Goal: Transaction & Acquisition: Purchase product/service

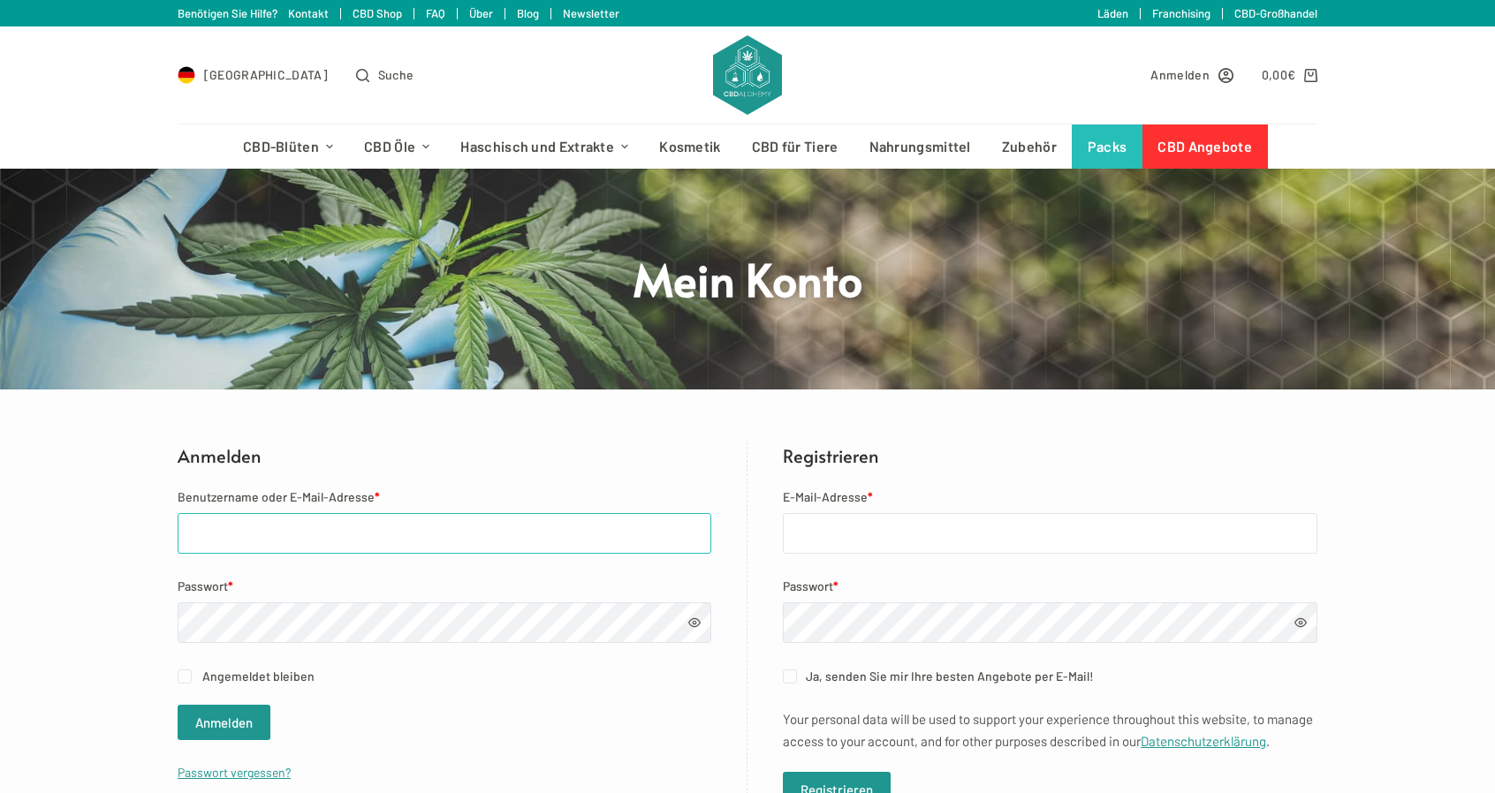
click at [305, 522] on input "Benutzername oder E-Mail-Adresse *" at bounding box center [445, 533] width 534 height 41
type input "david.medvei@vitaking.de"
click at [178, 705] on button "Anmelden" at bounding box center [224, 722] width 93 height 35
click at [242, 713] on button "Anmelden" at bounding box center [224, 722] width 93 height 35
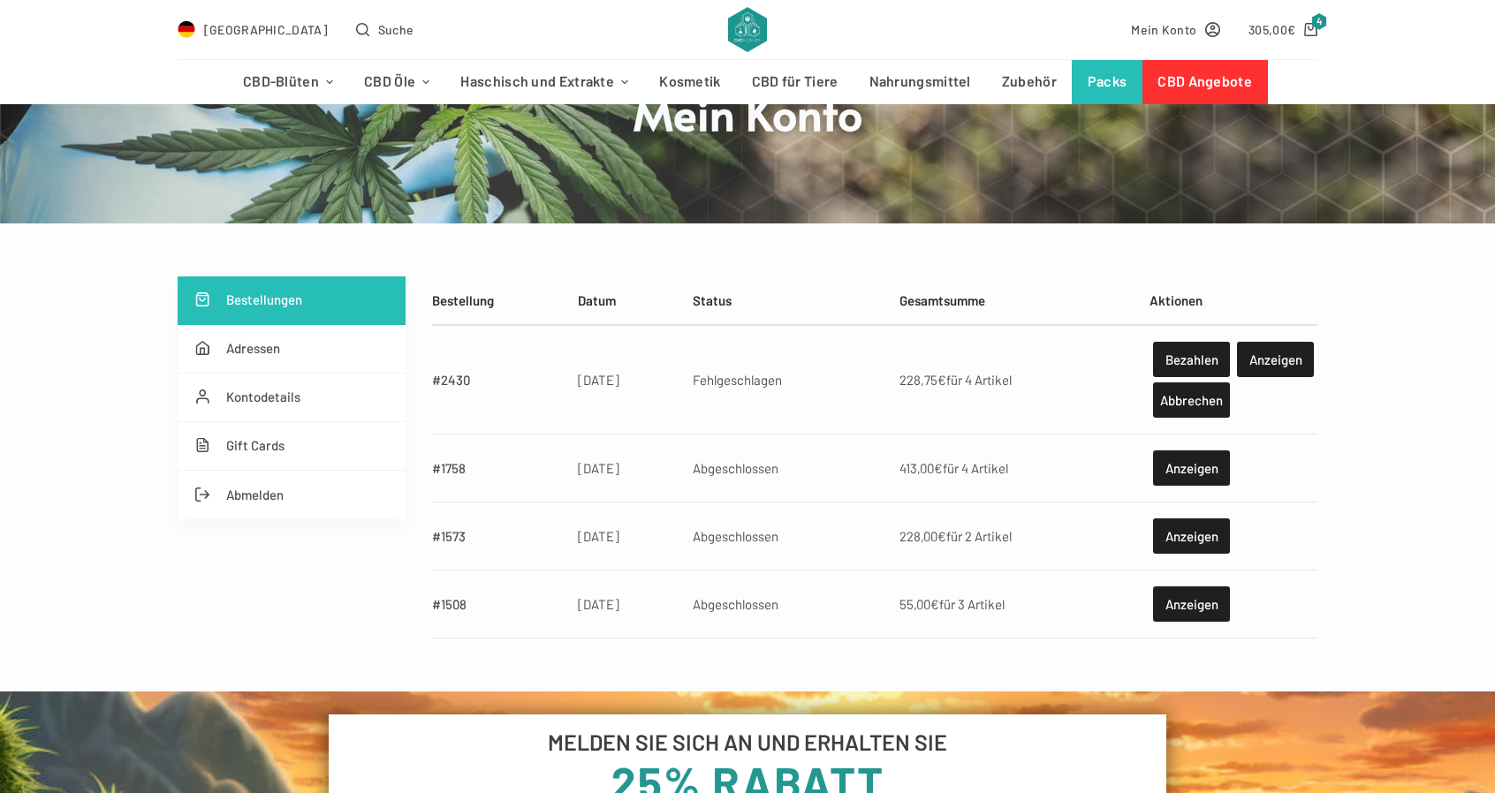
scroll to position [177, 0]
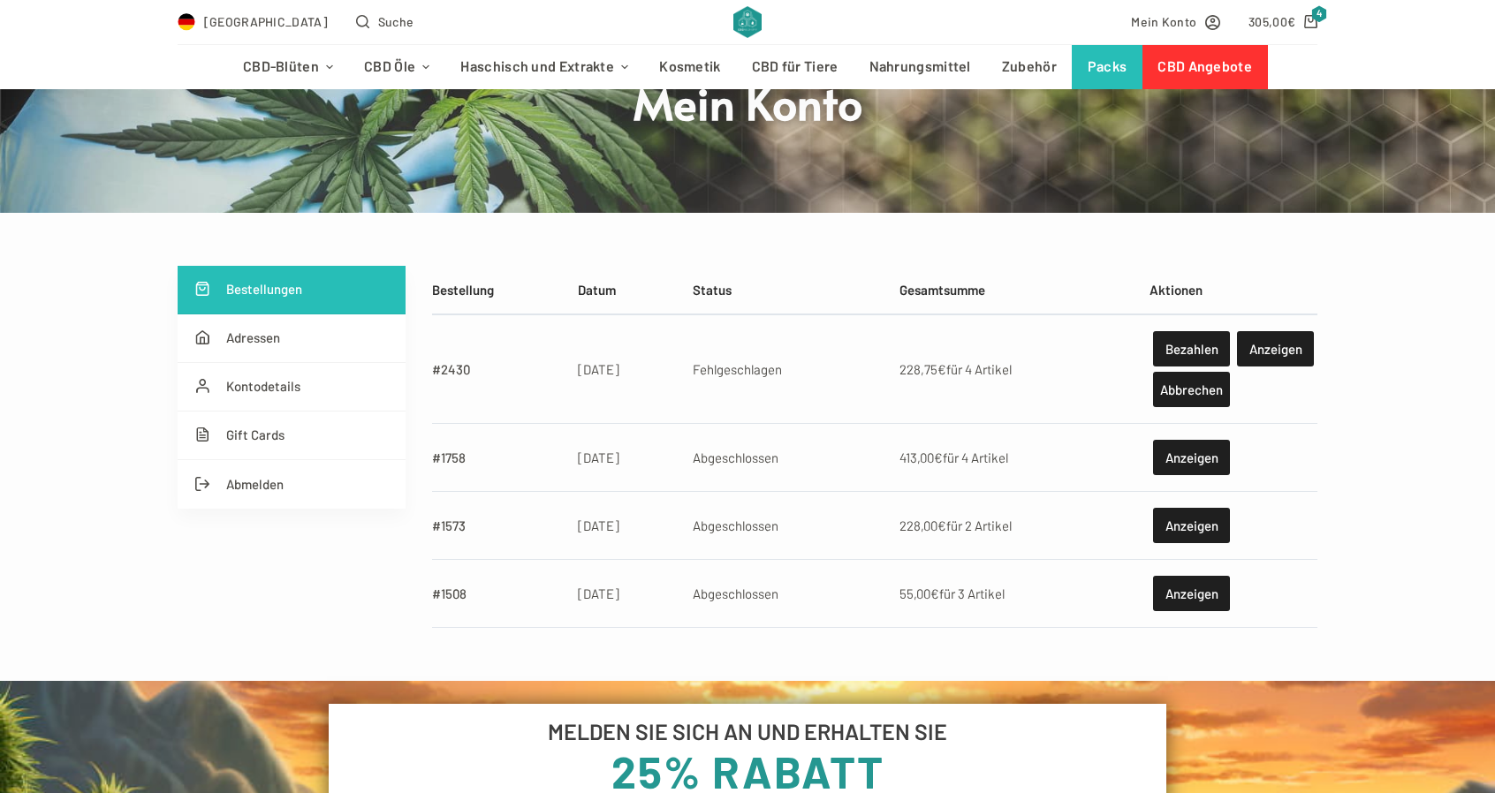
click at [1322, 522] on div "Bestellungen Adressen Kontodetails Gift Cards Abmelden Bestellung Datum Status …" at bounding box center [747, 447] width 1495 height 363
click at [23, 484] on div "Bestellungen Adressen Kontodetails Gift Cards Abmelden Bestellung Datum Status …" at bounding box center [747, 447] width 1495 height 363
click at [453, 371] on link "#2430" at bounding box center [451, 369] width 38 height 16
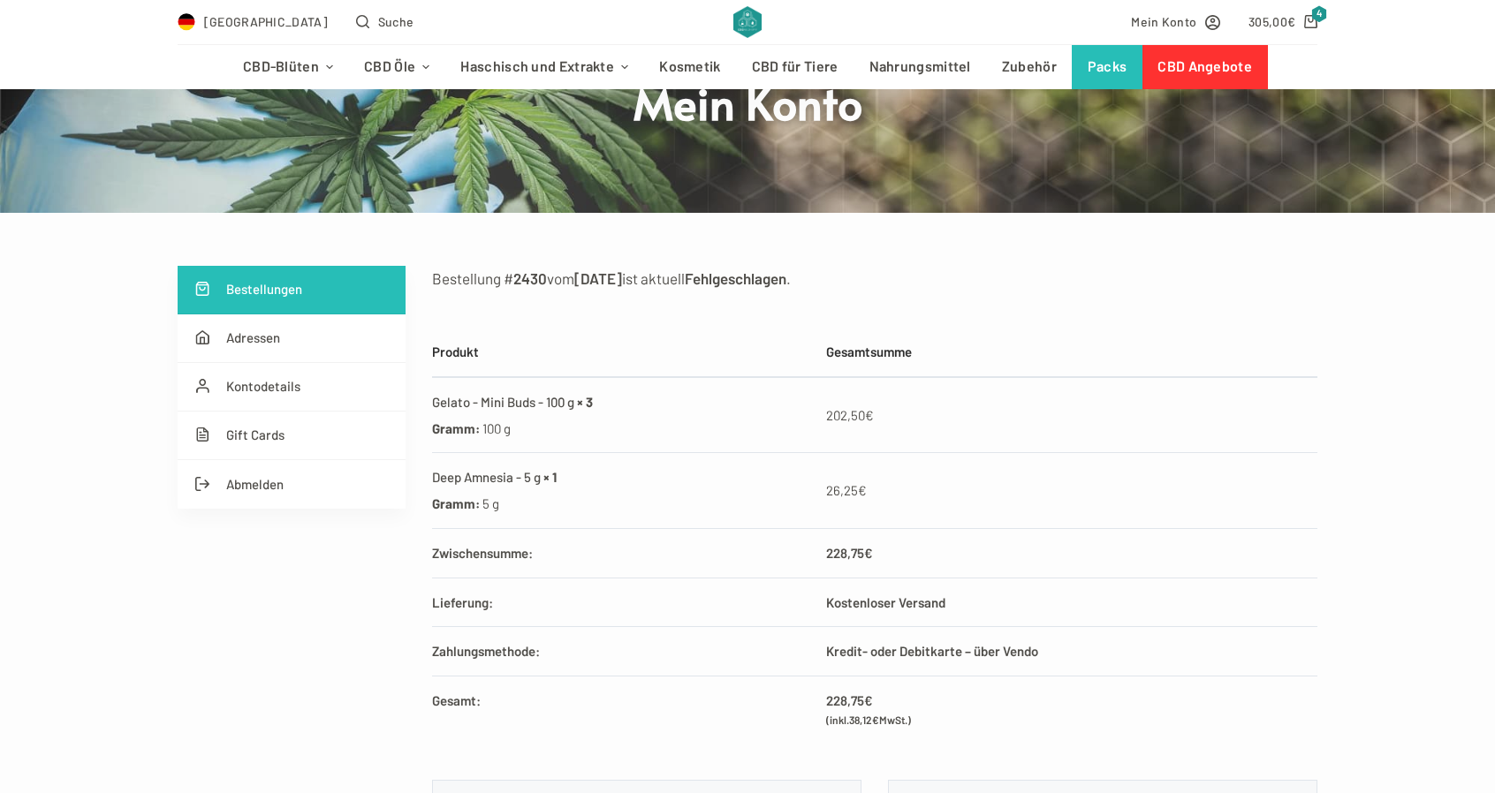
scroll to position [265, 0]
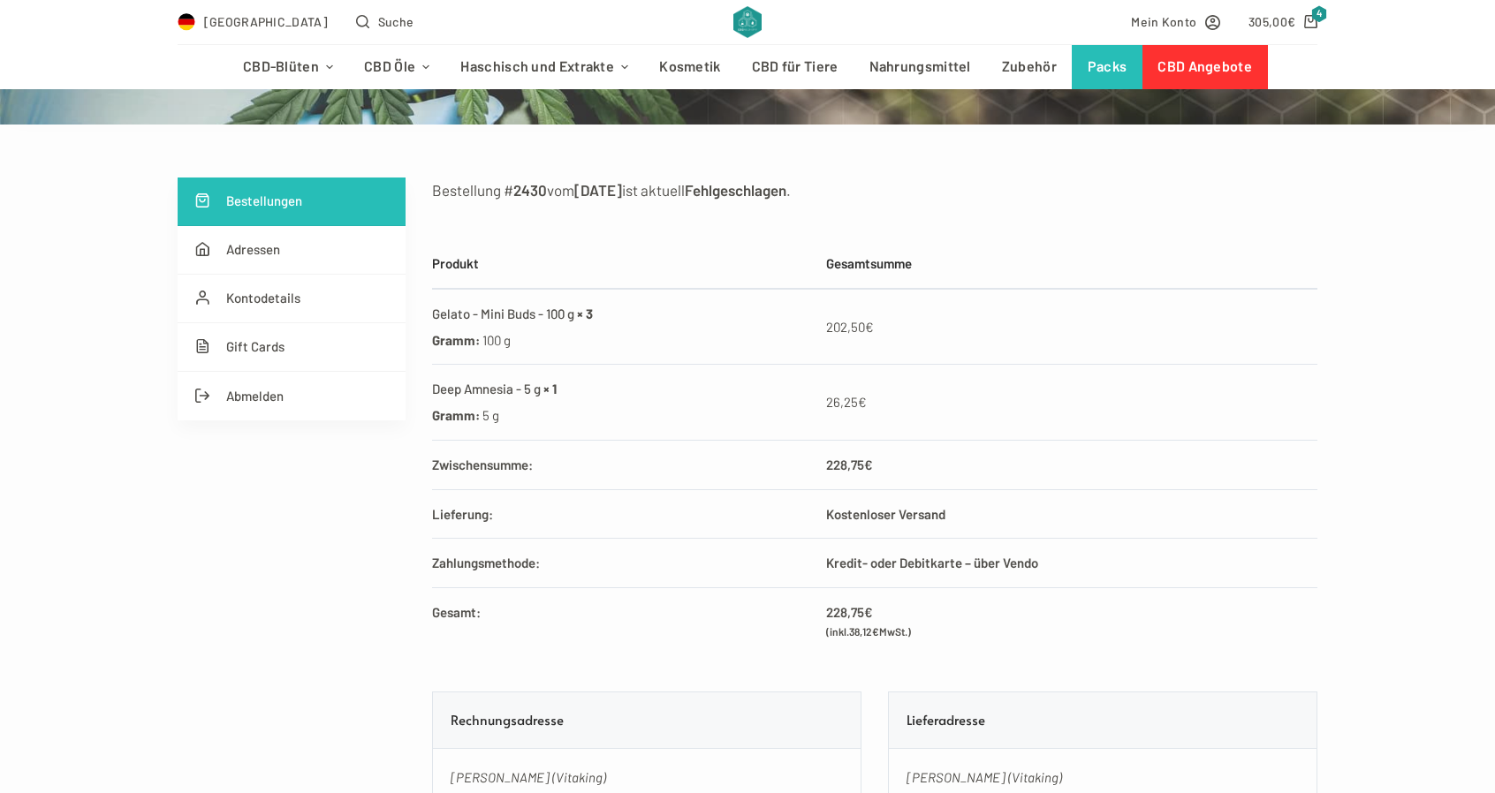
click at [1138, 665] on div "Bestellung # 2430 vom 29.09.2025 ist aktuell Fehlgeschlagen . Bestelldetails Pr…" at bounding box center [874, 567] width 885 height 779
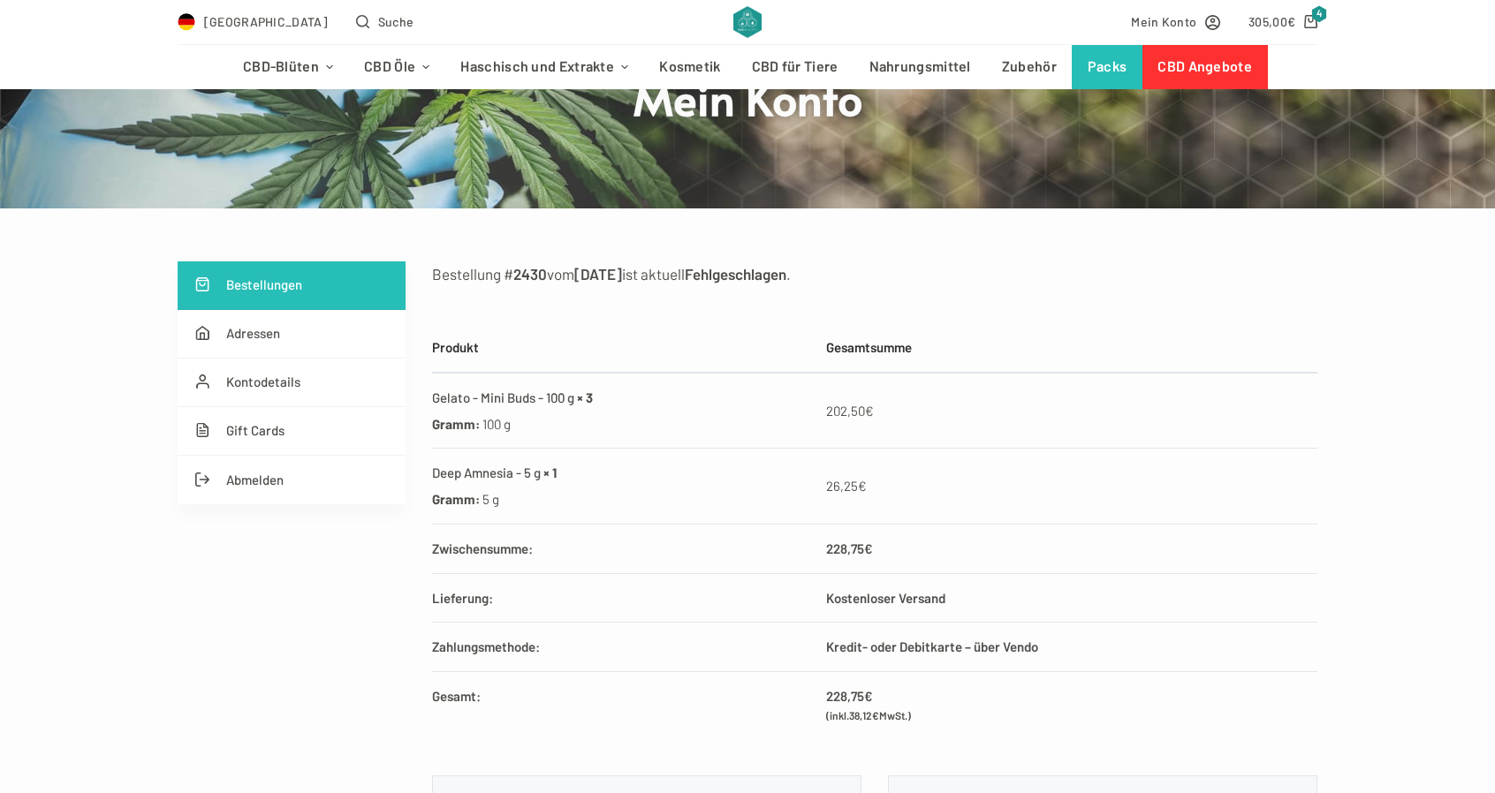
scroll to position [88, 0]
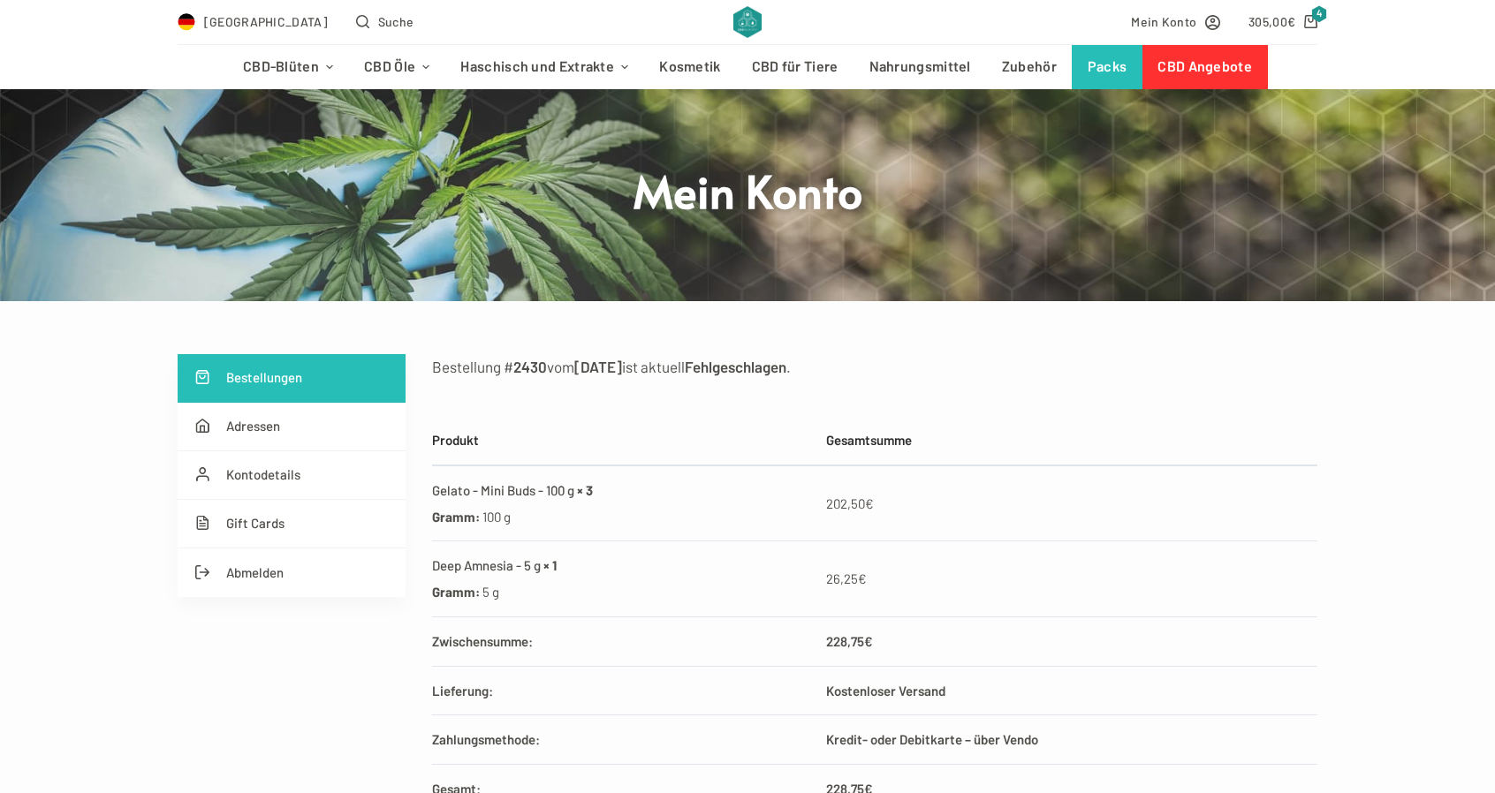
click at [247, 363] on link "Bestellungen" at bounding box center [292, 378] width 228 height 49
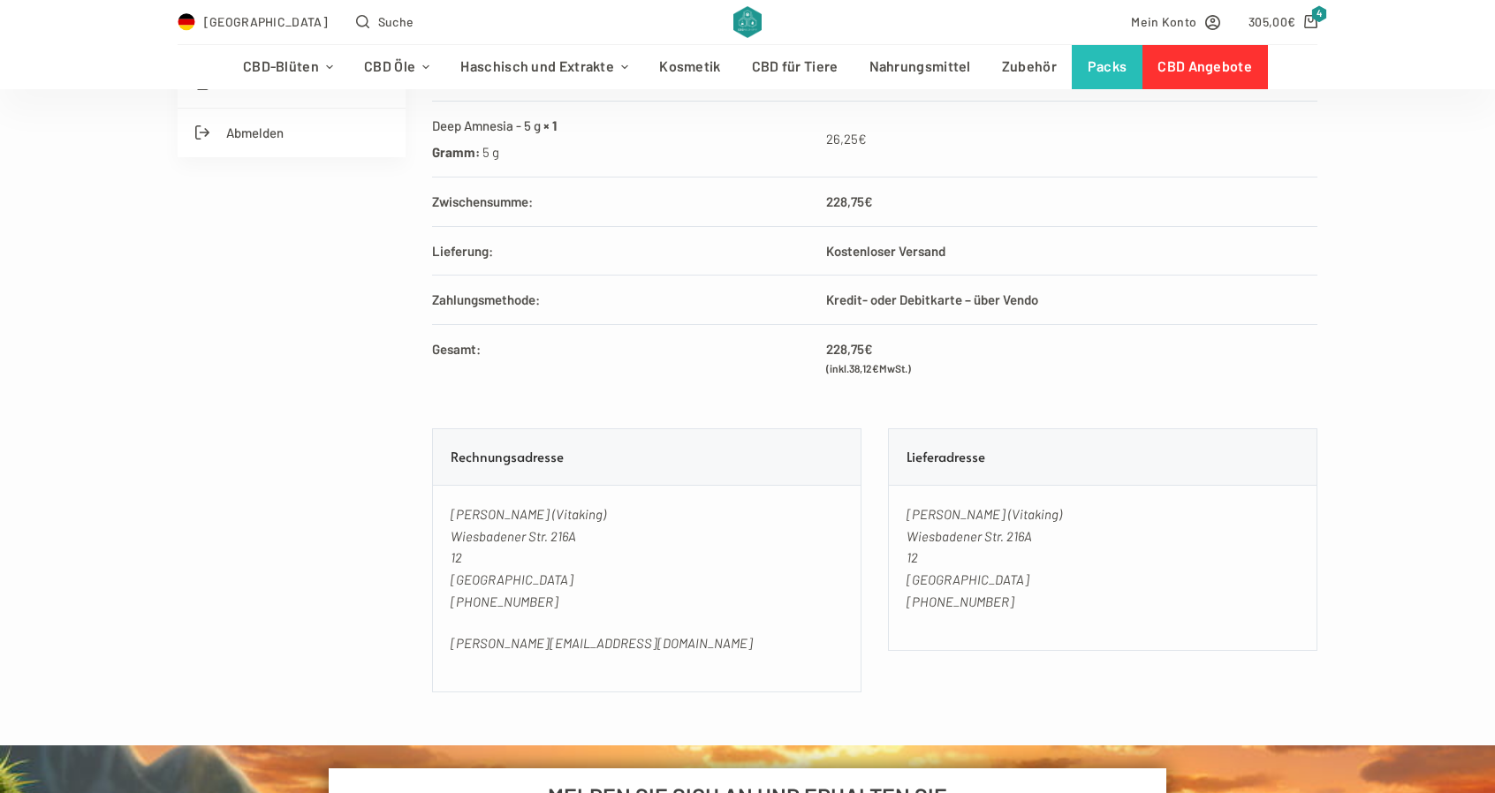
scroll to position [530, 0]
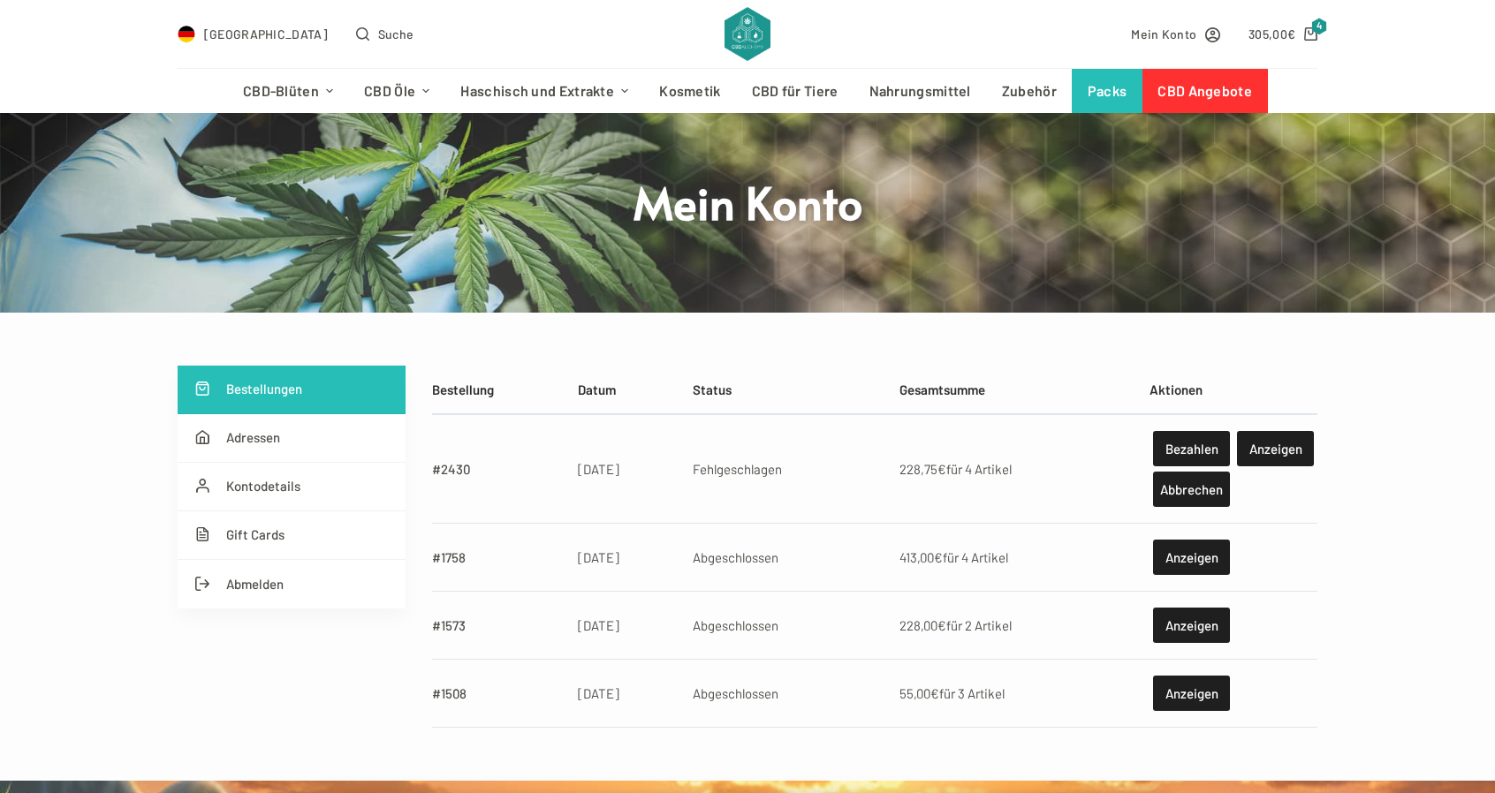
scroll to position [177, 0]
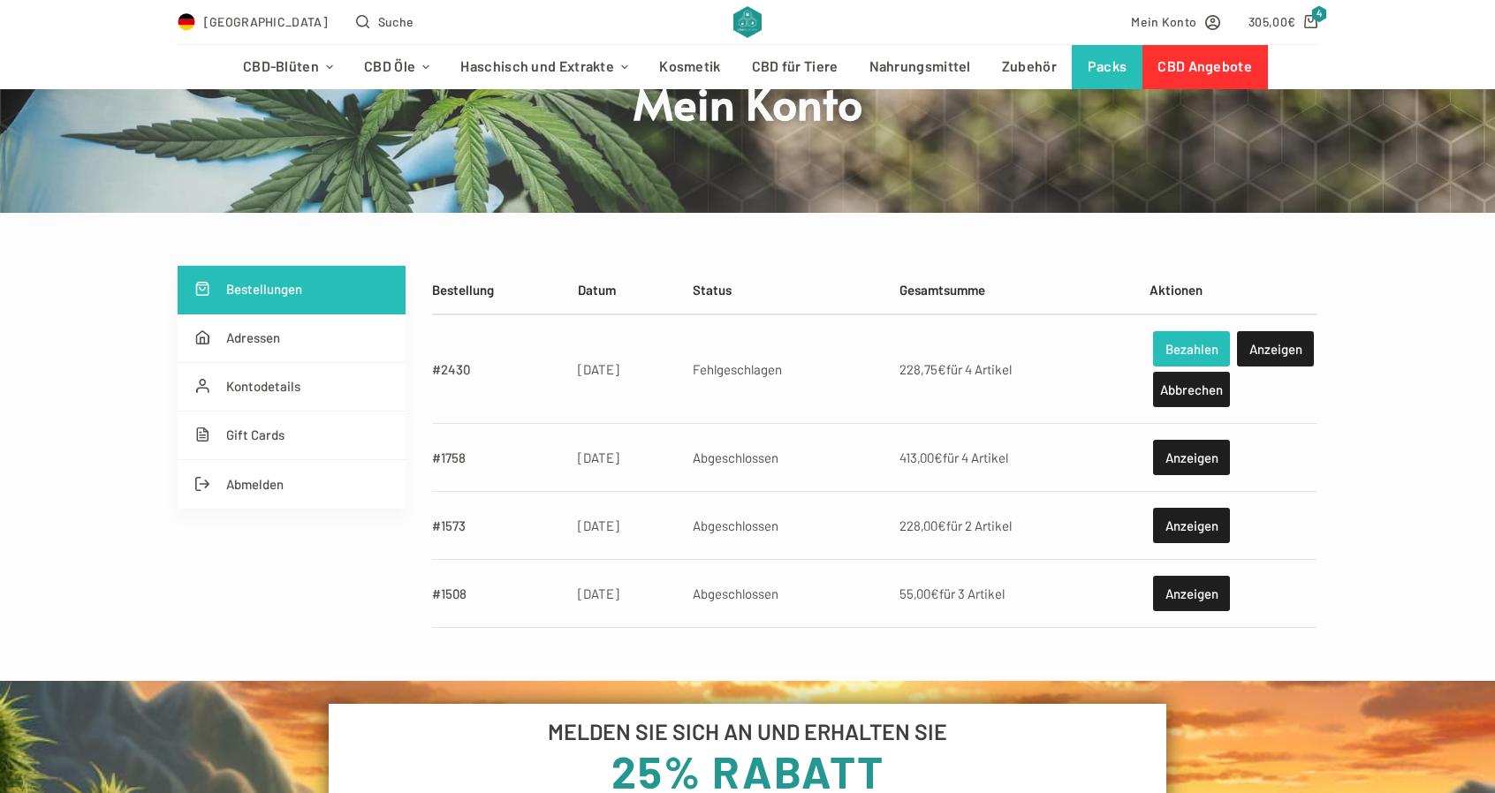
click at [1197, 345] on link "Bezahlen" at bounding box center [1191, 348] width 77 height 35
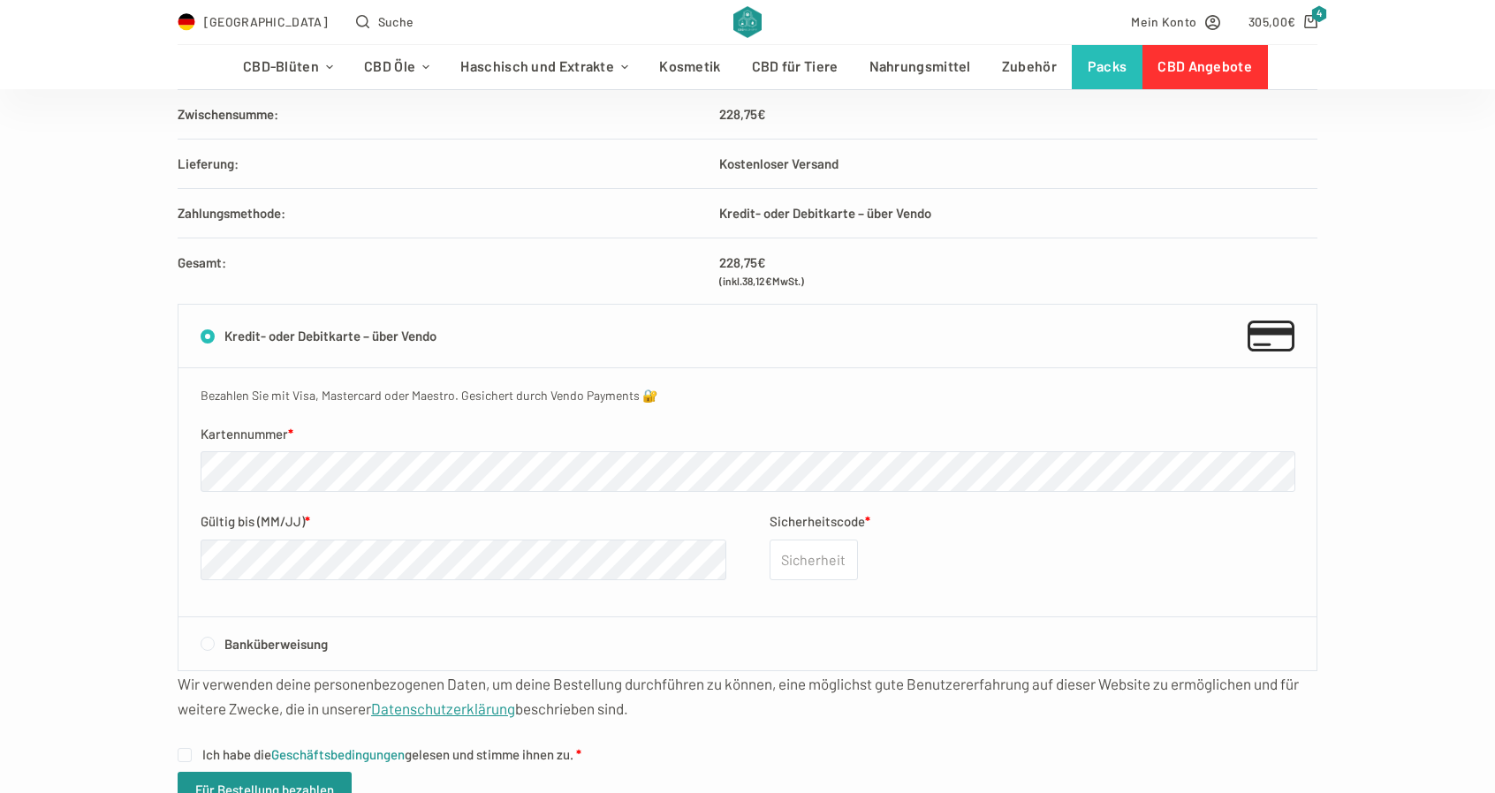
scroll to position [618, 0]
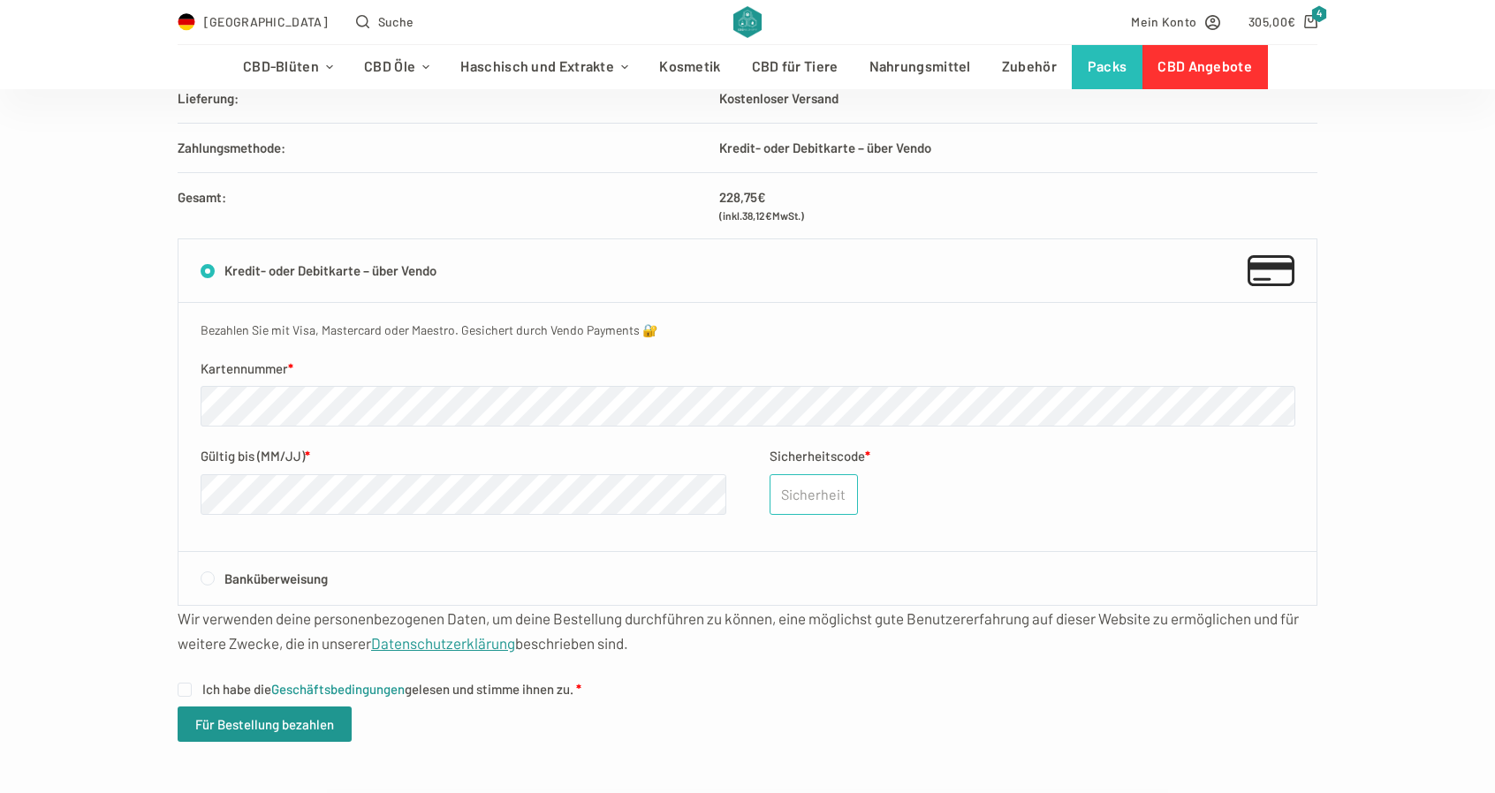
click at [822, 497] on input "Sicherheitscode *" at bounding box center [813, 494] width 88 height 41
type input "938"
click at [976, 494] on p "Sicherheitscode * 938" at bounding box center [1032, 479] width 526 height 69
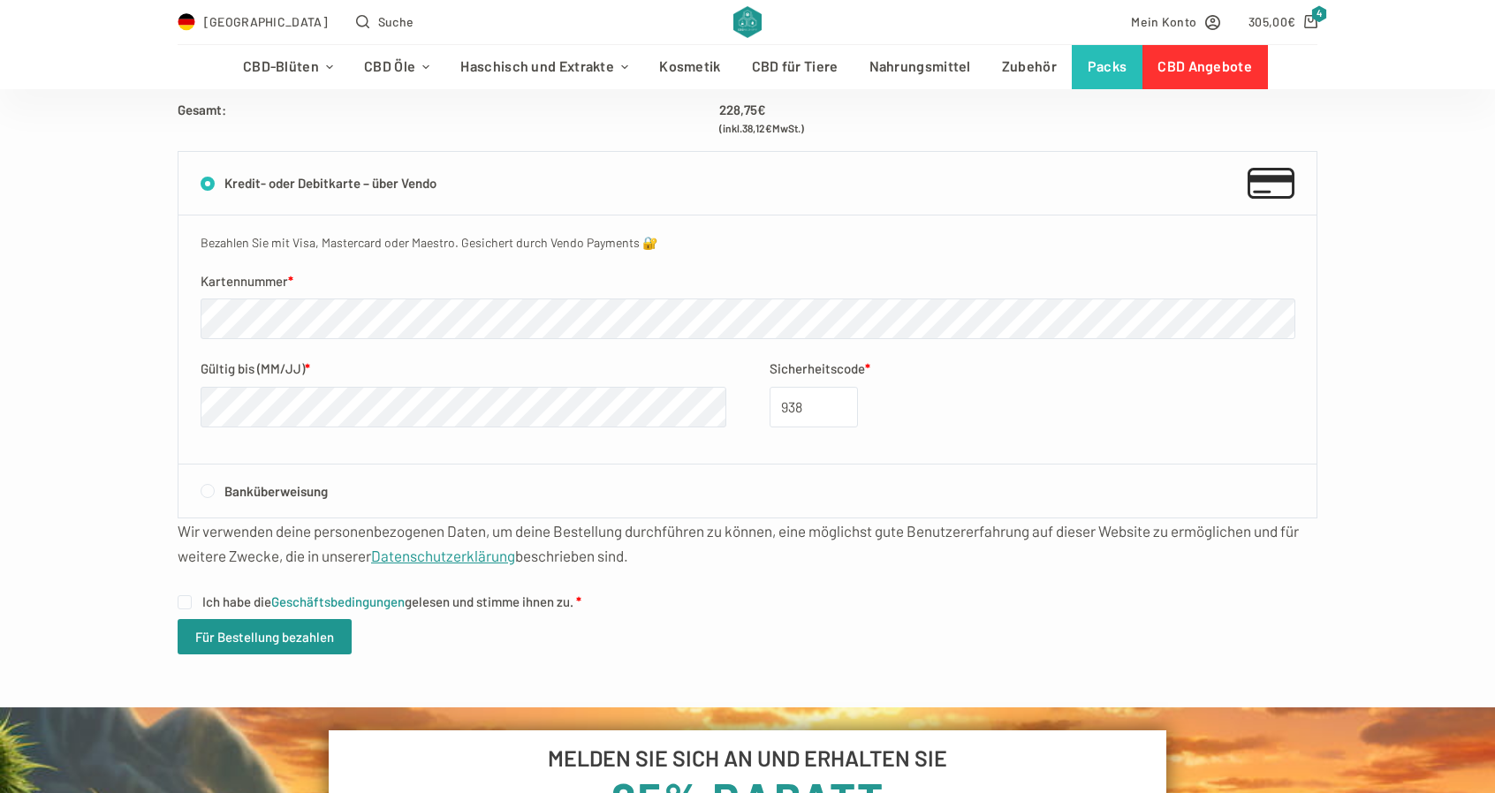
scroll to position [707, 0]
click at [239, 595] on span "Ich habe die Geschäftsbedingungen gelesen und stimme ihnen zu." at bounding box center [387, 601] width 371 height 16
click at [192, 595] on input "Ich habe die Geschäftsbedingungen gelesen und stimme ihnen zu. *" at bounding box center [185, 602] width 14 height 14
checkbox input "true"
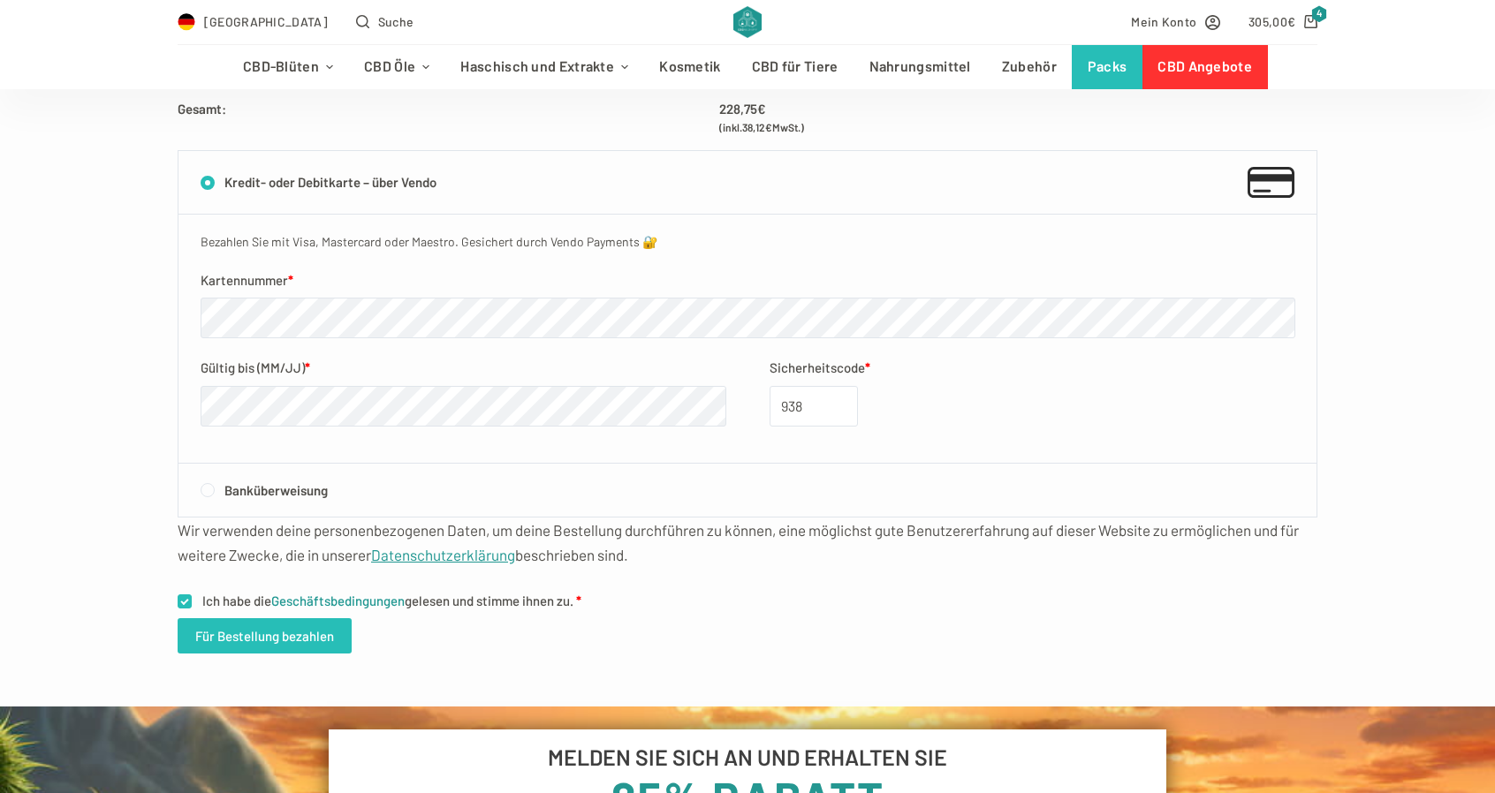
click at [233, 637] on button "Für Bestellung bezahlen" at bounding box center [265, 635] width 174 height 35
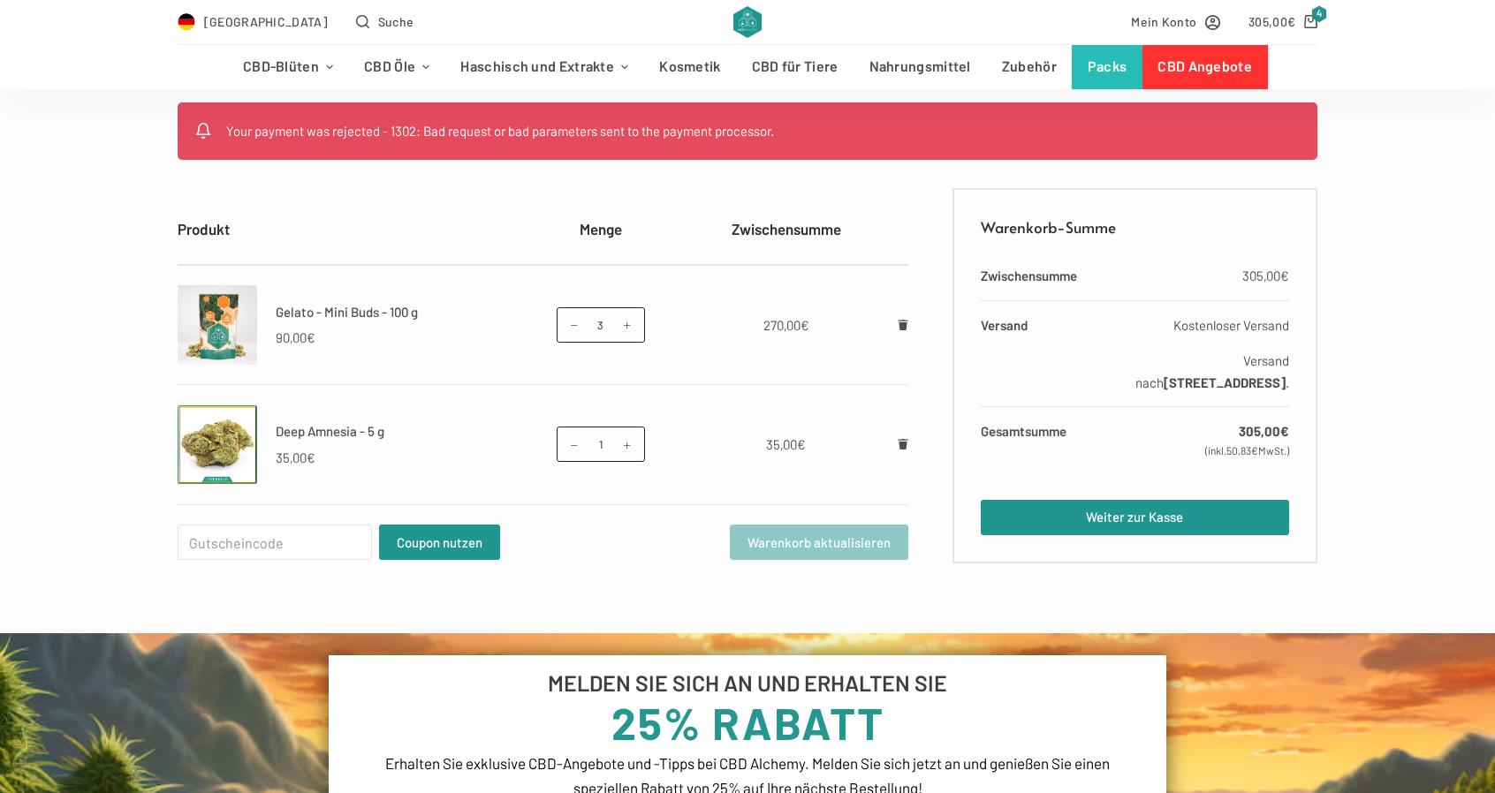
scroll to position [353, 0]
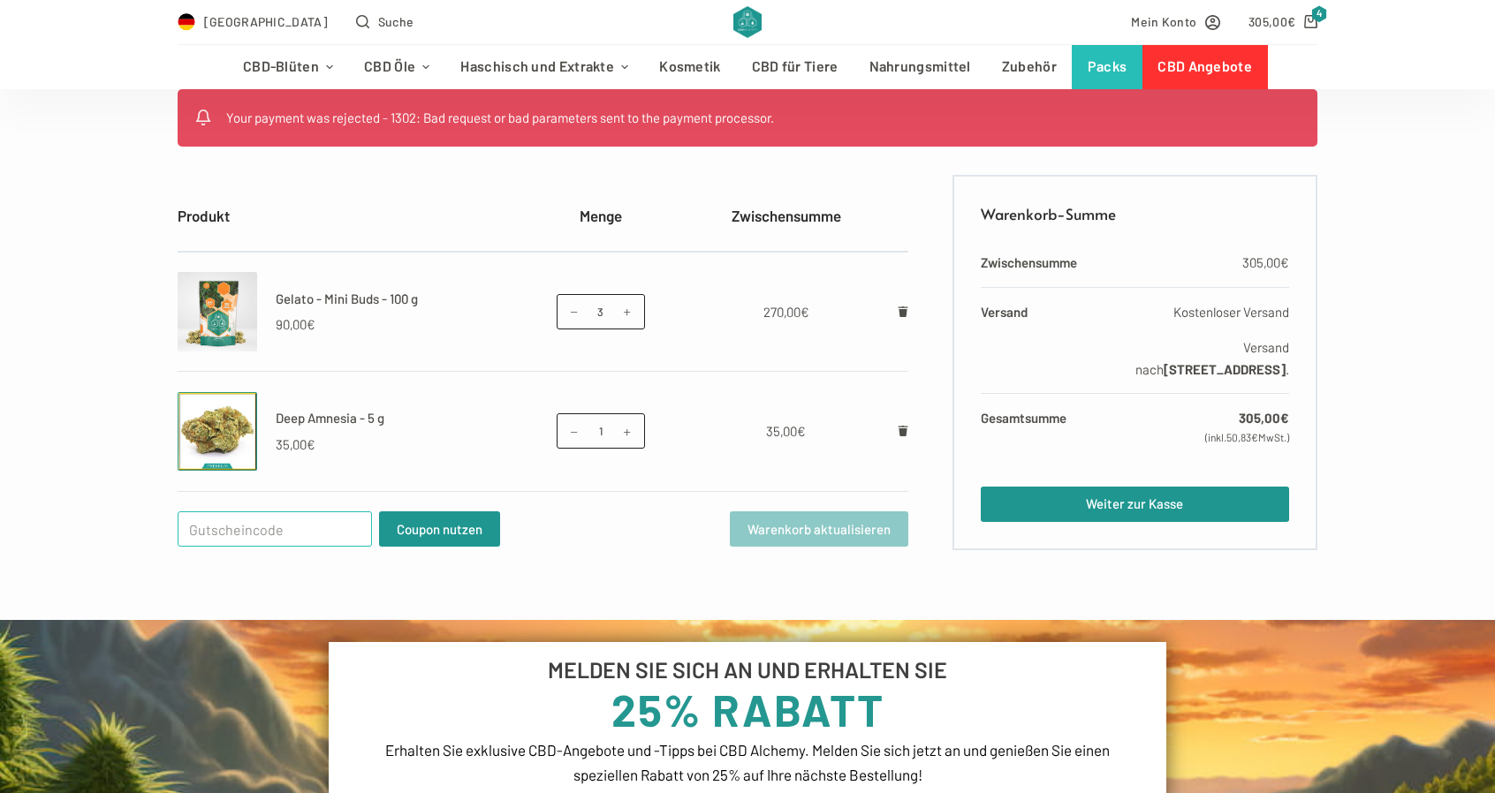
click at [325, 540] on input "Gutschein:" at bounding box center [275, 529] width 194 height 35
type input "welcome25"
click at [398, 524] on button "Coupon nutzen" at bounding box center [439, 529] width 121 height 35
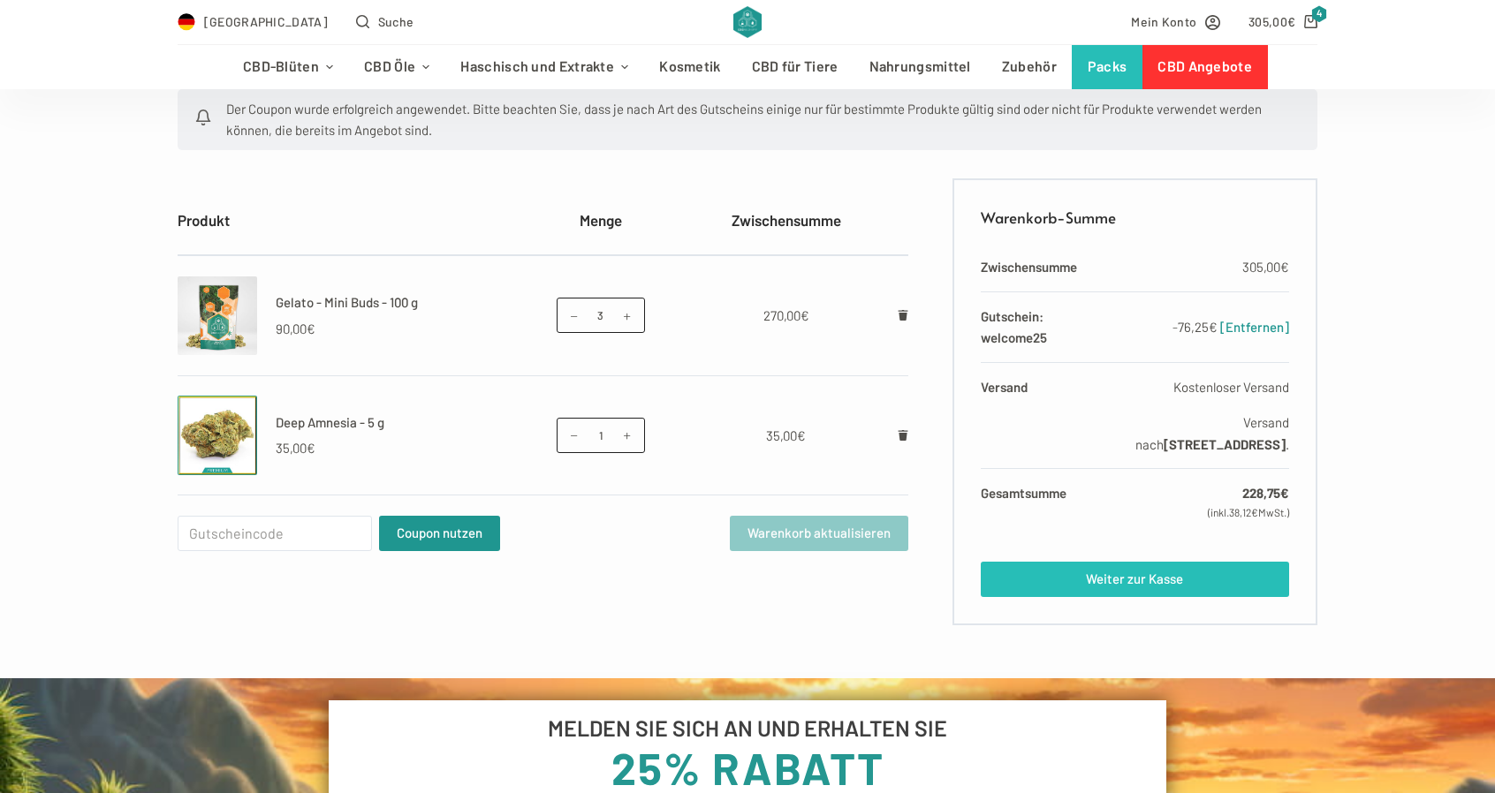
click at [1027, 597] on link "Weiter zur Kasse" at bounding box center [1135, 579] width 308 height 35
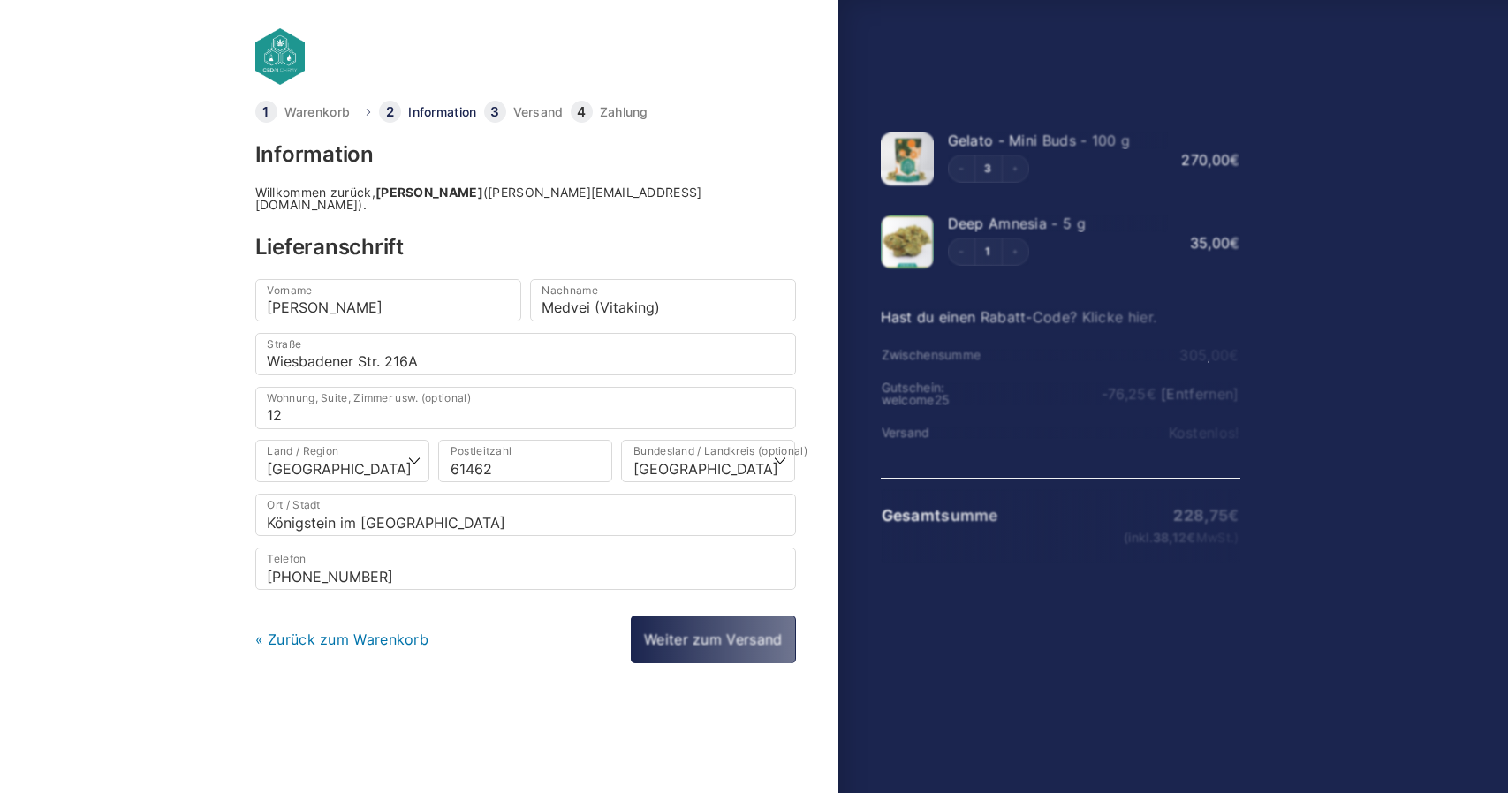
select select "DE-HE"
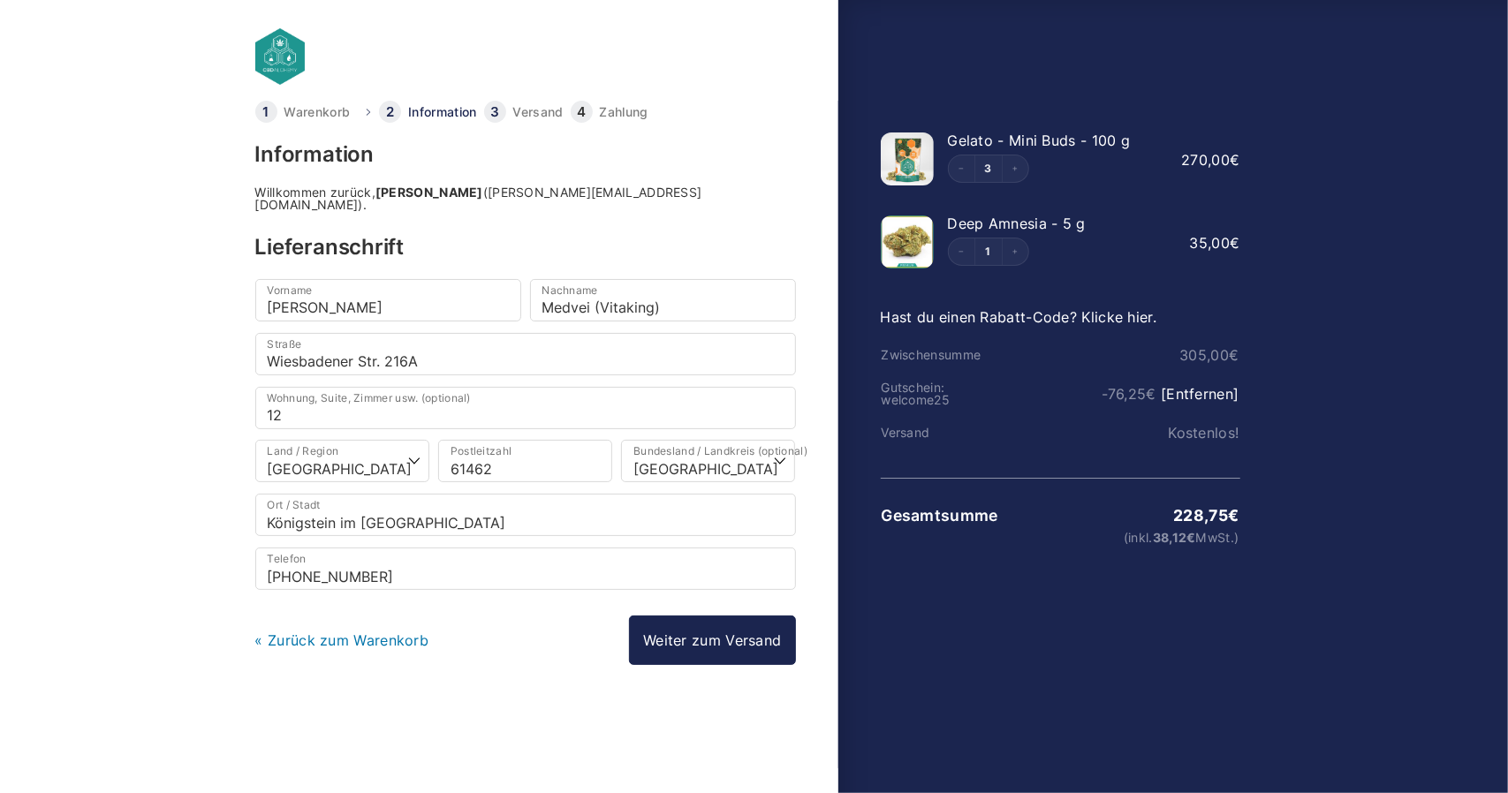
drag, startPoint x: 981, startPoint y: 148, endPoint x: 904, endPoint y: 146, distance: 77.8
click at [904, 146] on img at bounding box center [907, 159] width 53 height 53
click at [1075, 144] on span "Gelato - Mini Buds - 100 g" at bounding box center [1039, 141] width 183 height 18
drag, startPoint x: 1075, startPoint y: 144, endPoint x: 987, endPoint y: 143, distance: 88.3
click at [1074, 144] on span "Gelato - Mini Buds - 100 g" at bounding box center [1039, 141] width 183 height 18
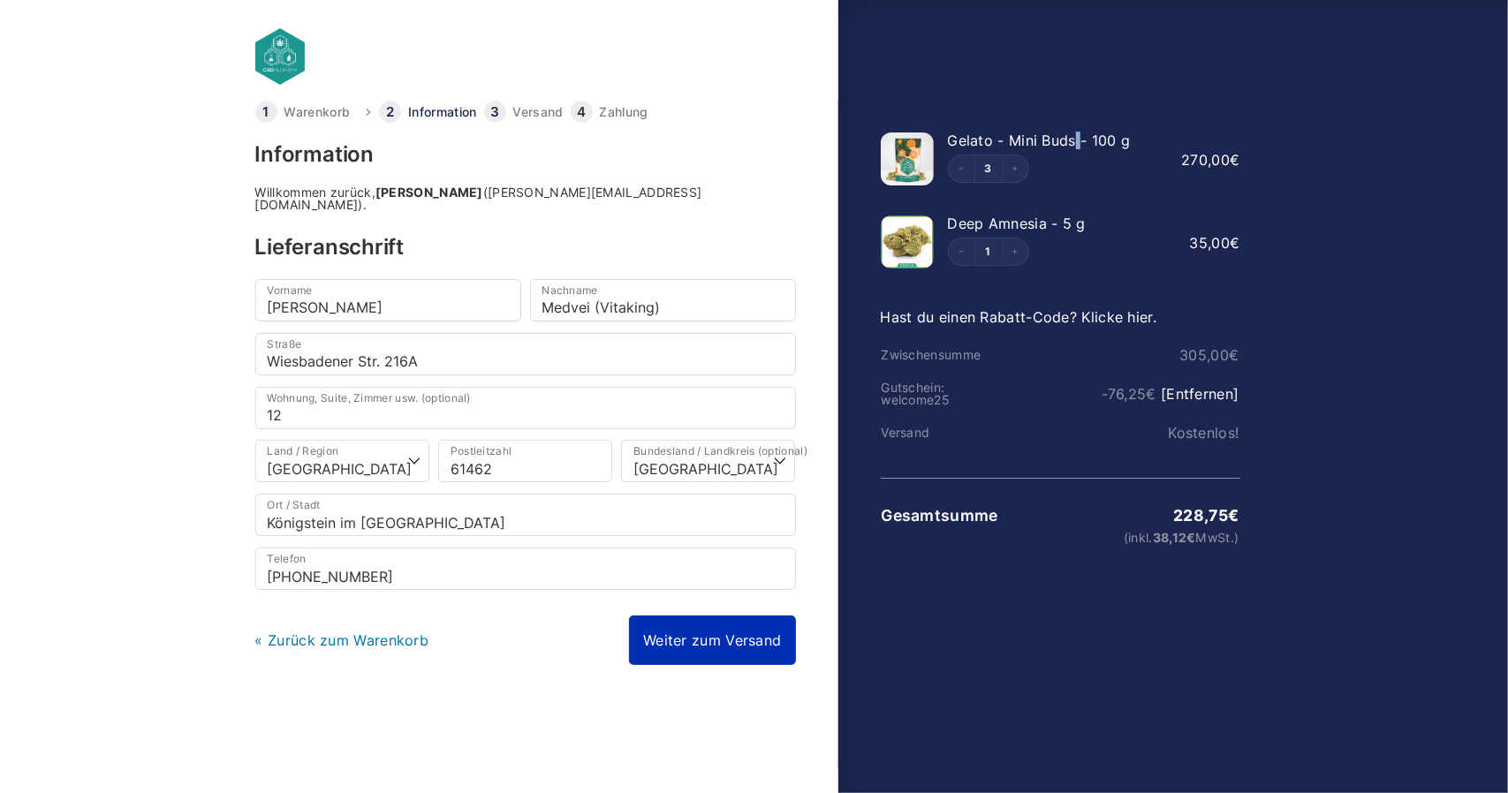
click at [680, 628] on link "Weiter zum Versand" at bounding box center [712, 640] width 166 height 49
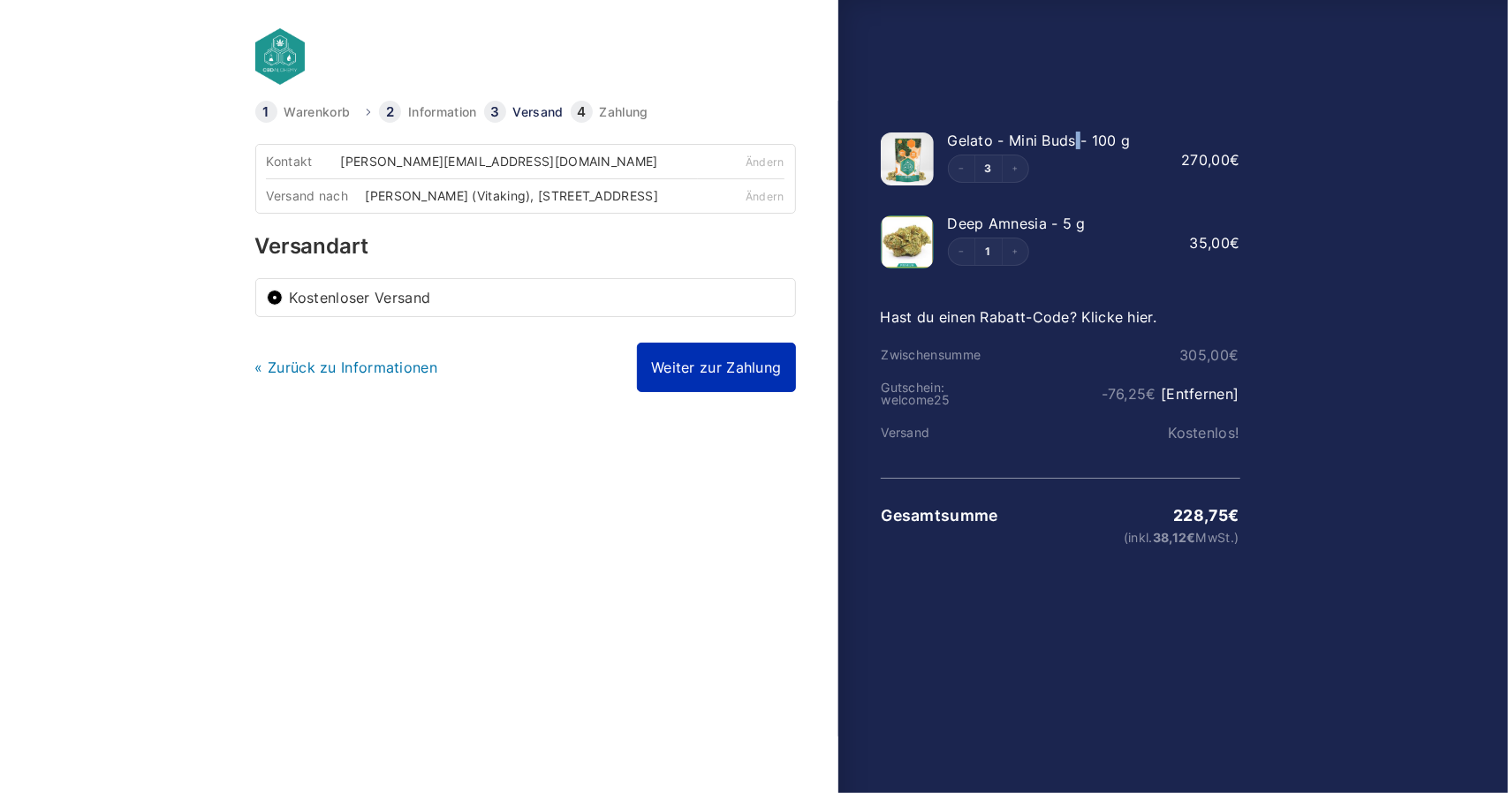
click at [693, 392] on link "Weiter zur Zahlung" at bounding box center [716, 367] width 158 height 49
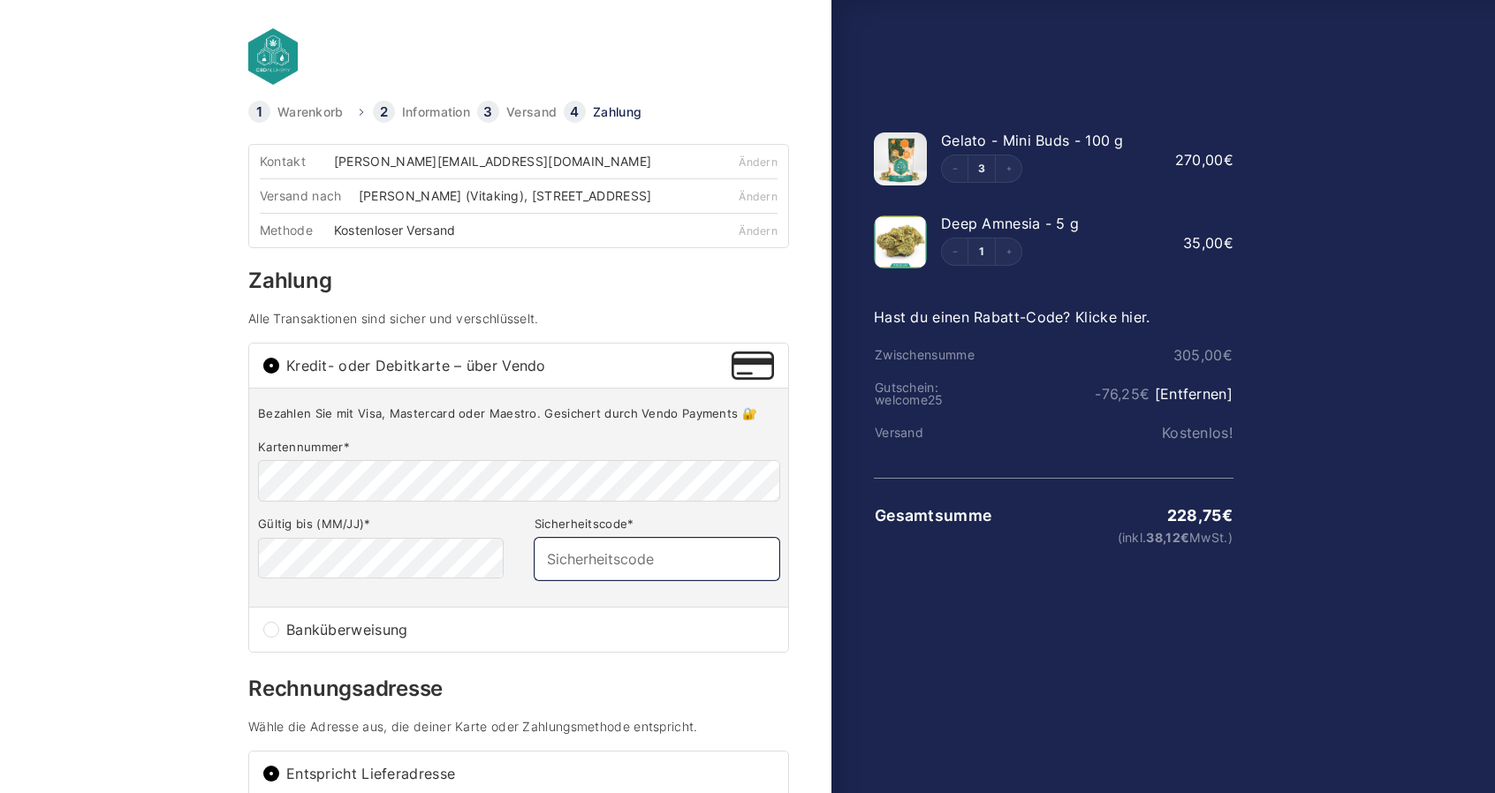
click at [572, 570] on input "Sicherheitscode *" at bounding box center [656, 559] width 245 height 42
type input "938"
click at [224, 584] on body "Warenkorb Information Versand Zahlung Information Willkommen zurück, David Medv…" at bounding box center [747, 368] width 1495 height 737
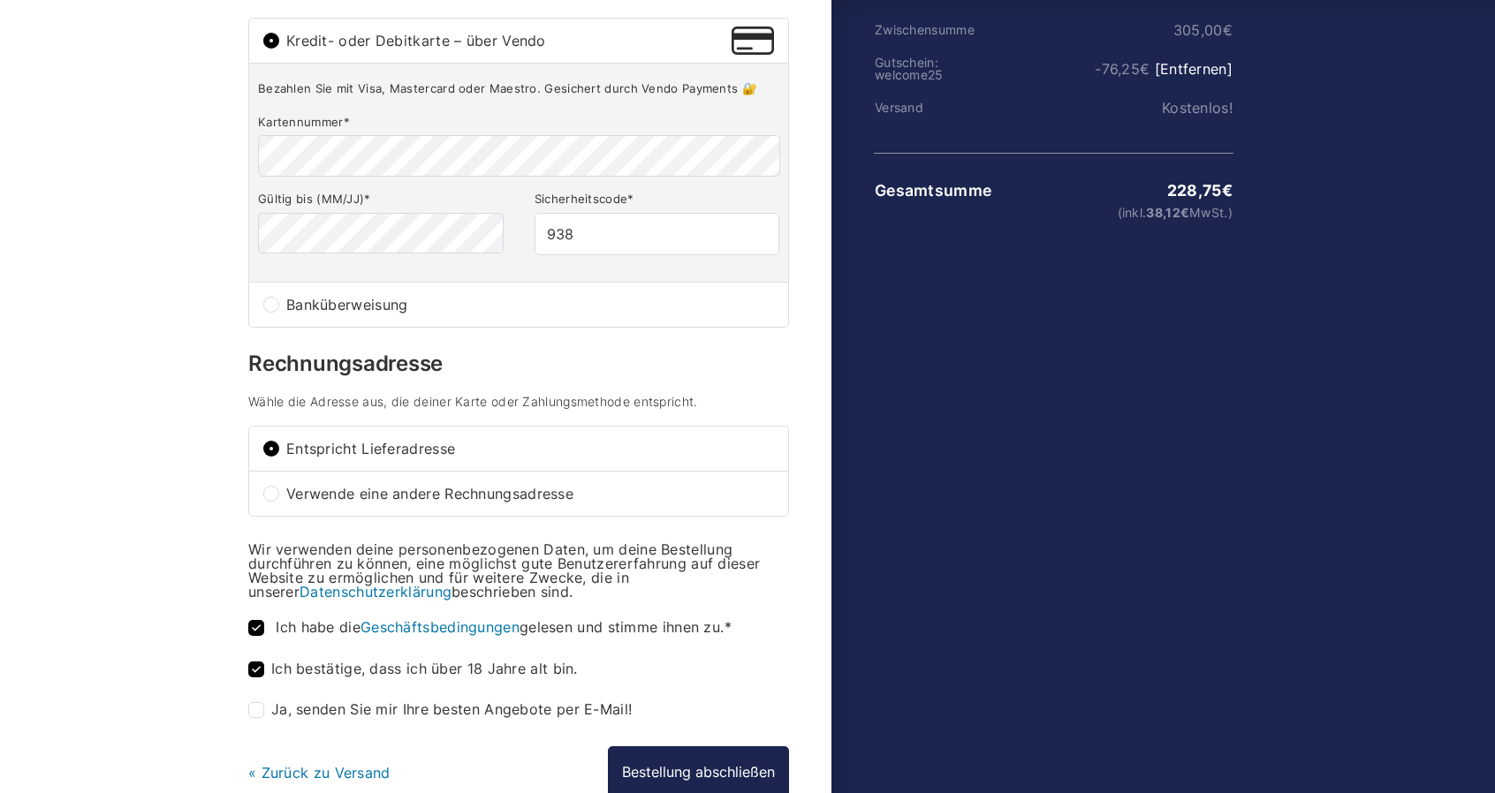
scroll to position [353, 0]
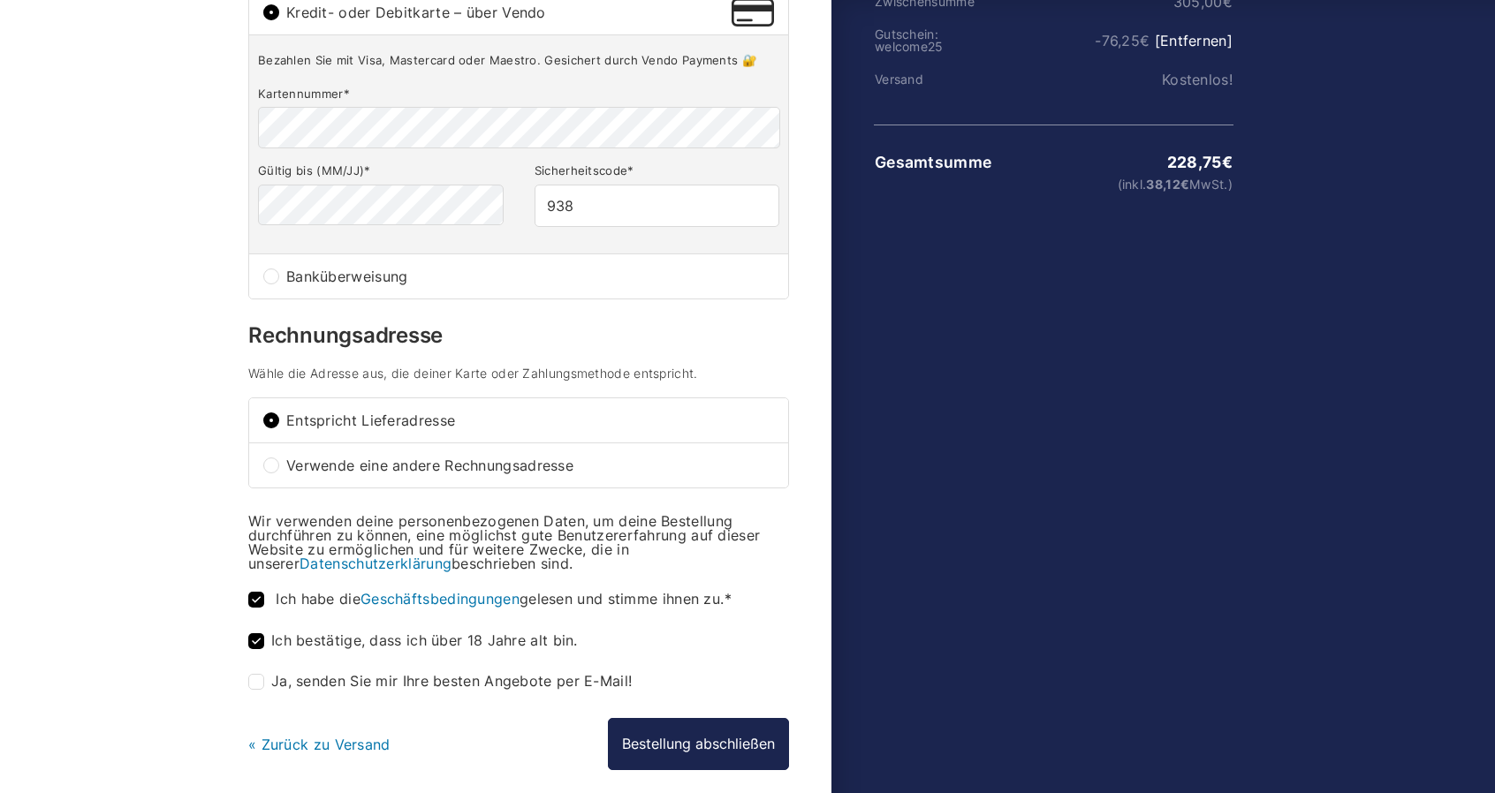
click at [154, 412] on html "Warenkorb Information Versand Zahlung Information Willkommen zurück, David Medv…" at bounding box center [747, 29] width 1495 height 765
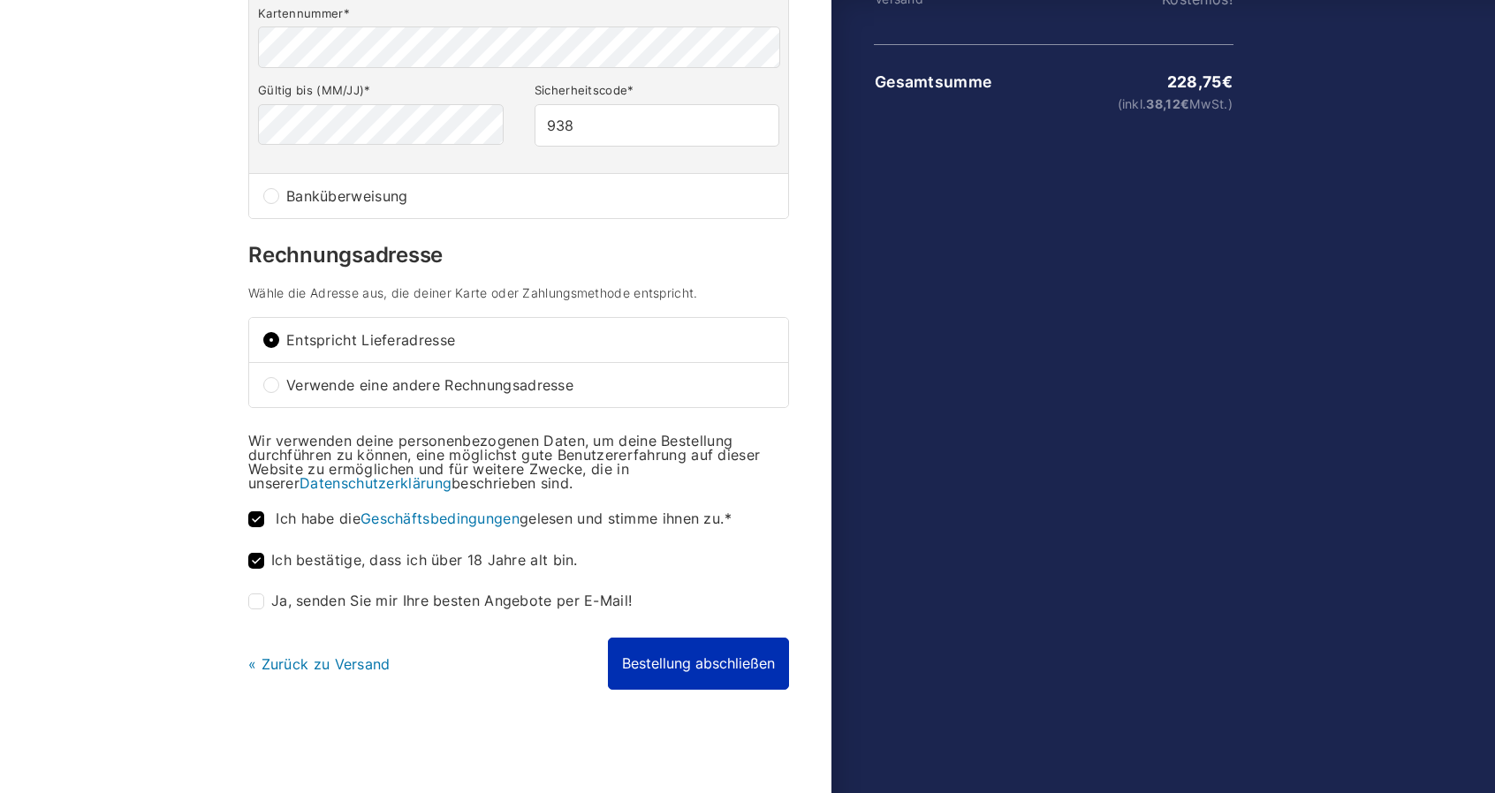
click at [704, 663] on button "Bestellung abschließen" at bounding box center [698, 663] width 181 height 51
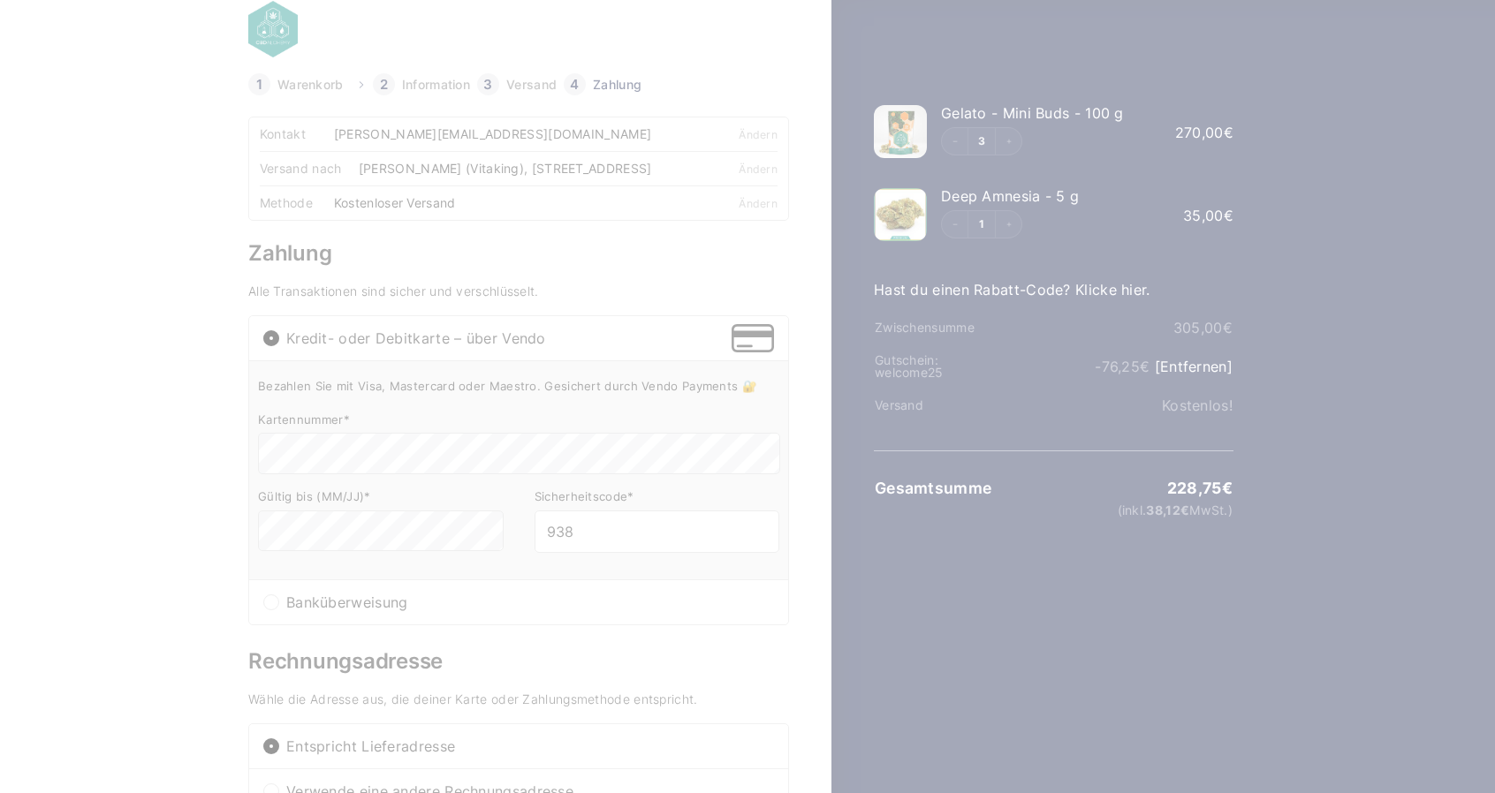
scroll to position [0, 0]
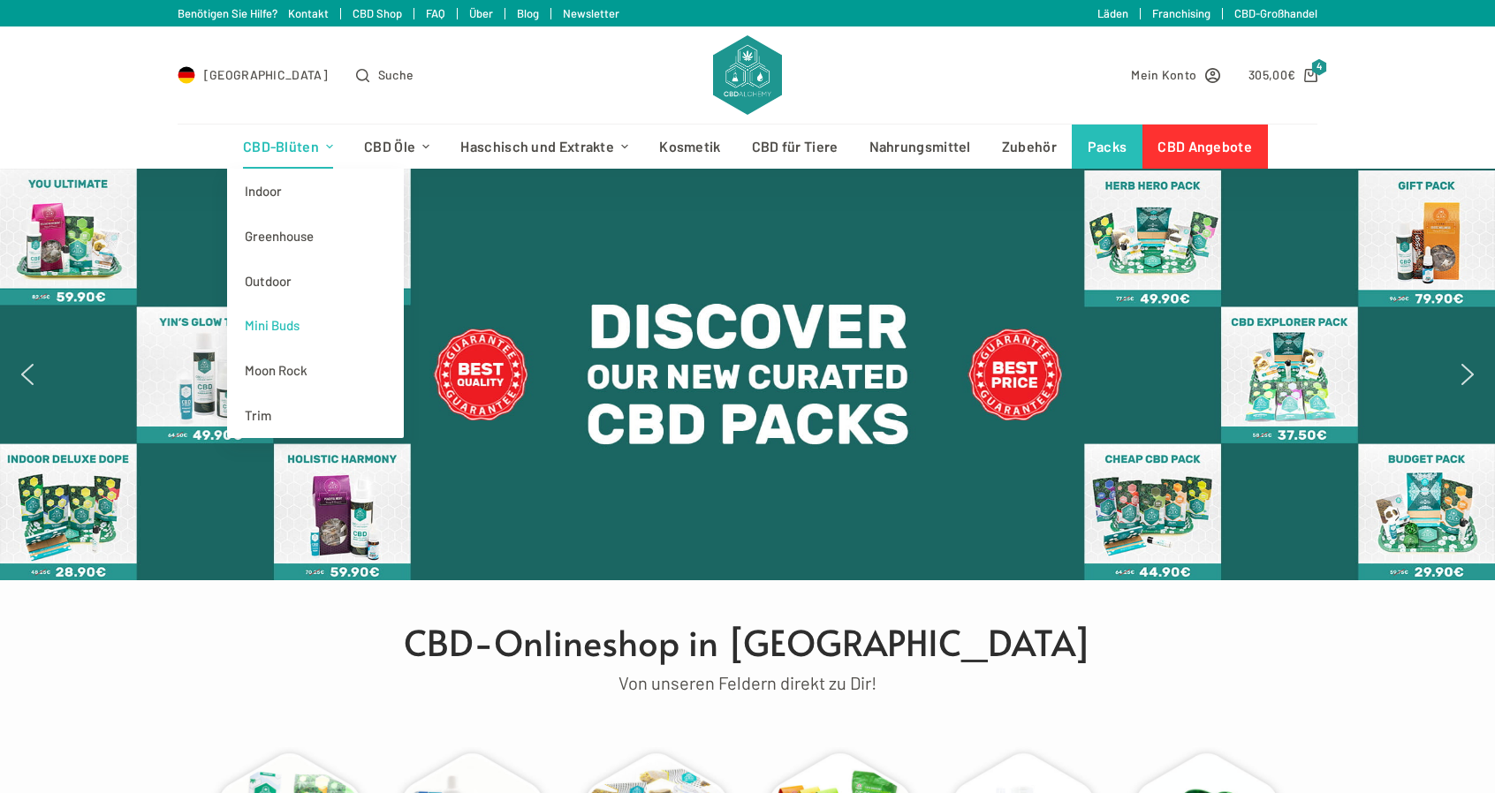
click at [299, 326] on link "Mini Buds" at bounding box center [315, 325] width 177 height 45
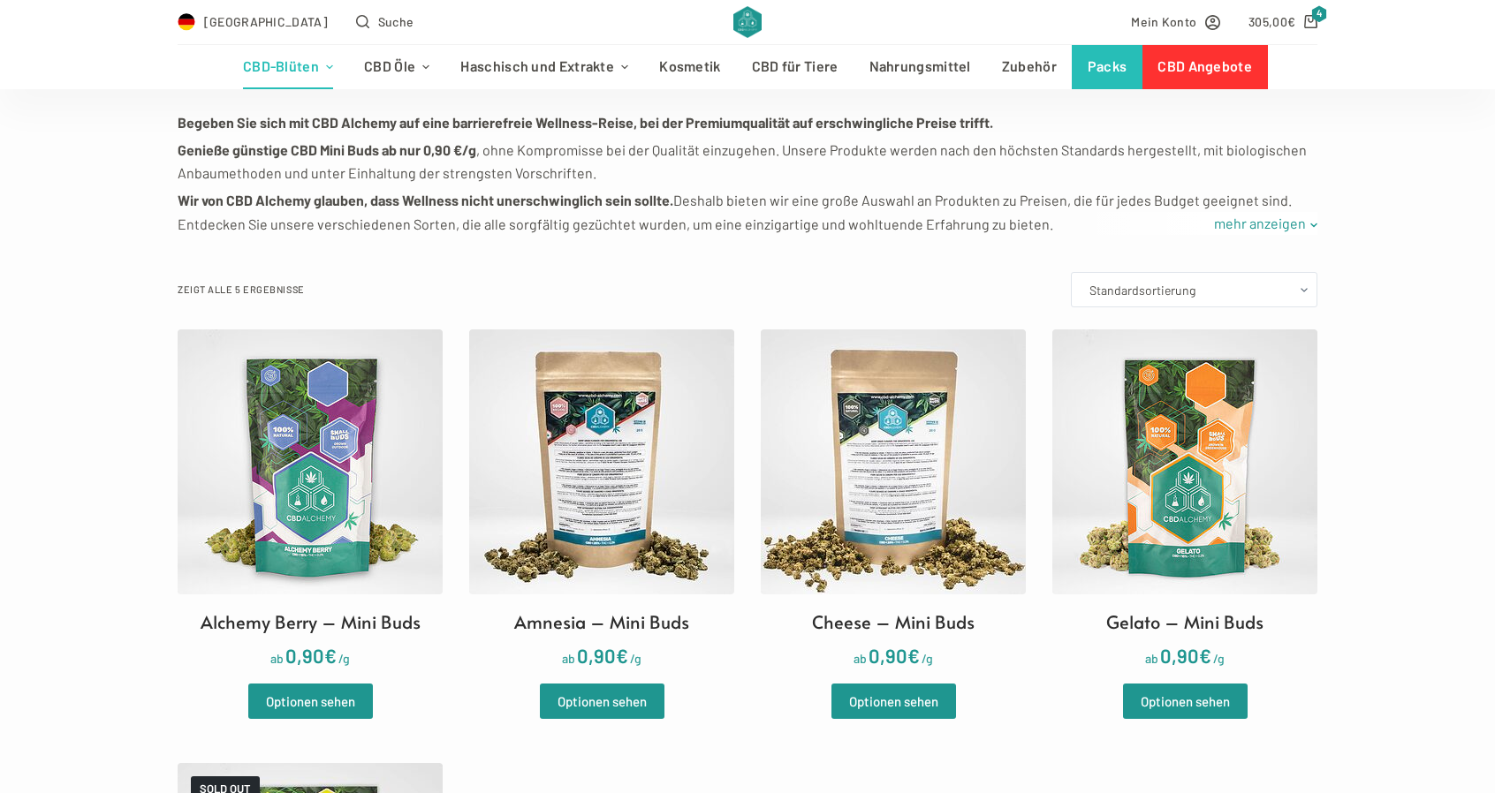
scroll to position [618, 0]
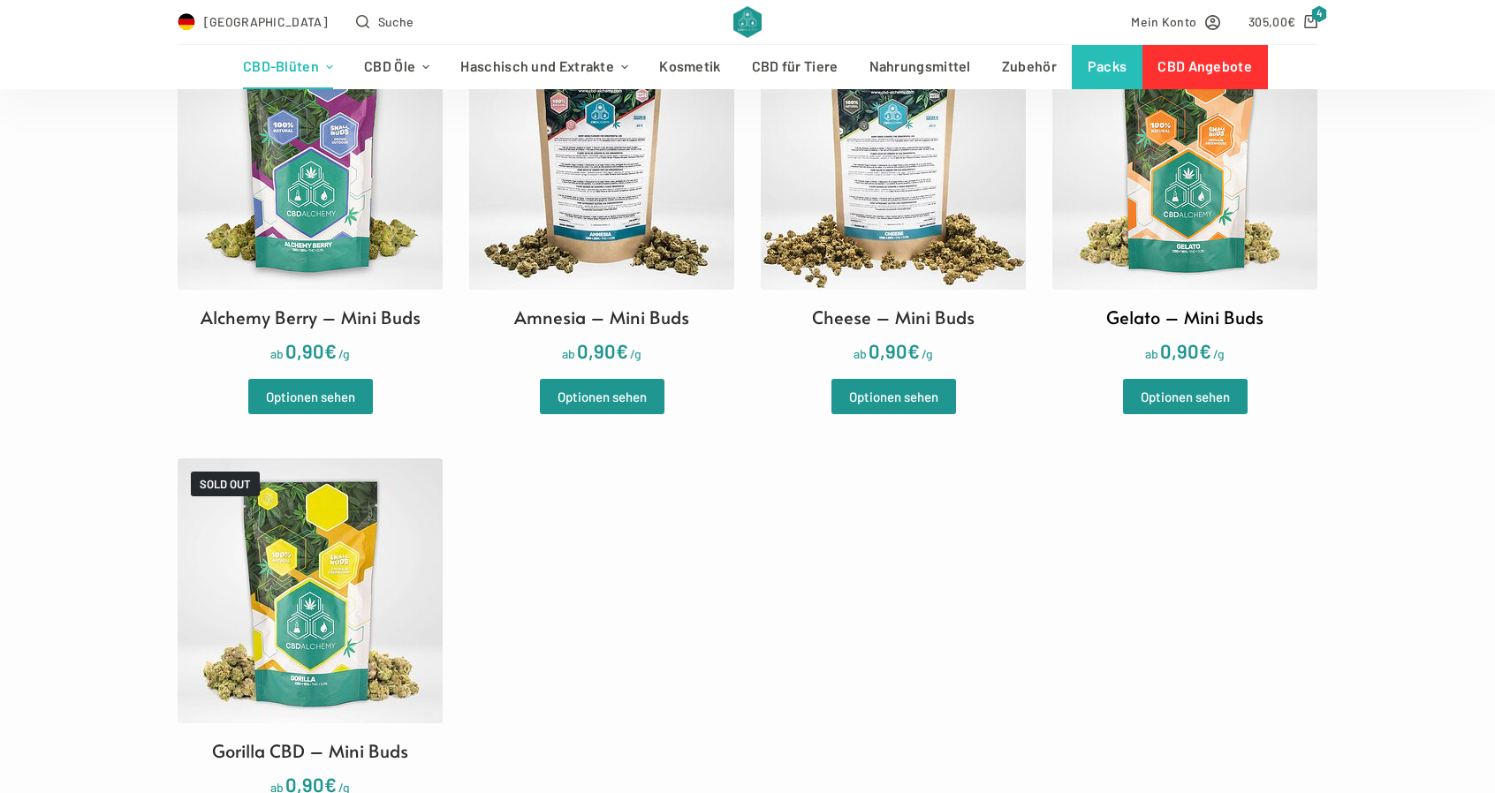
click at [1220, 187] on img at bounding box center [1184, 157] width 265 height 265
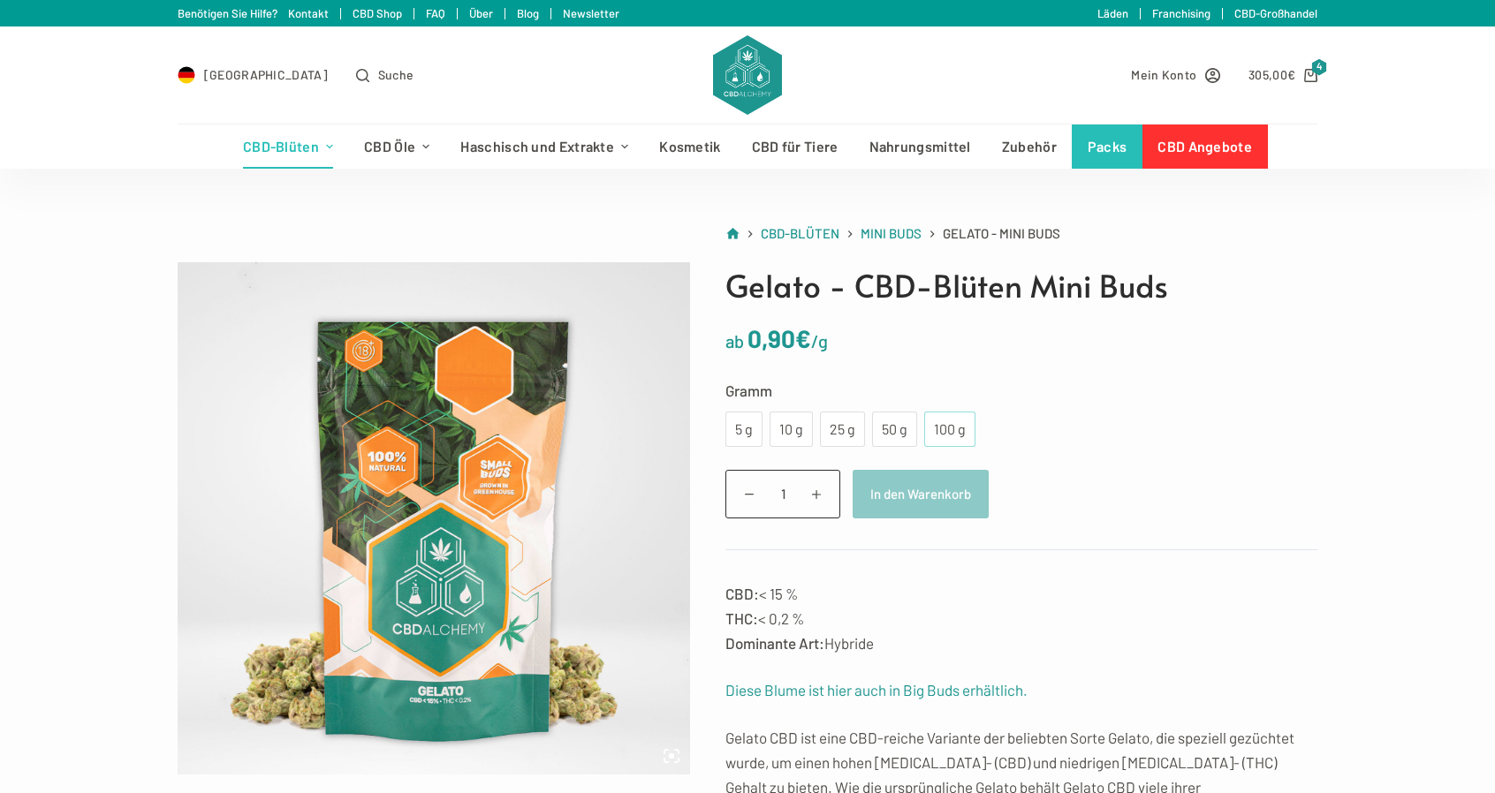
click at [943, 430] on div "100 g" at bounding box center [950, 429] width 30 height 23
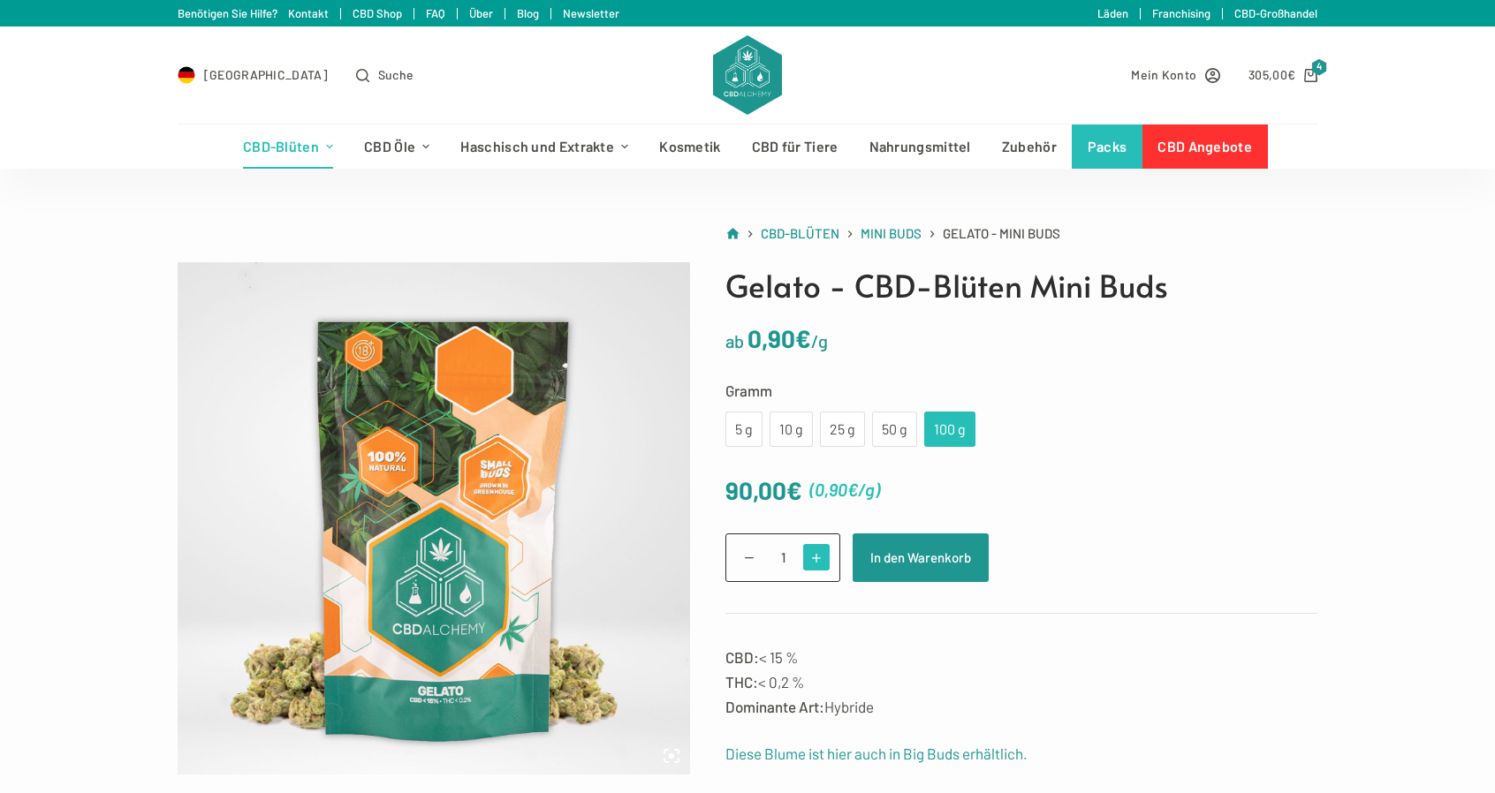
click at [821, 562] on span at bounding box center [816, 557] width 27 height 27
click at [1204, 499] on div "90,00 € ( 0,90 € /g )" at bounding box center [1021, 490] width 592 height 41
click at [747, 556] on span at bounding box center [749, 557] width 27 height 27
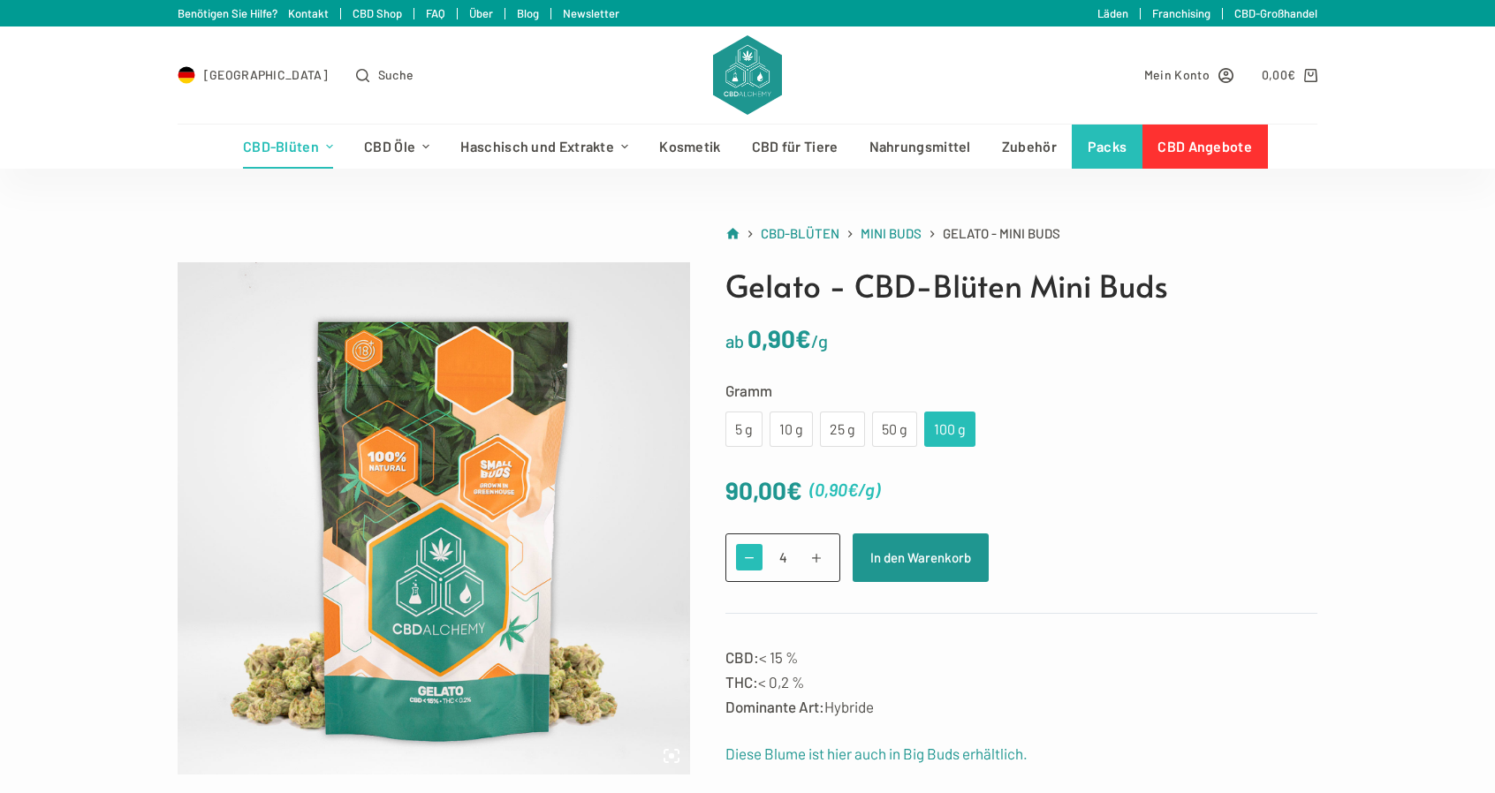
type input "3"
click at [877, 562] on button "In den Warenkorb" at bounding box center [921, 558] width 136 height 49
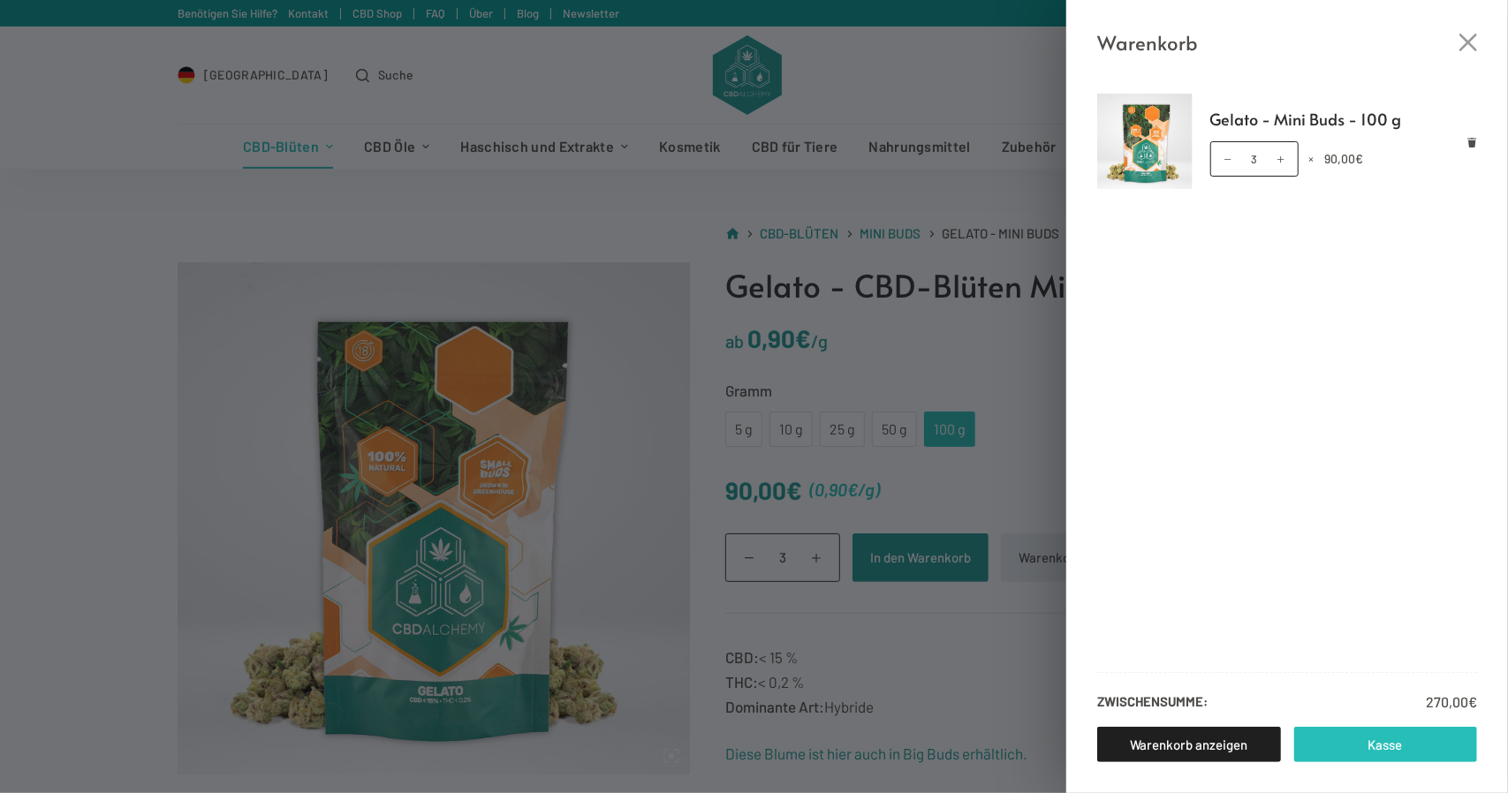
click at [1365, 743] on link "Kasse" at bounding box center [1386, 744] width 184 height 35
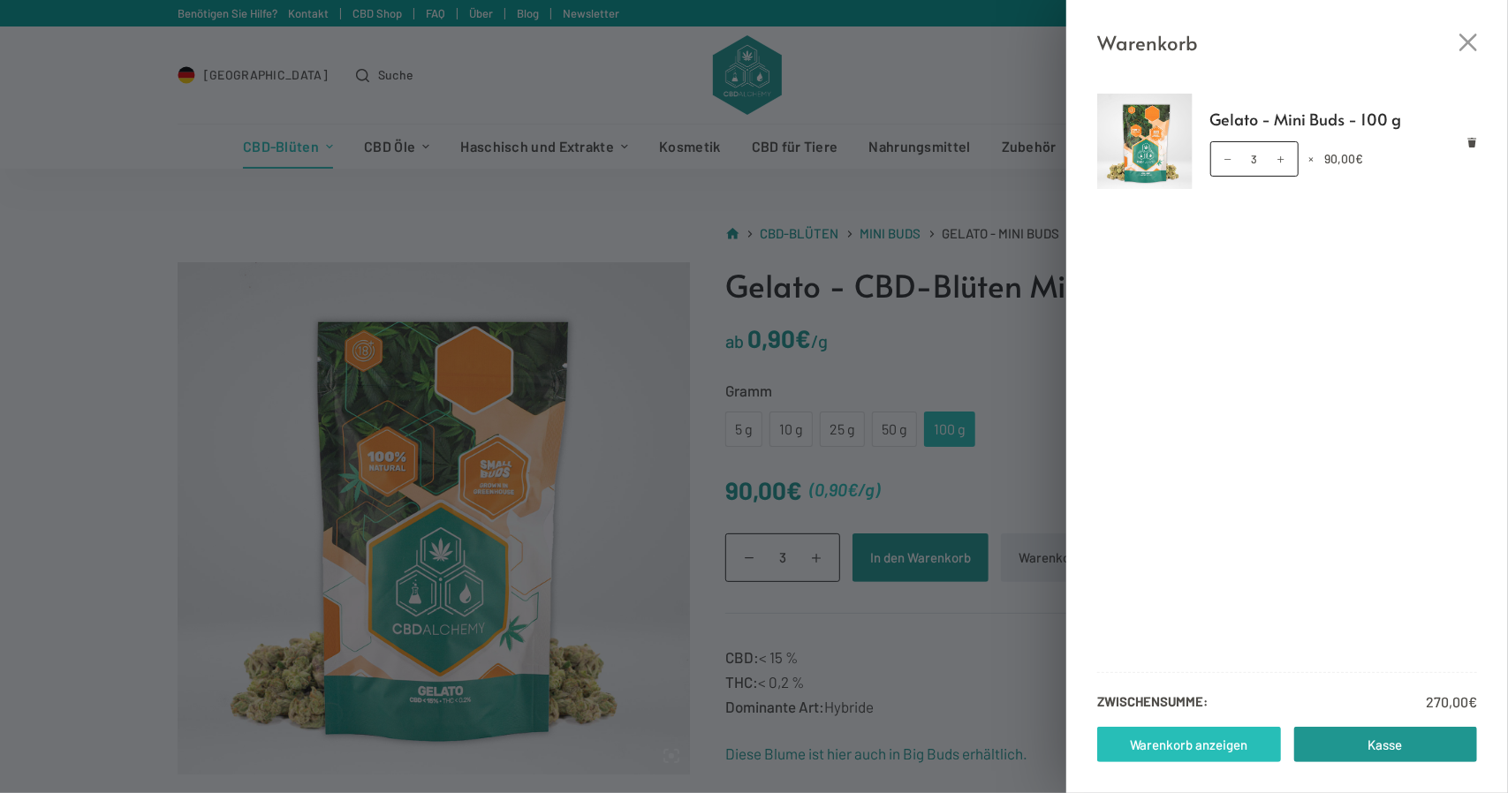
click at [1231, 761] on link "Warenkorb anzeigen" at bounding box center [1189, 744] width 184 height 35
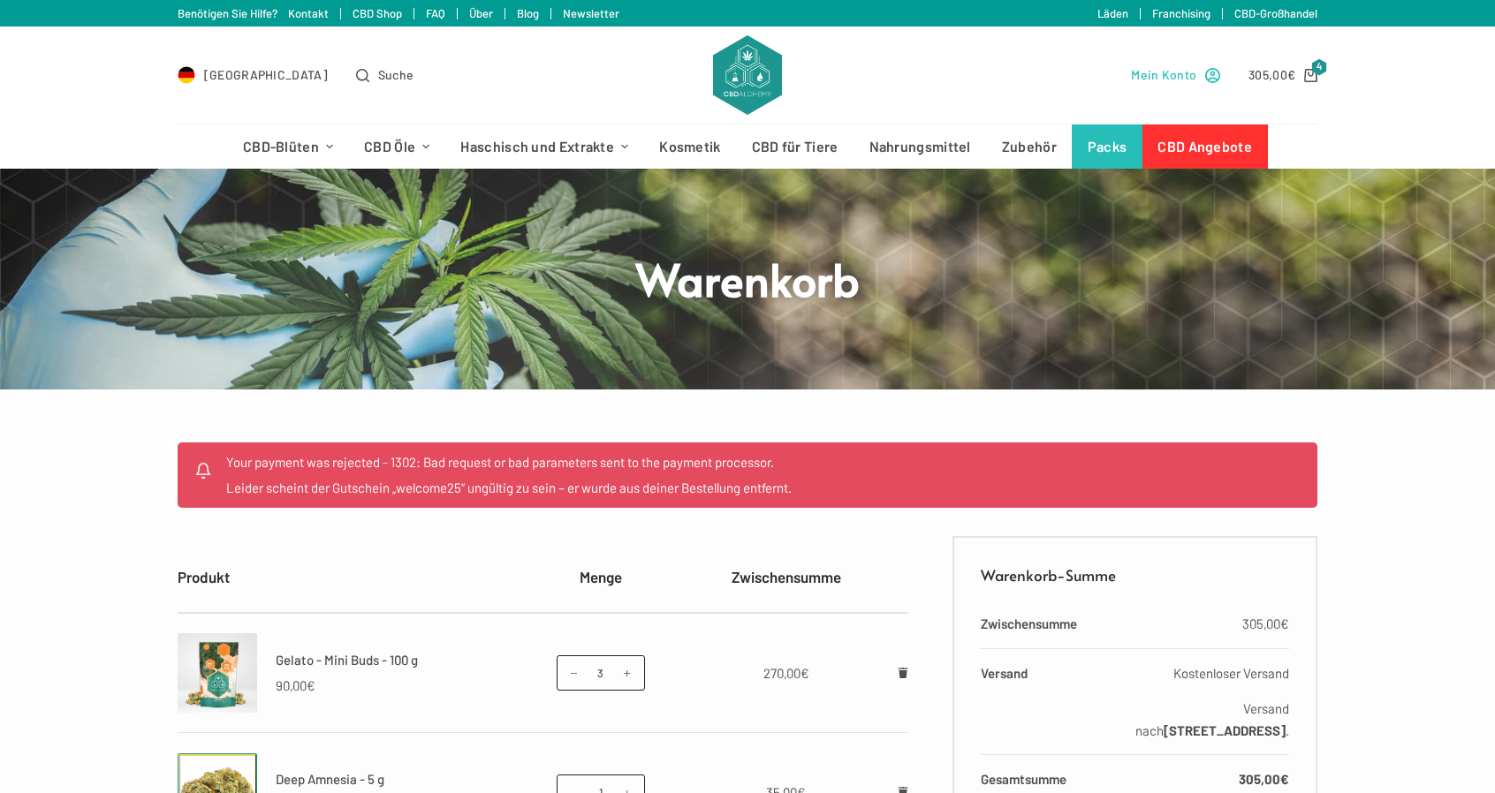
click at [1189, 79] on span "Mein Konto" at bounding box center [1163, 74] width 65 height 20
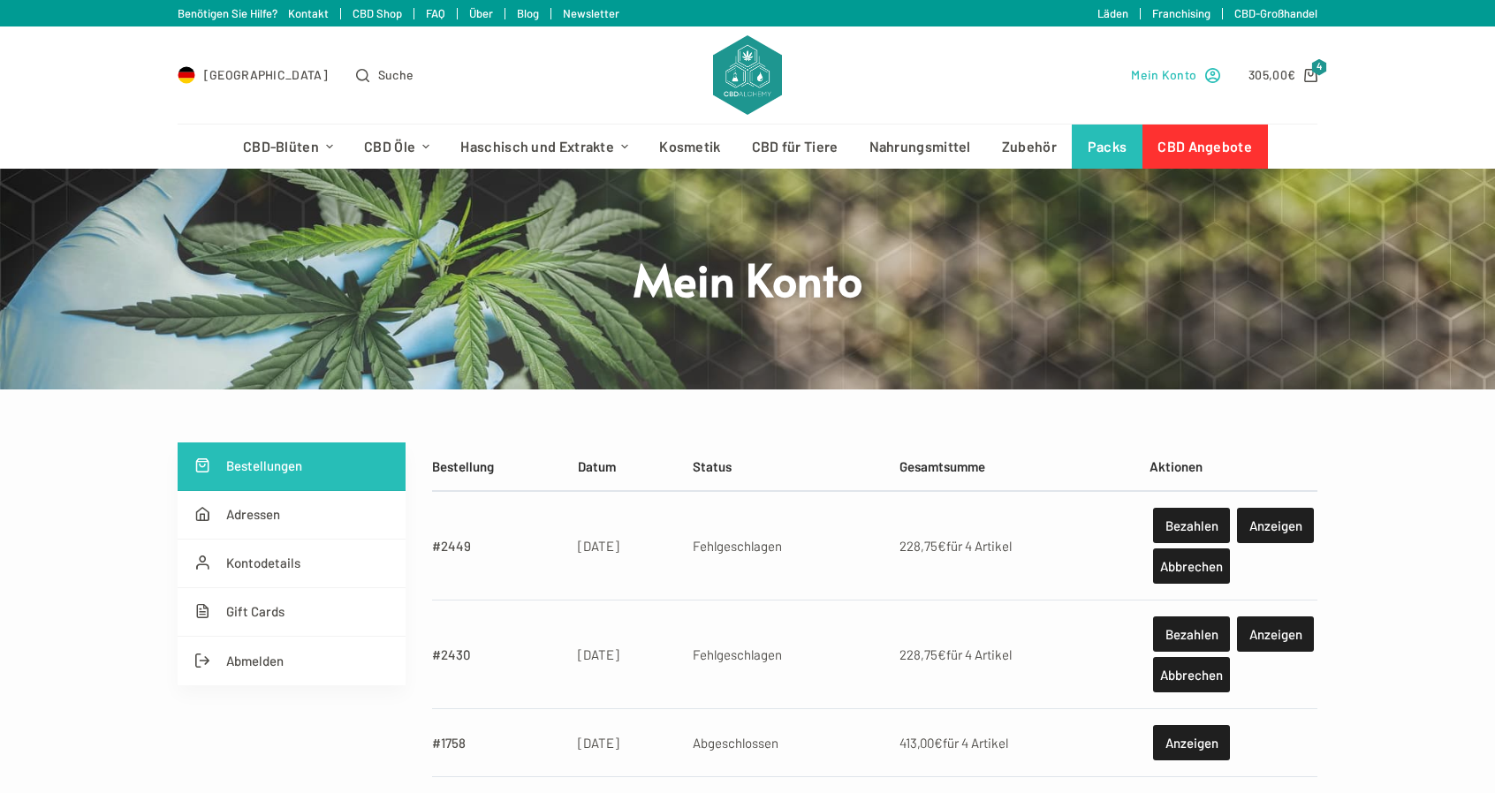
click at [1200, 77] on link "Mein Konto" at bounding box center [1175, 74] width 89 height 20
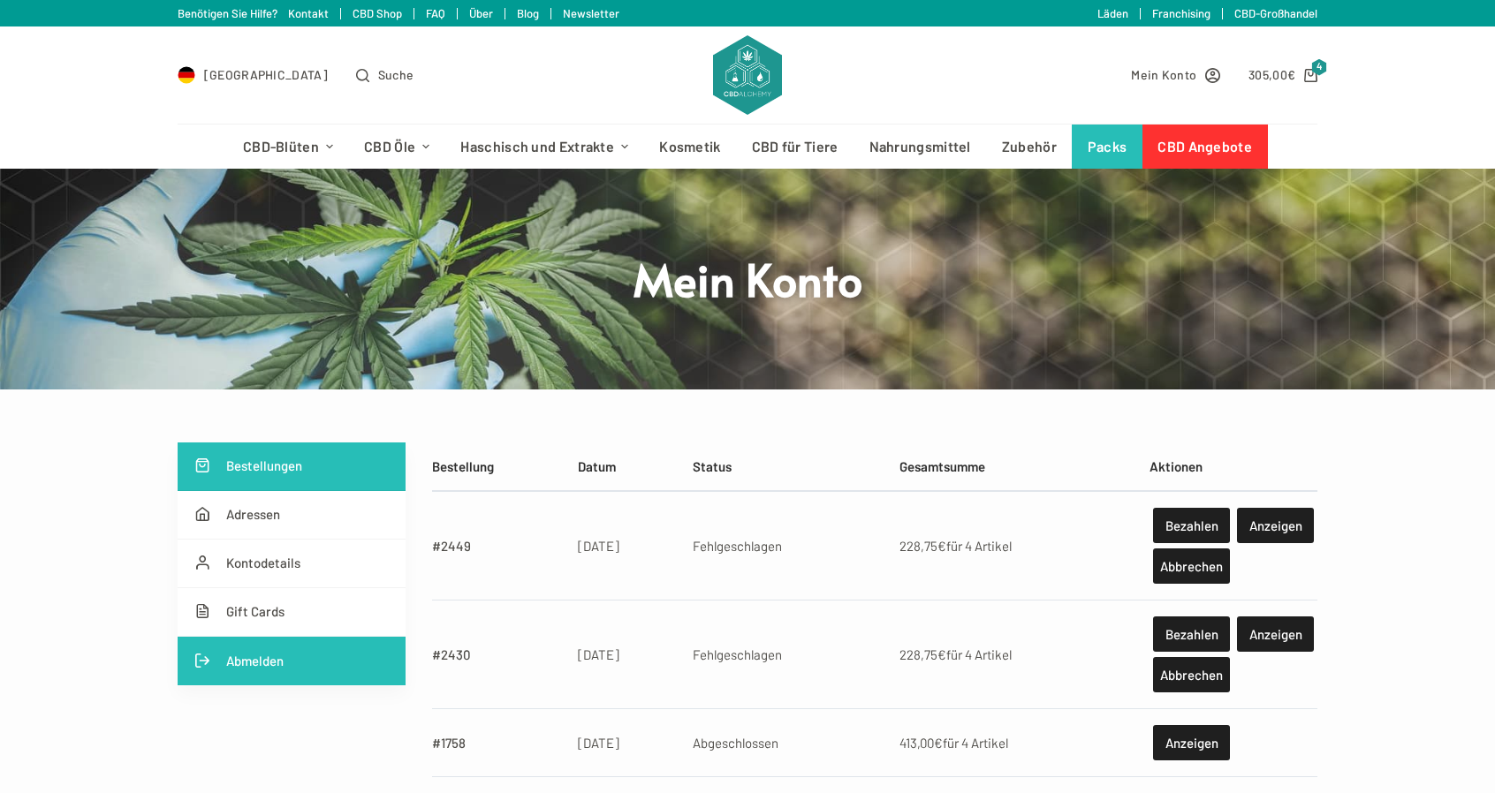
click at [230, 669] on link "Abmelden" at bounding box center [292, 661] width 228 height 49
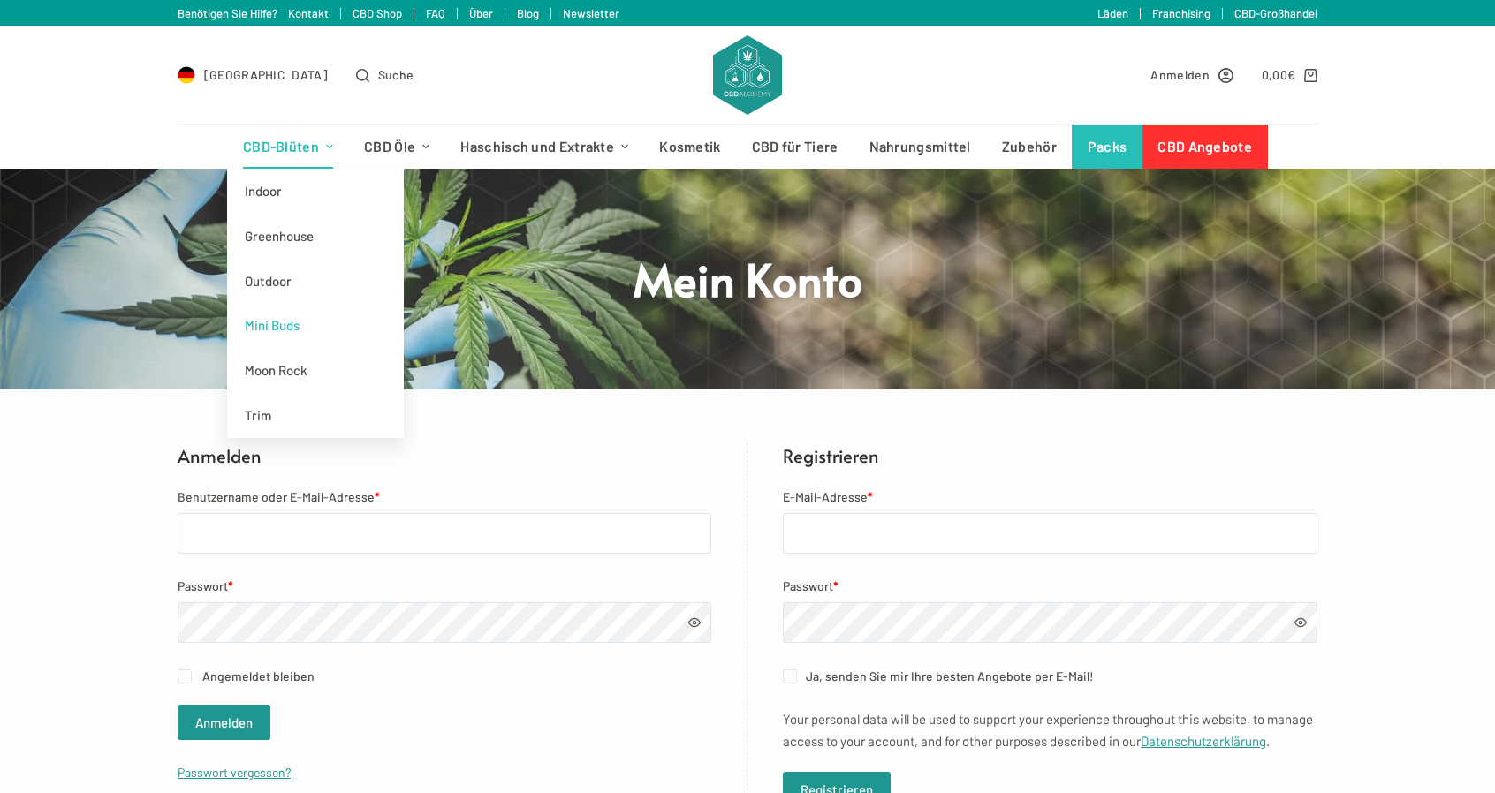
click at [290, 334] on link "Mini Buds" at bounding box center [315, 325] width 177 height 45
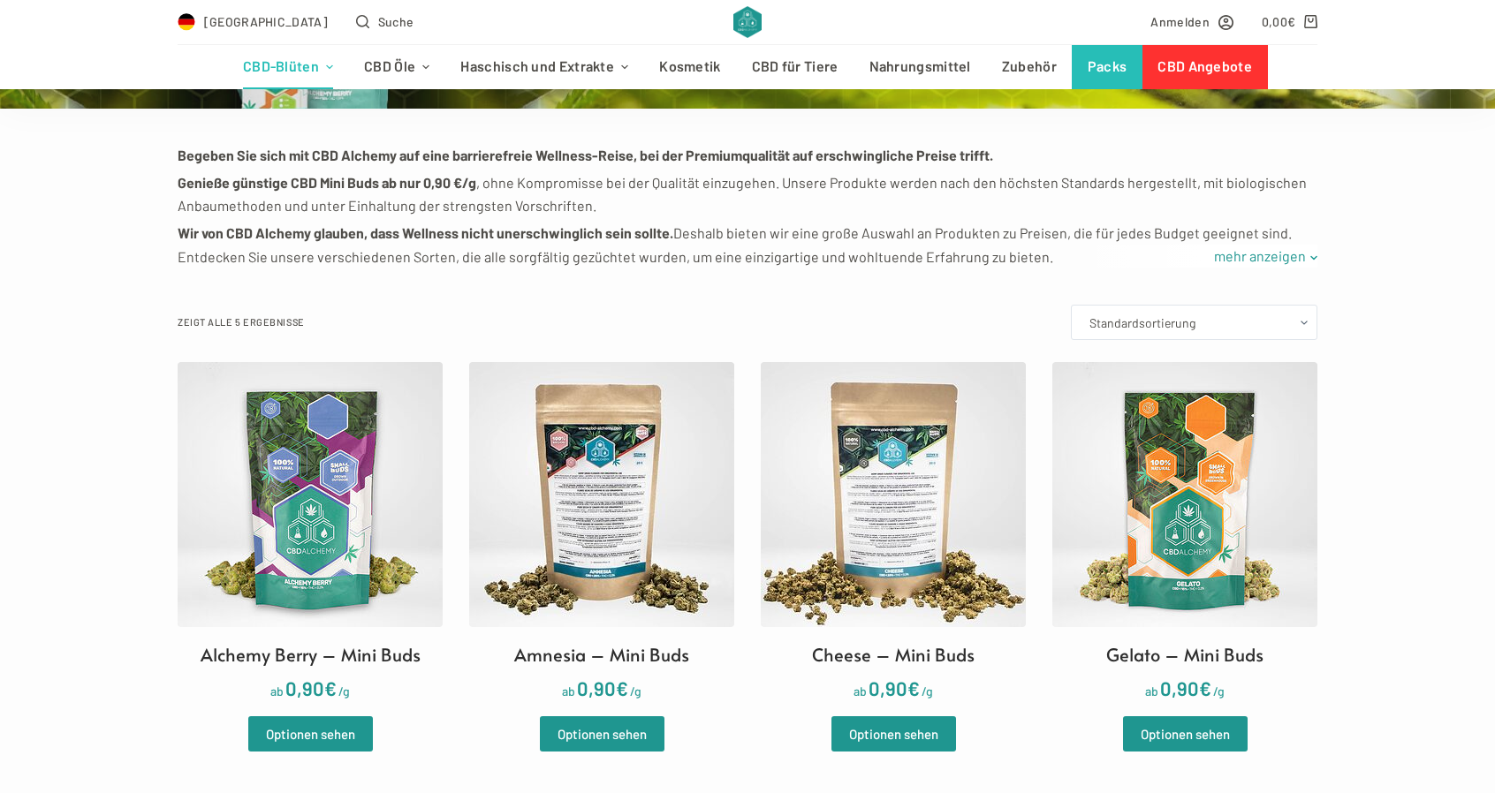
scroll to position [442, 0]
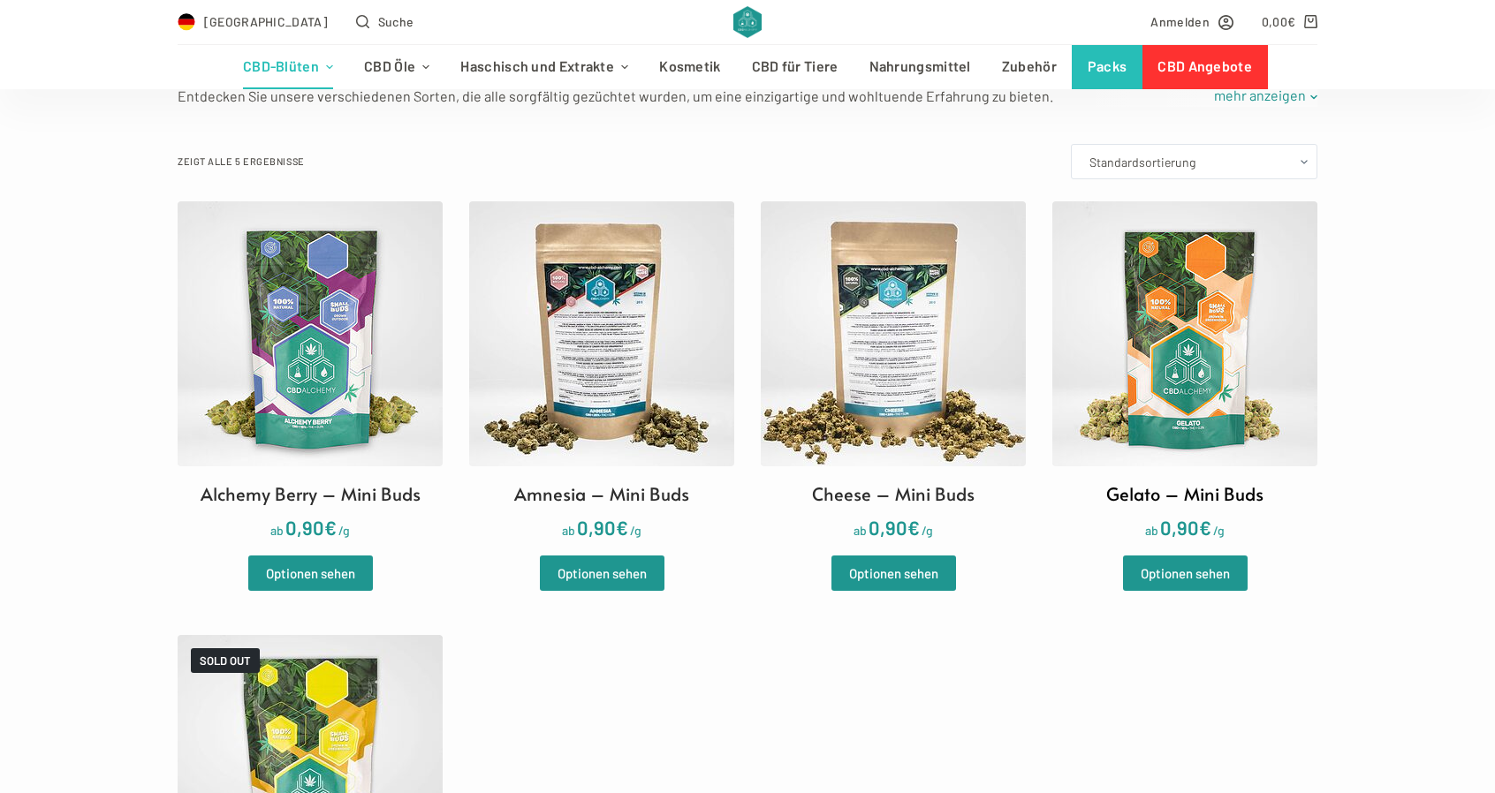
click at [1186, 374] on img at bounding box center [1184, 333] width 265 height 265
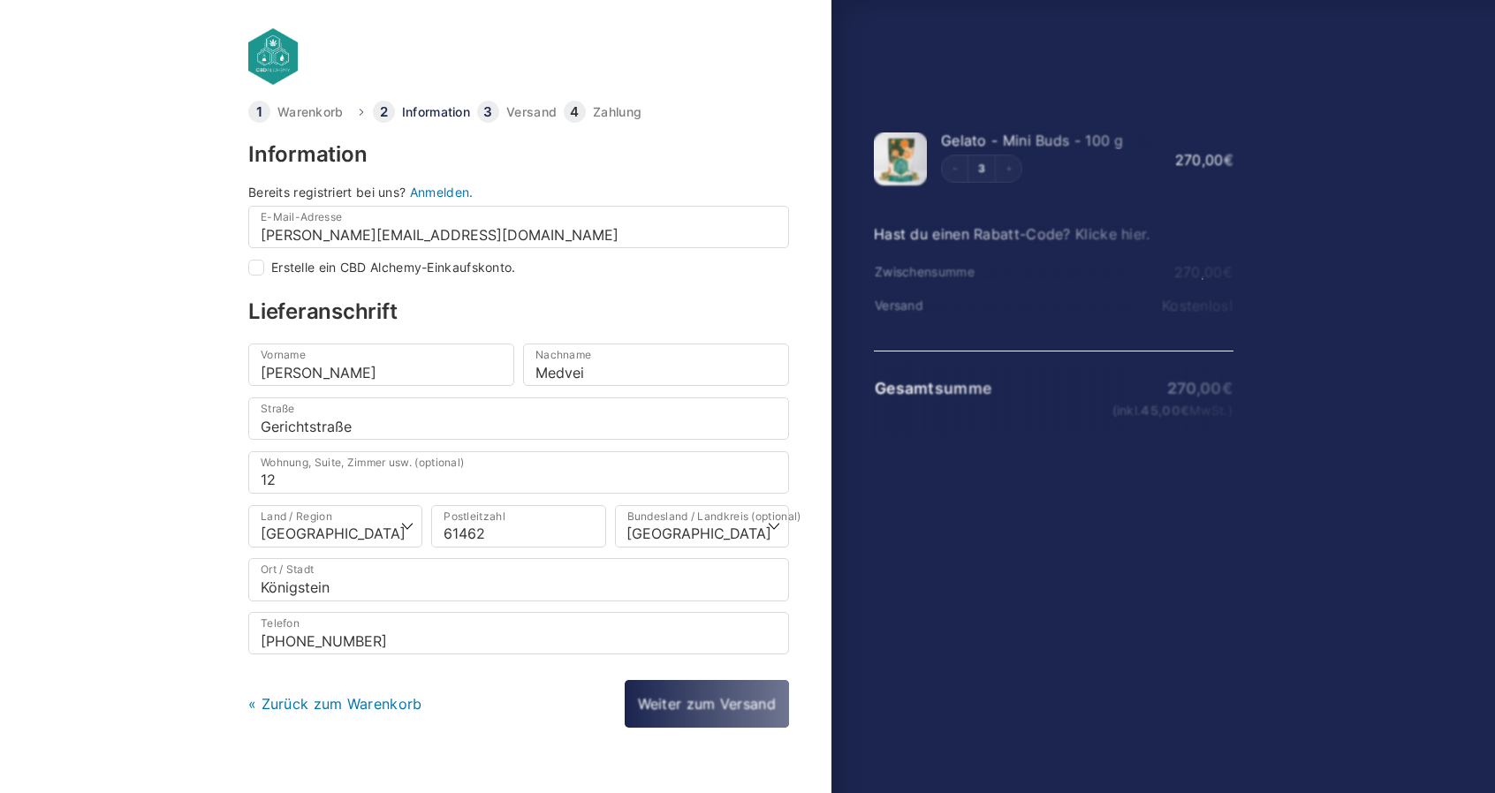
select select "DE-BE"
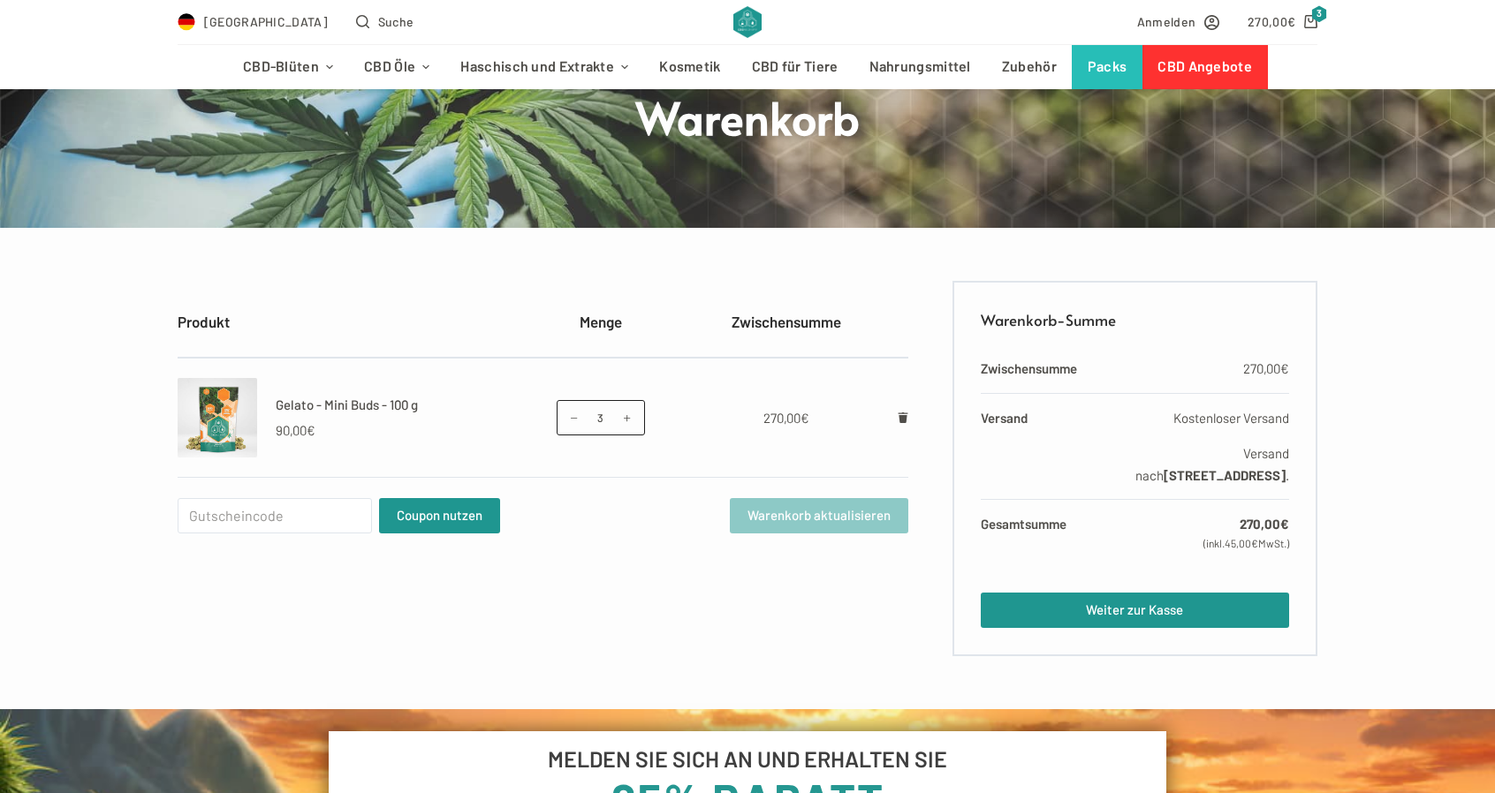
scroll to position [177, 0]
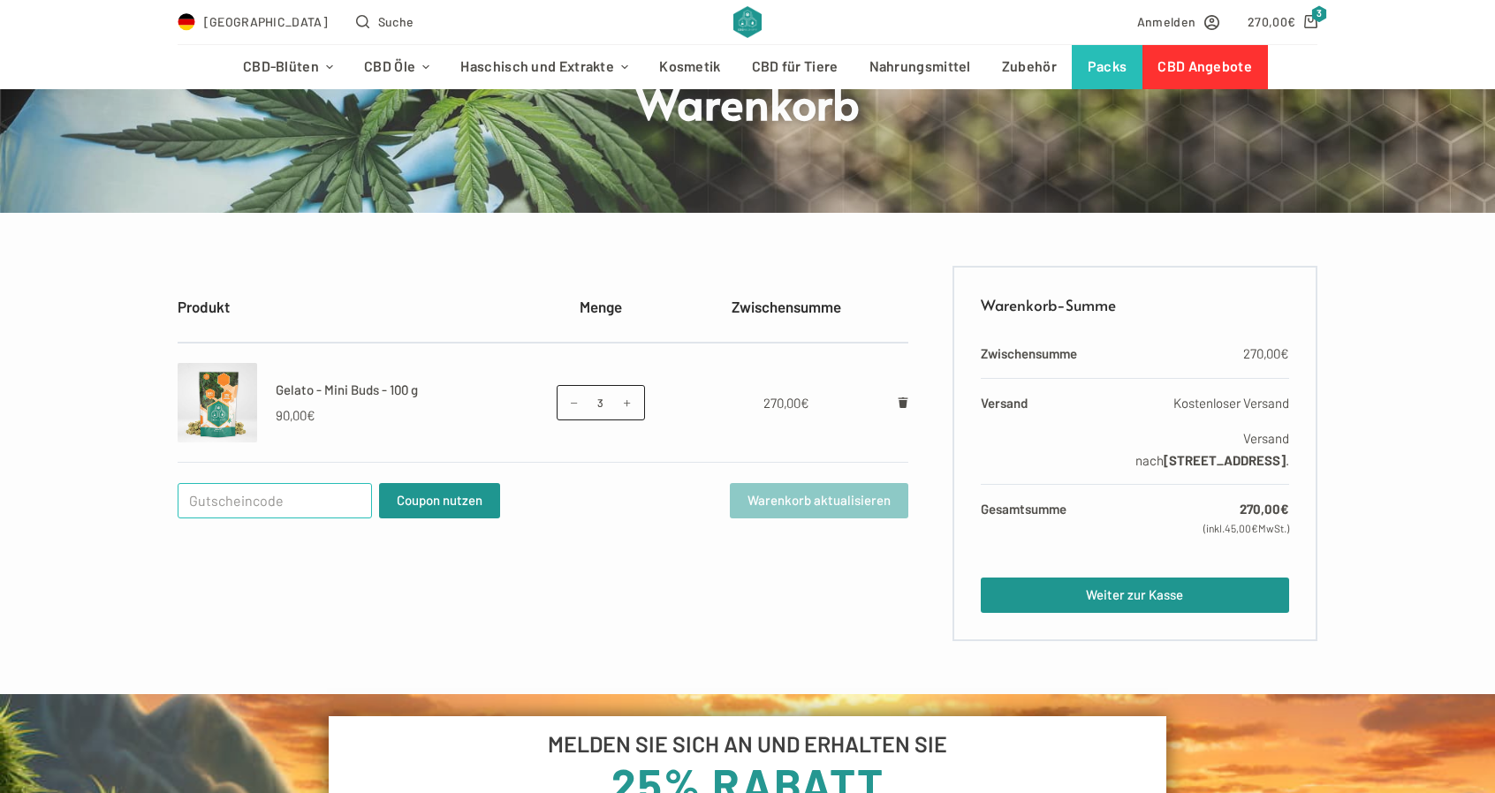
click at [210, 500] on input "Gutschein:" at bounding box center [275, 500] width 194 height 35
paste input "WELCOME25"
type input "WELCOME25"
click at [413, 492] on button "Coupon nutzen" at bounding box center [439, 500] width 121 height 35
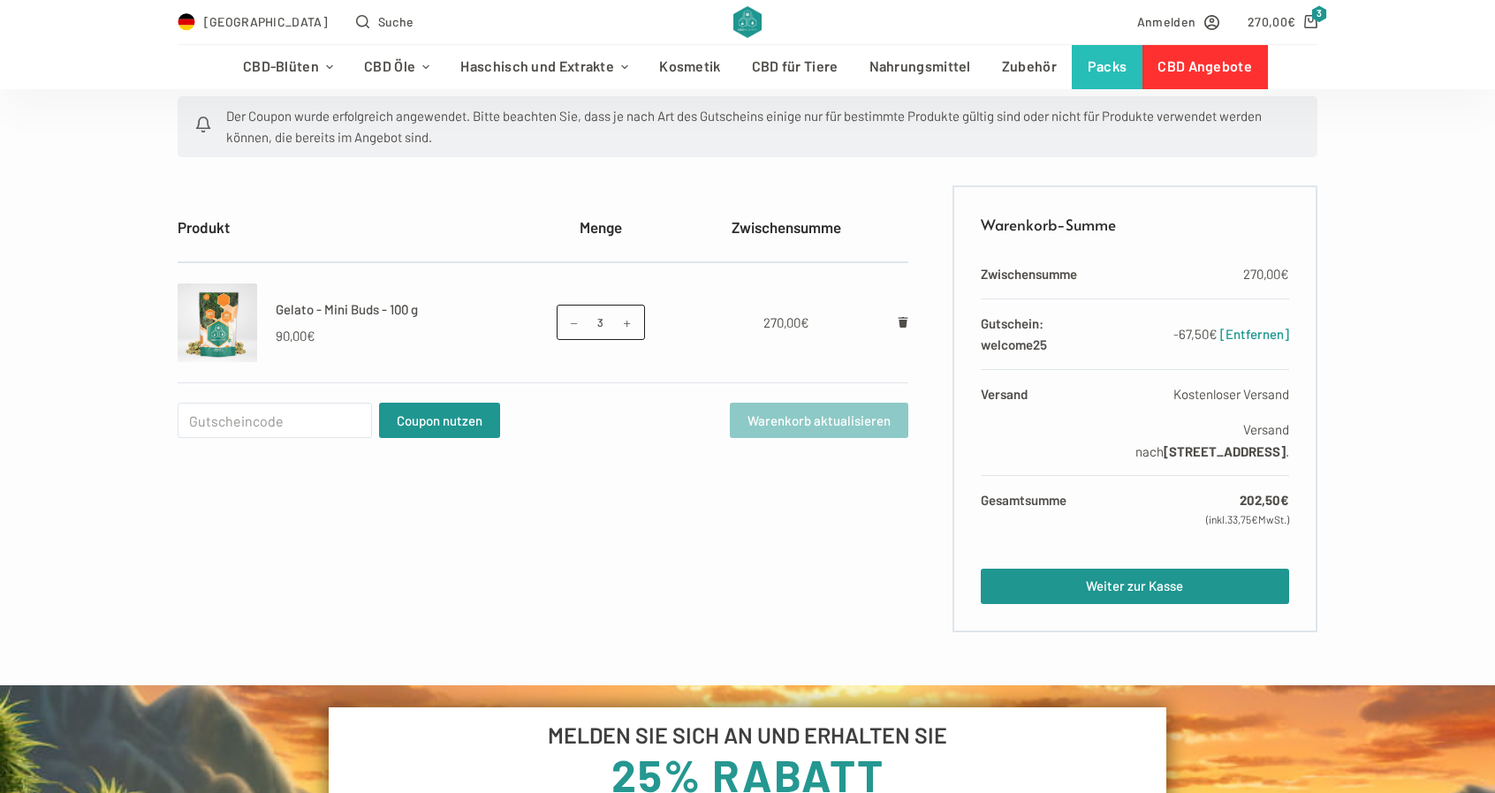
scroll to position [353, 0]
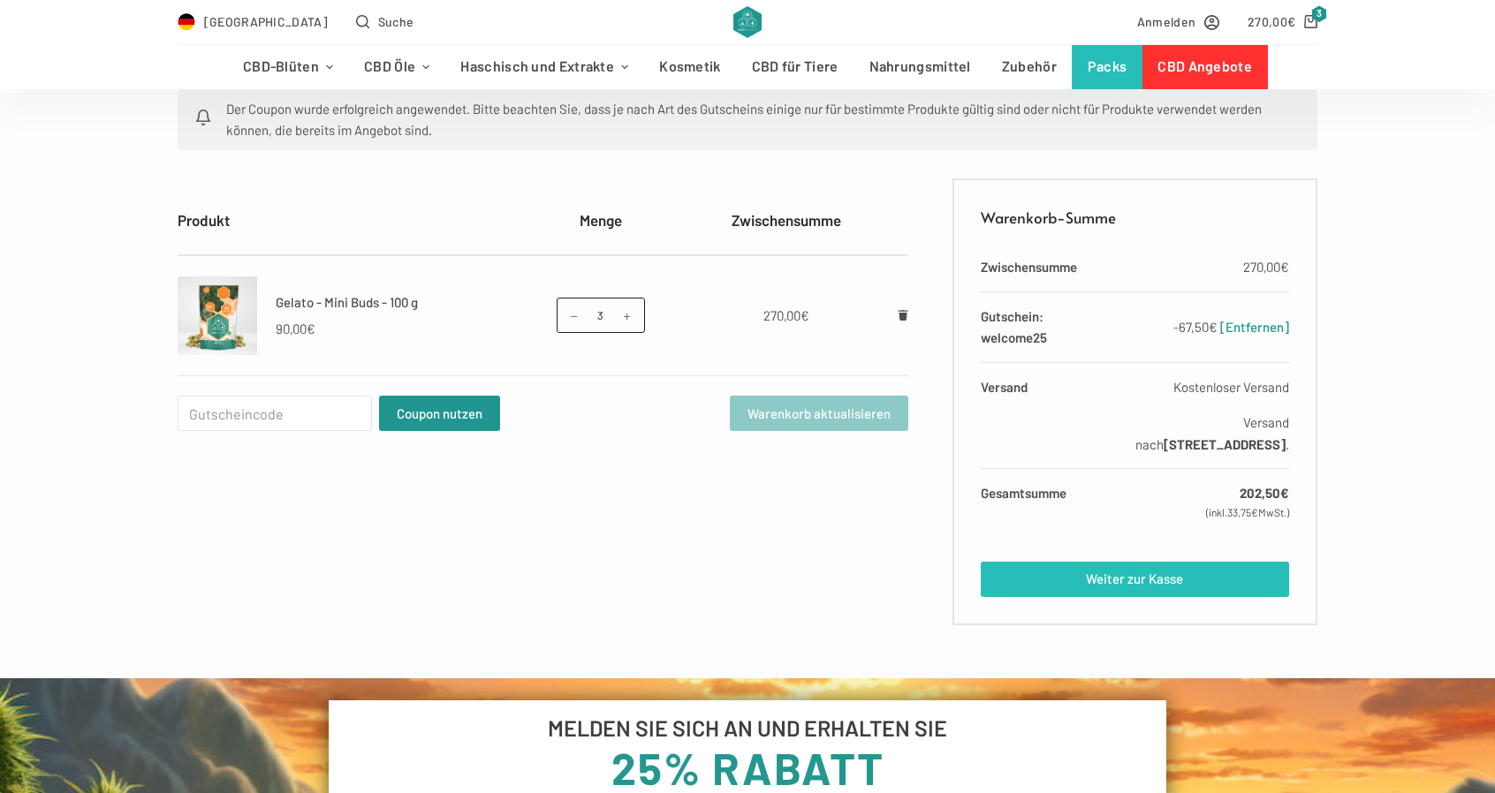
click at [1095, 580] on link "Weiter zur Kasse" at bounding box center [1135, 579] width 308 height 35
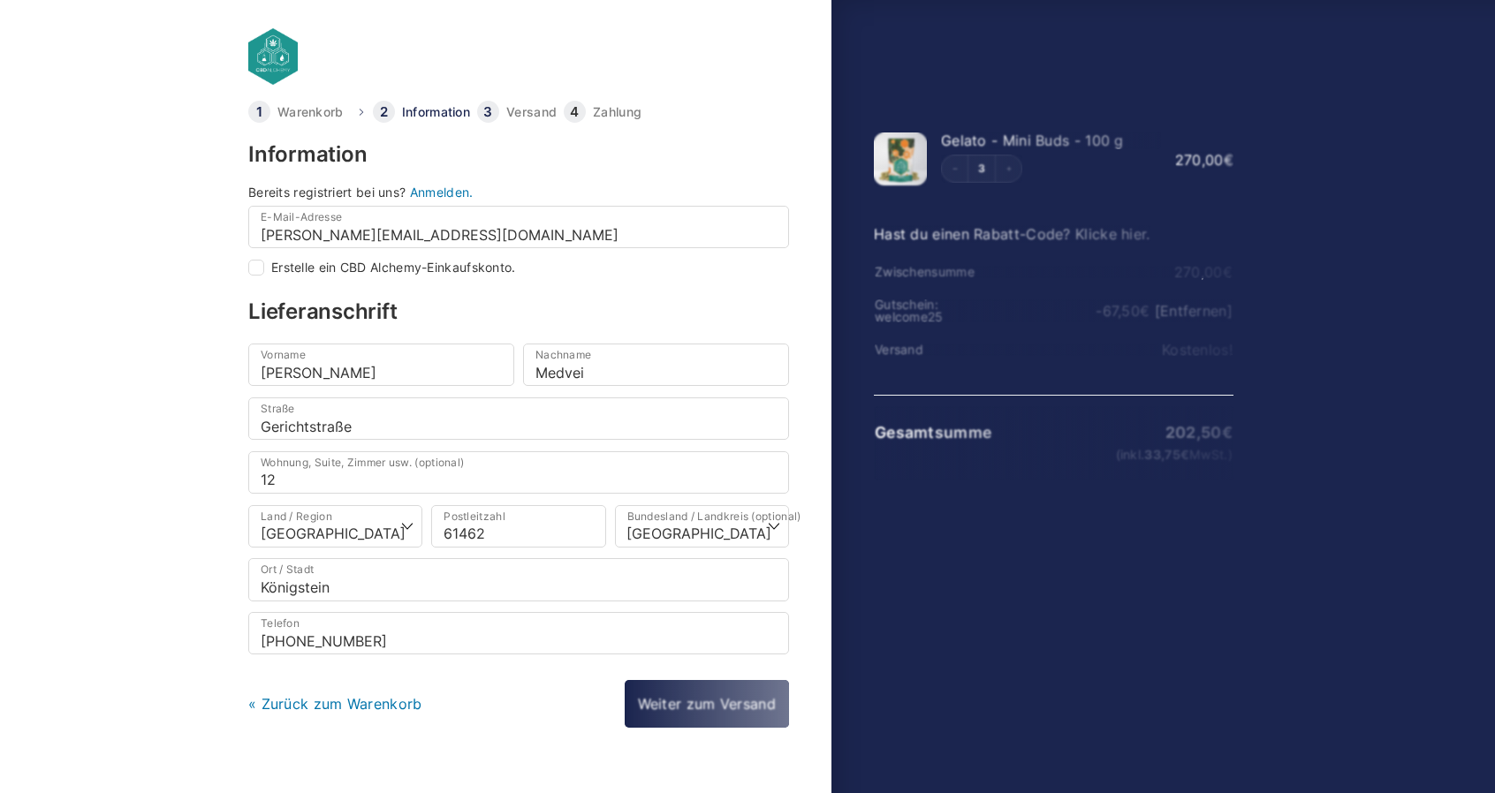
select select "DE-BE"
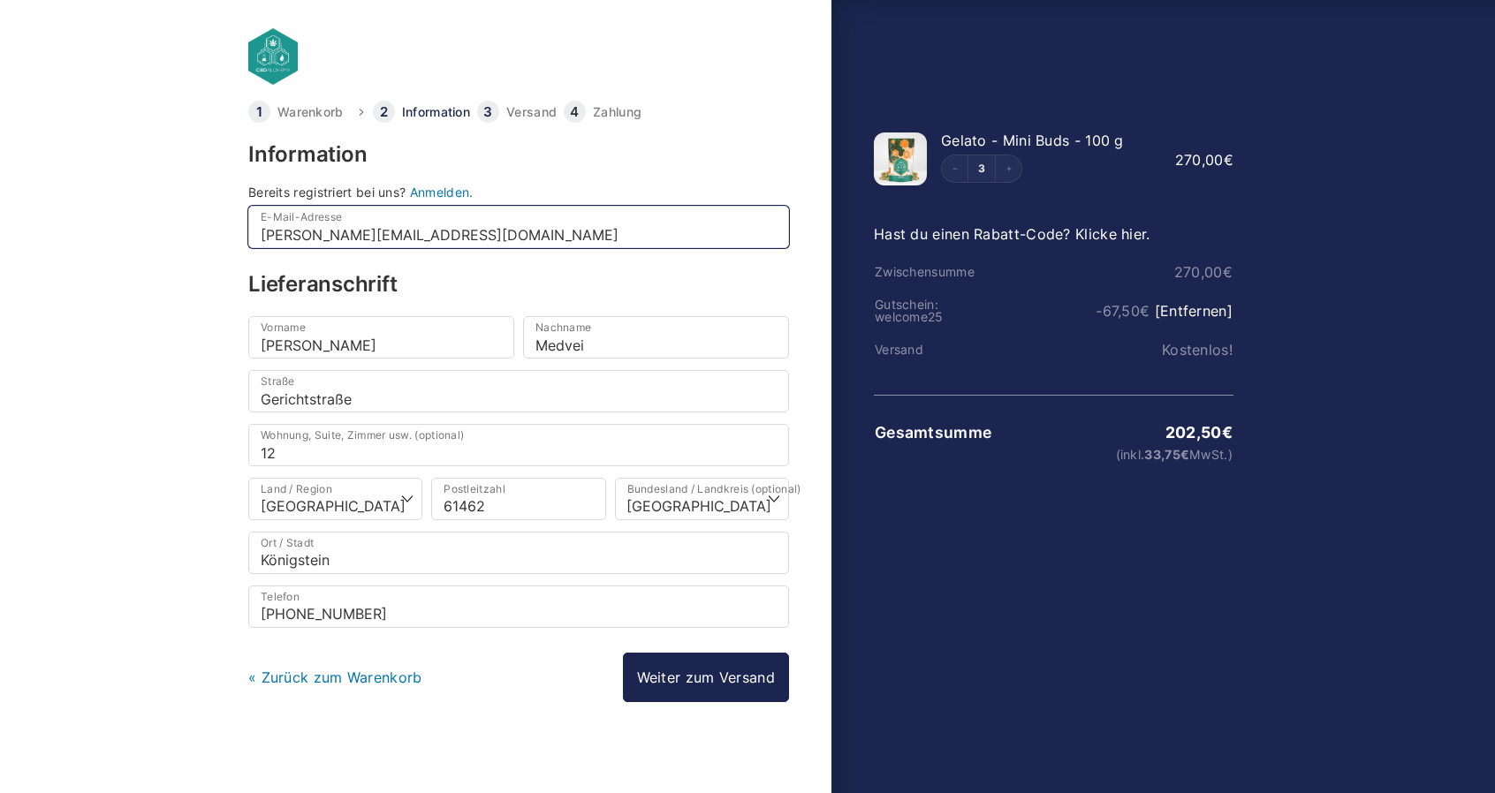
click at [392, 231] on input "david.medvei@vitaking.de" at bounding box center [518, 227] width 541 height 42
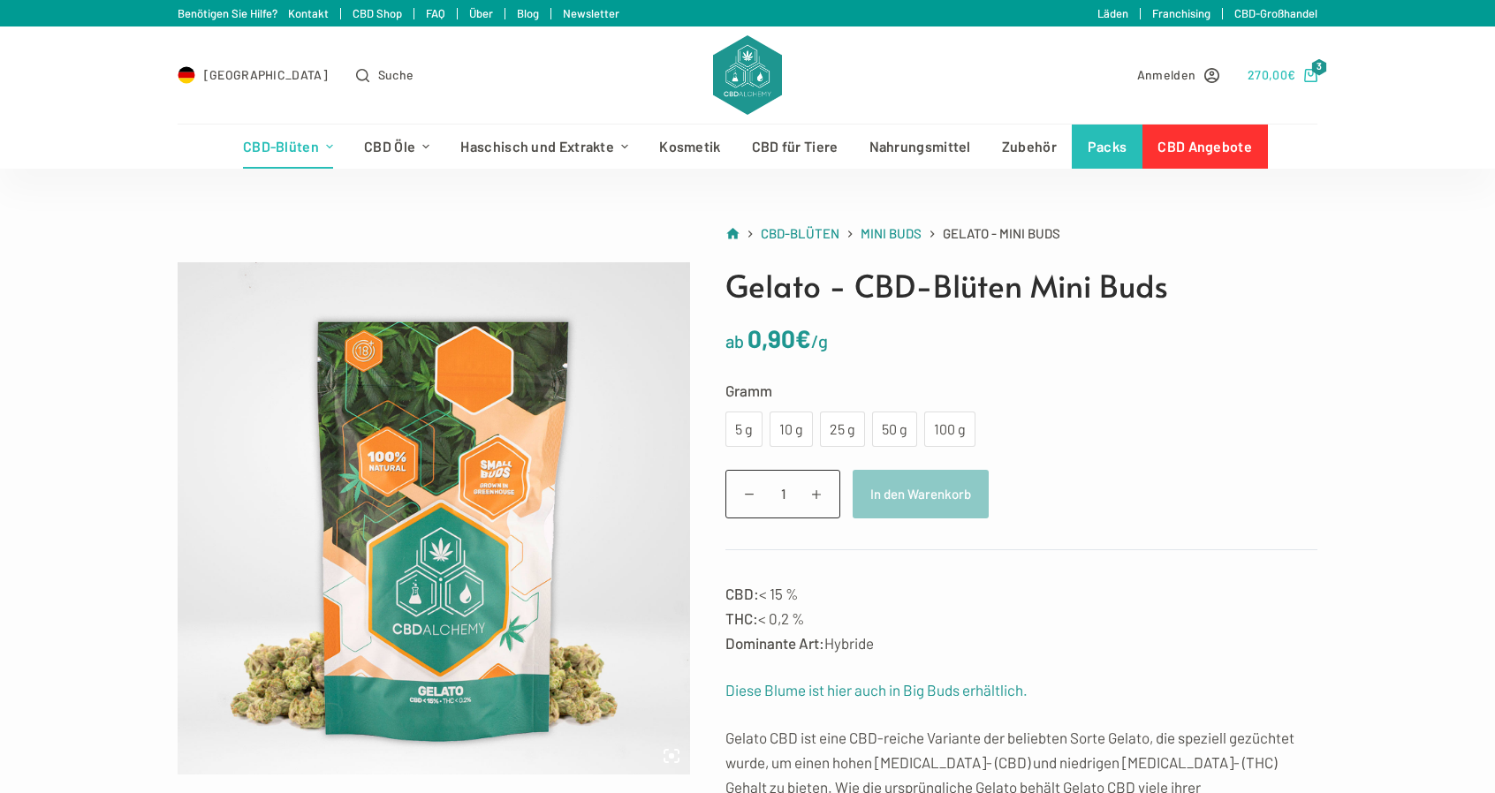
click at [1315, 80] on icon "Shopping cart" at bounding box center [1310, 75] width 13 height 13
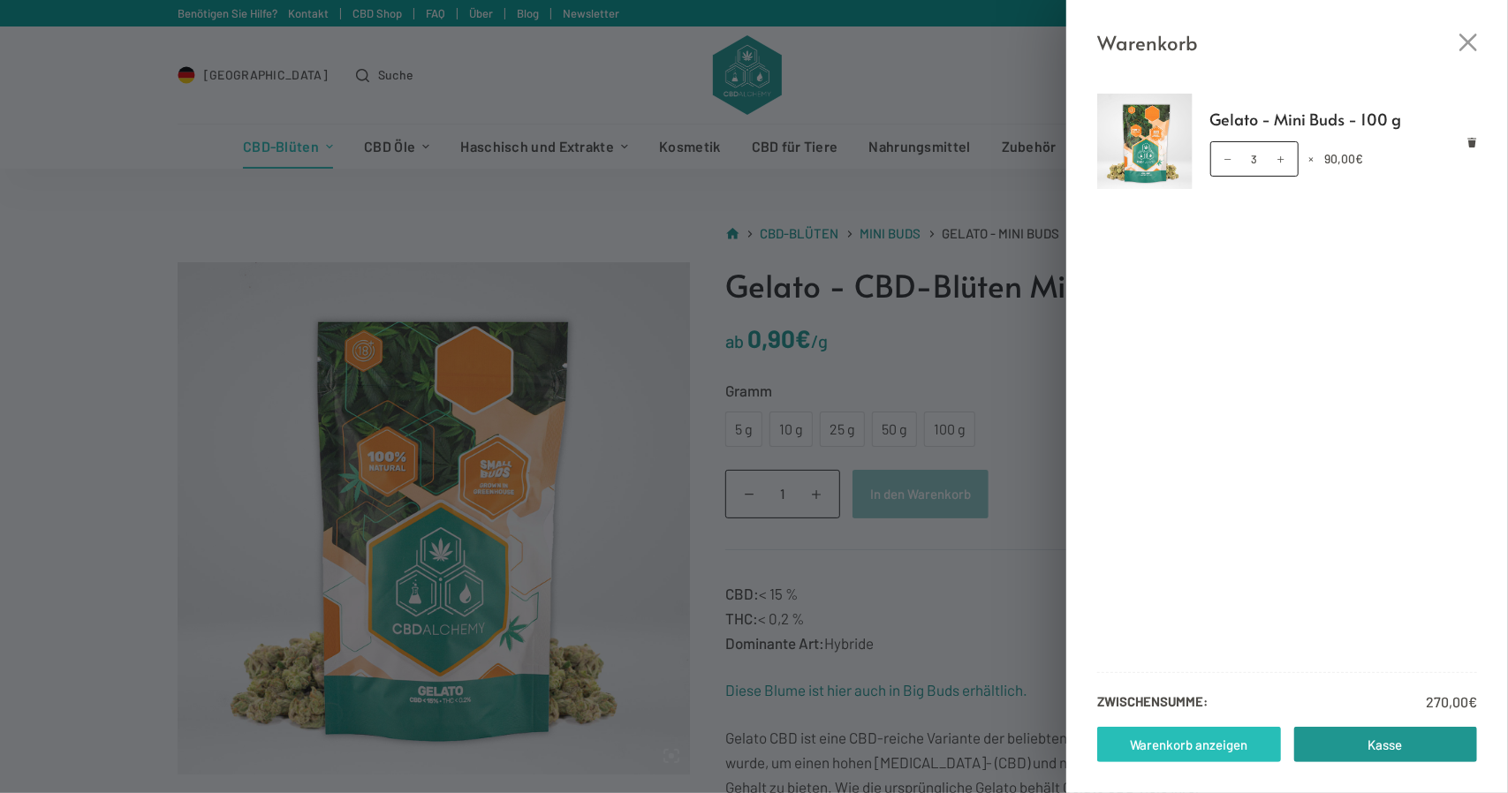
click at [1198, 747] on link "Warenkorb anzeigen" at bounding box center [1189, 744] width 184 height 35
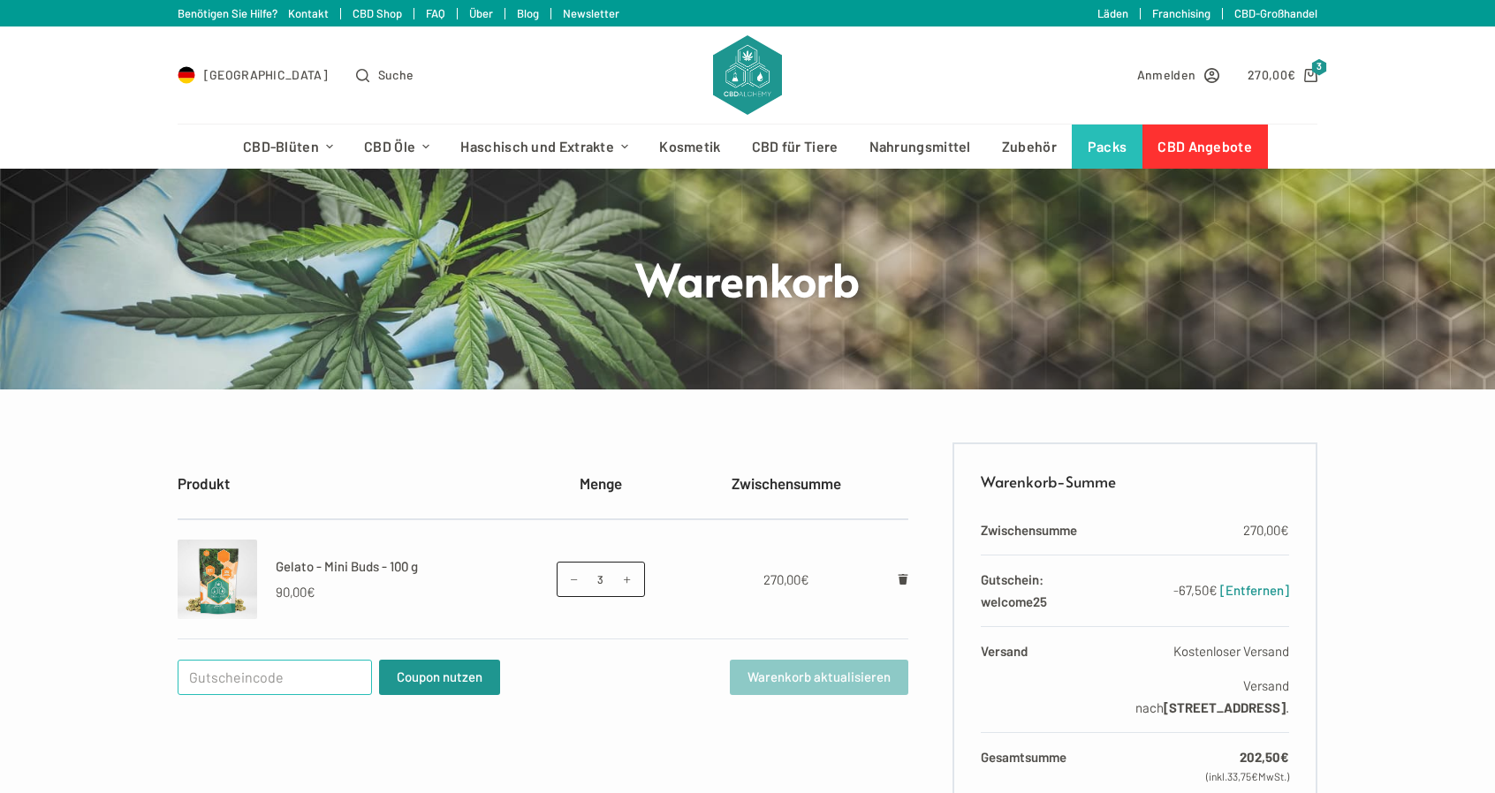
click at [269, 673] on input "Gutschein:" at bounding box center [275, 677] width 194 height 35
paste input "WELCOME25"
type input "WELCOME25"
click at [416, 702] on td "Gutschein: WELCOME25 Coupon nutzen Warenkorb aktualisieren" at bounding box center [543, 678] width 731 height 76
click at [416, 695] on td "Gutschein: WELCOME25 Coupon nutzen Warenkorb aktualisieren" at bounding box center [543, 678] width 731 height 76
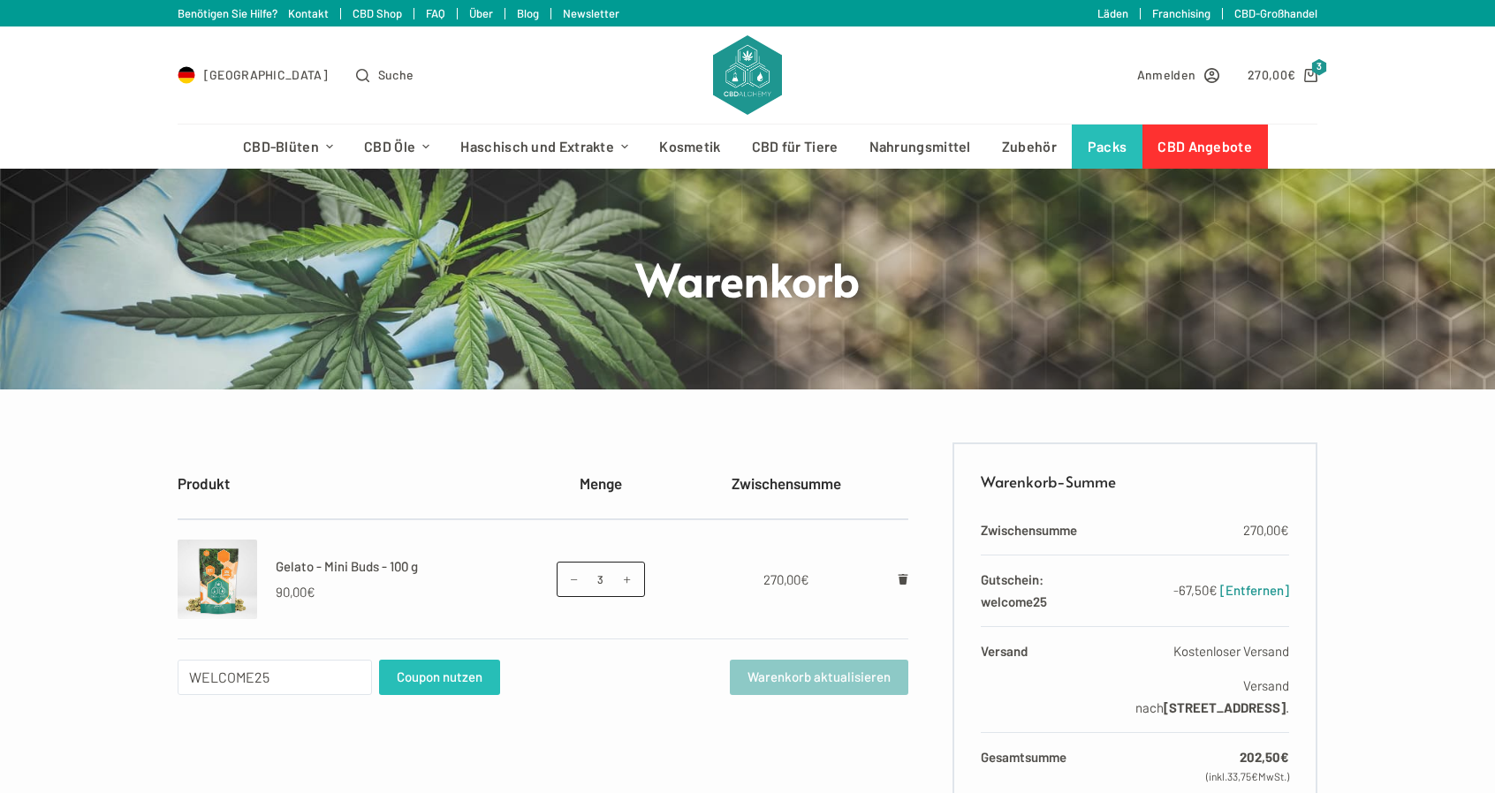
click at [421, 677] on button "Coupon nutzen" at bounding box center [439, 677] width 121 height 35
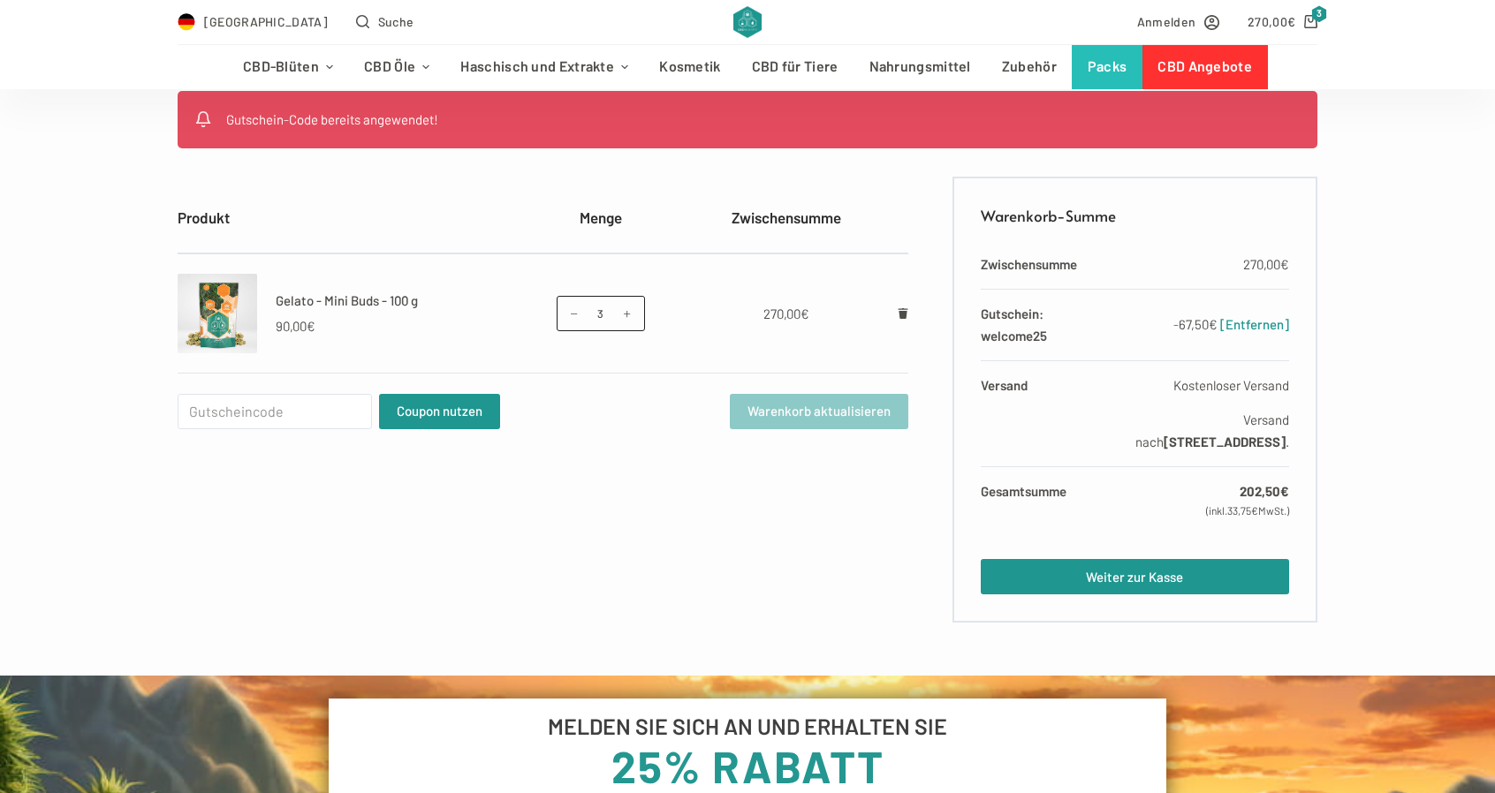
scroll to position [353, 0]
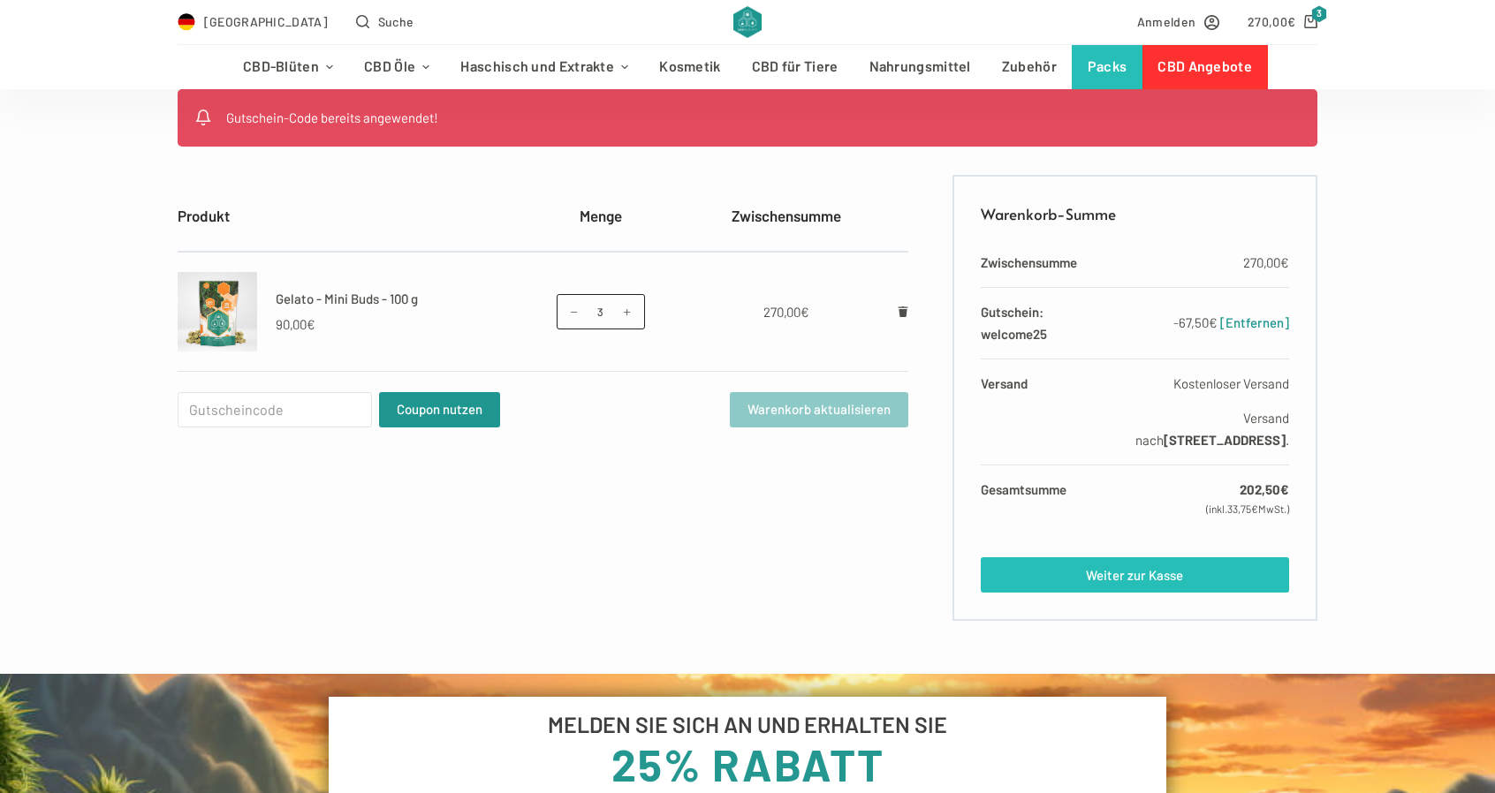
click at [1092, 573] on link "Weiter zur Kasse" at bounding box center [1135, 574] width 308 height 35
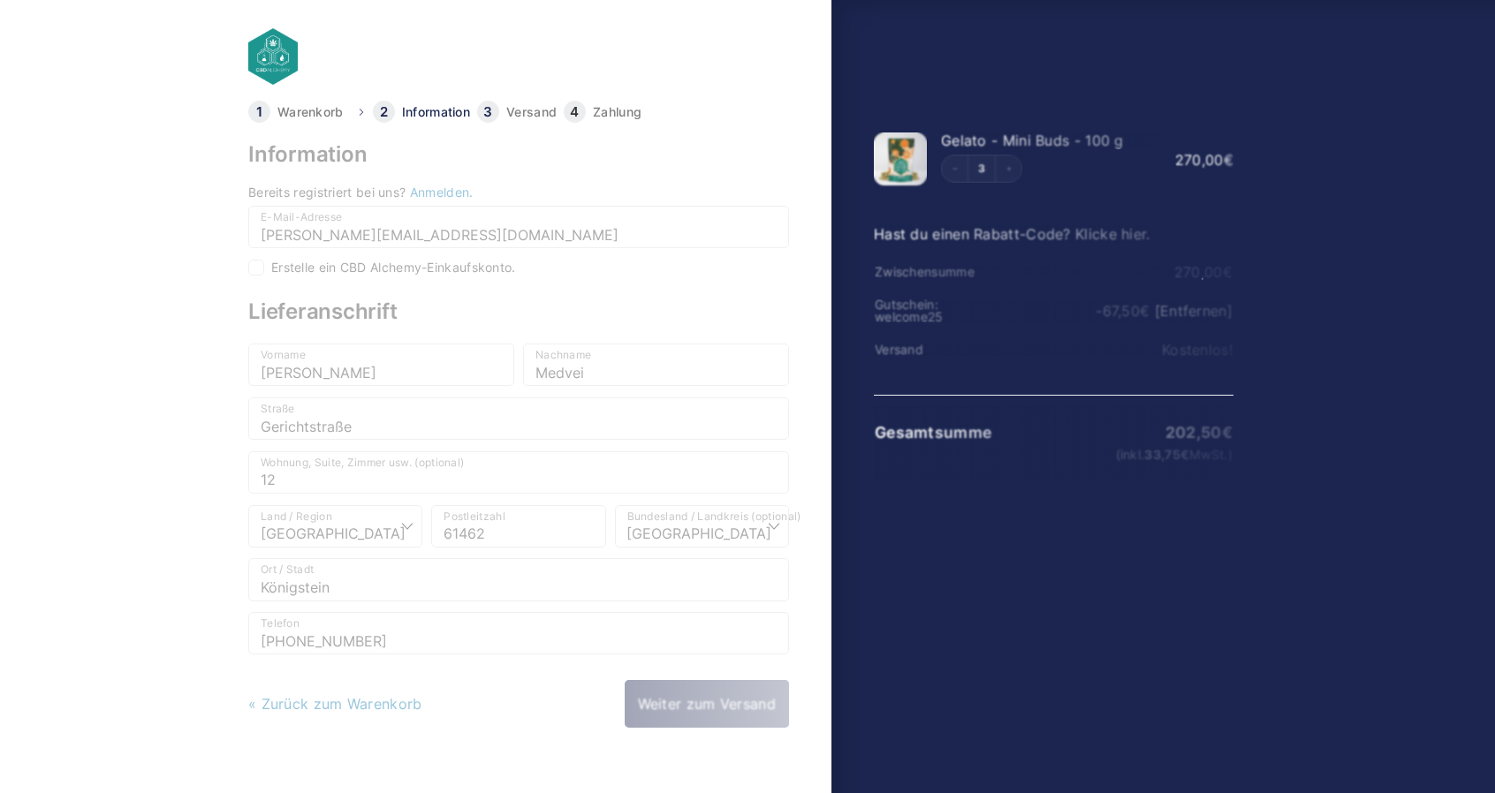
select select "DE-BE"
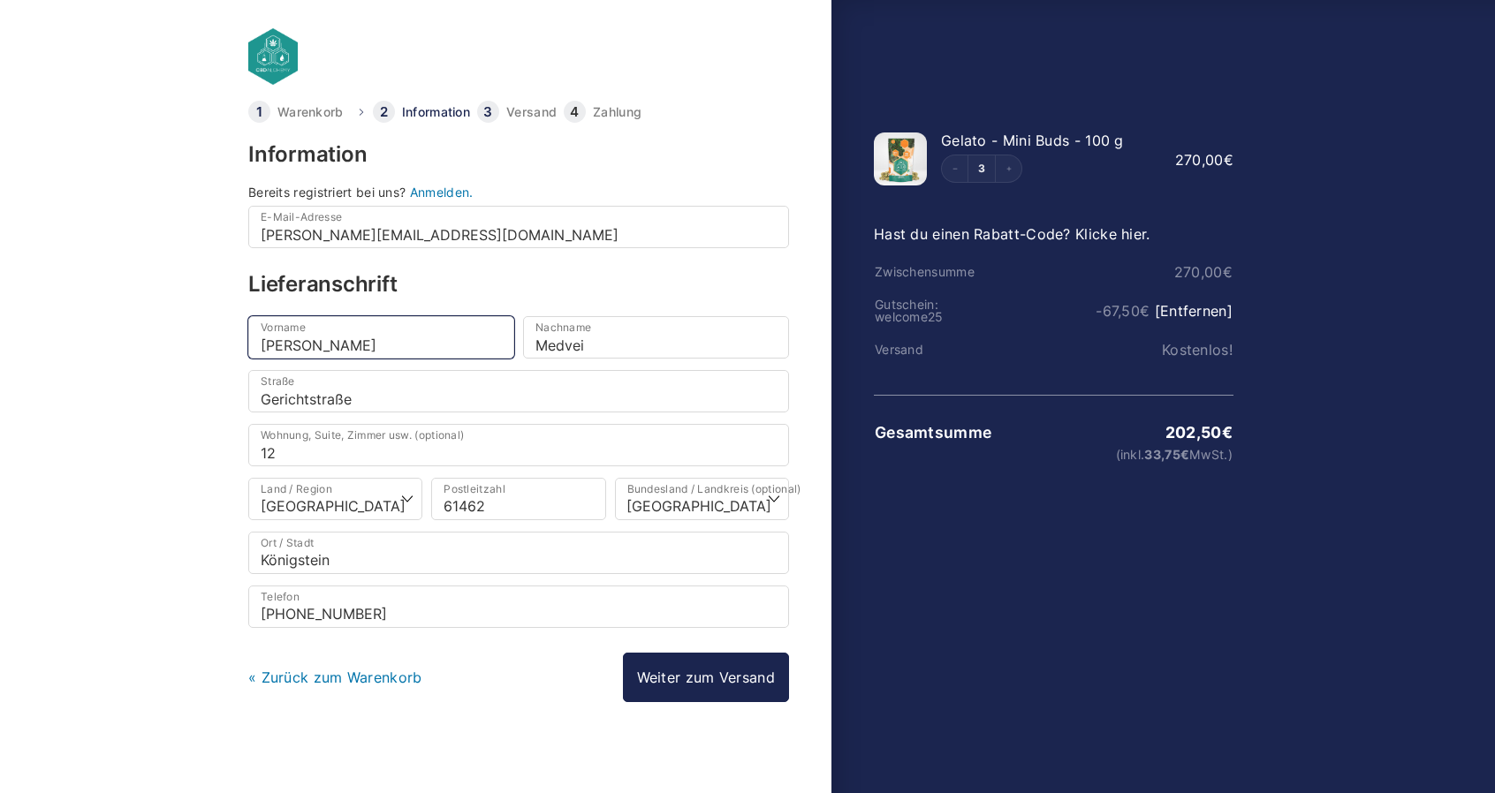
click at [379, 343] on input "[PERSON_NAME]" at bounding box center [381, 337] width 266 height 42
type input "[PERSON_NAME]"
click at [415, 384] on input "Gerichtstraße" at bounding box center [518, 391] width 541 height 42
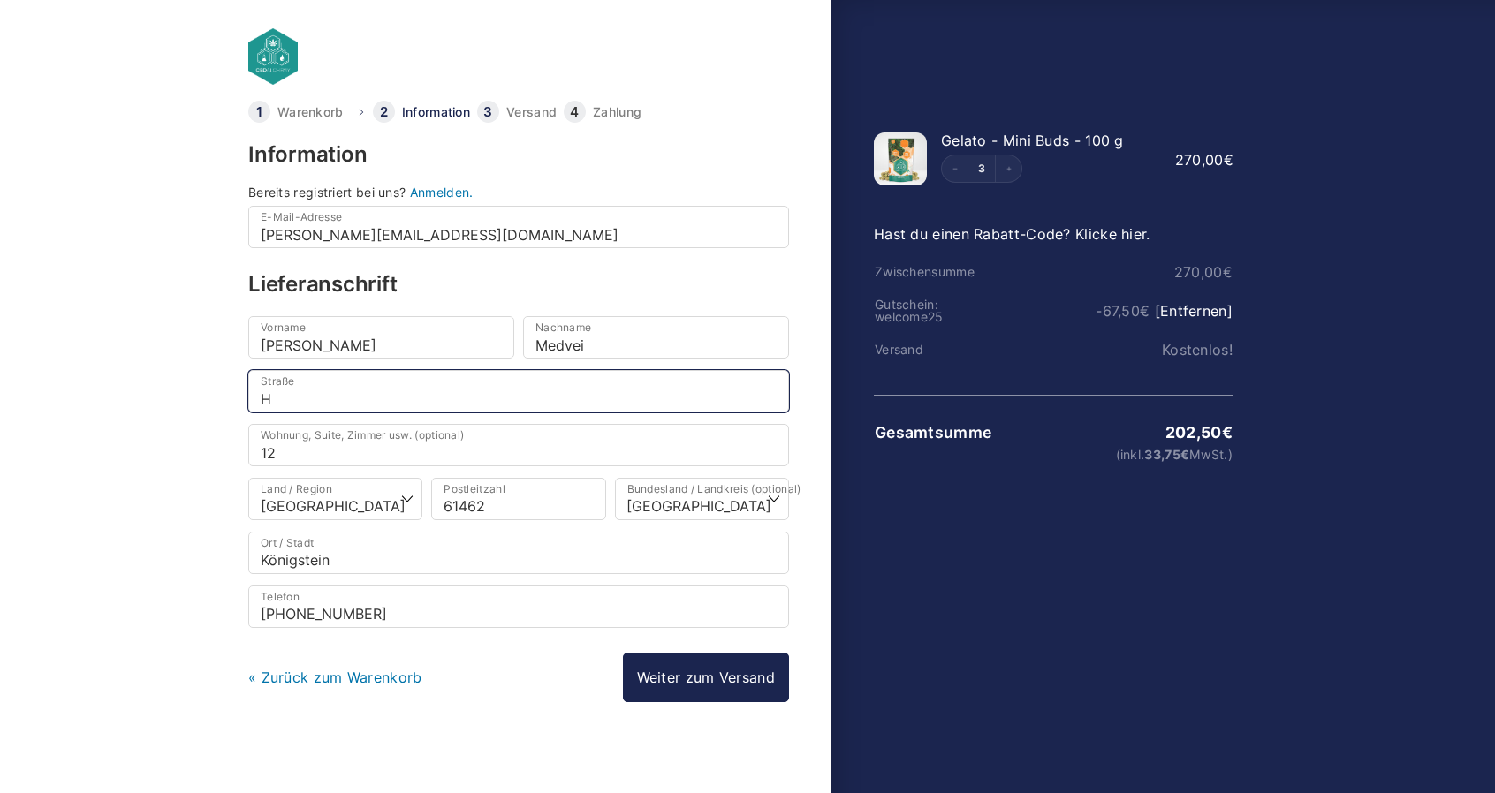
click at [415, 384] on input "H" at bounding box center [518, 391] width 541 height 42
type input "[STREET_ADDRESS]"
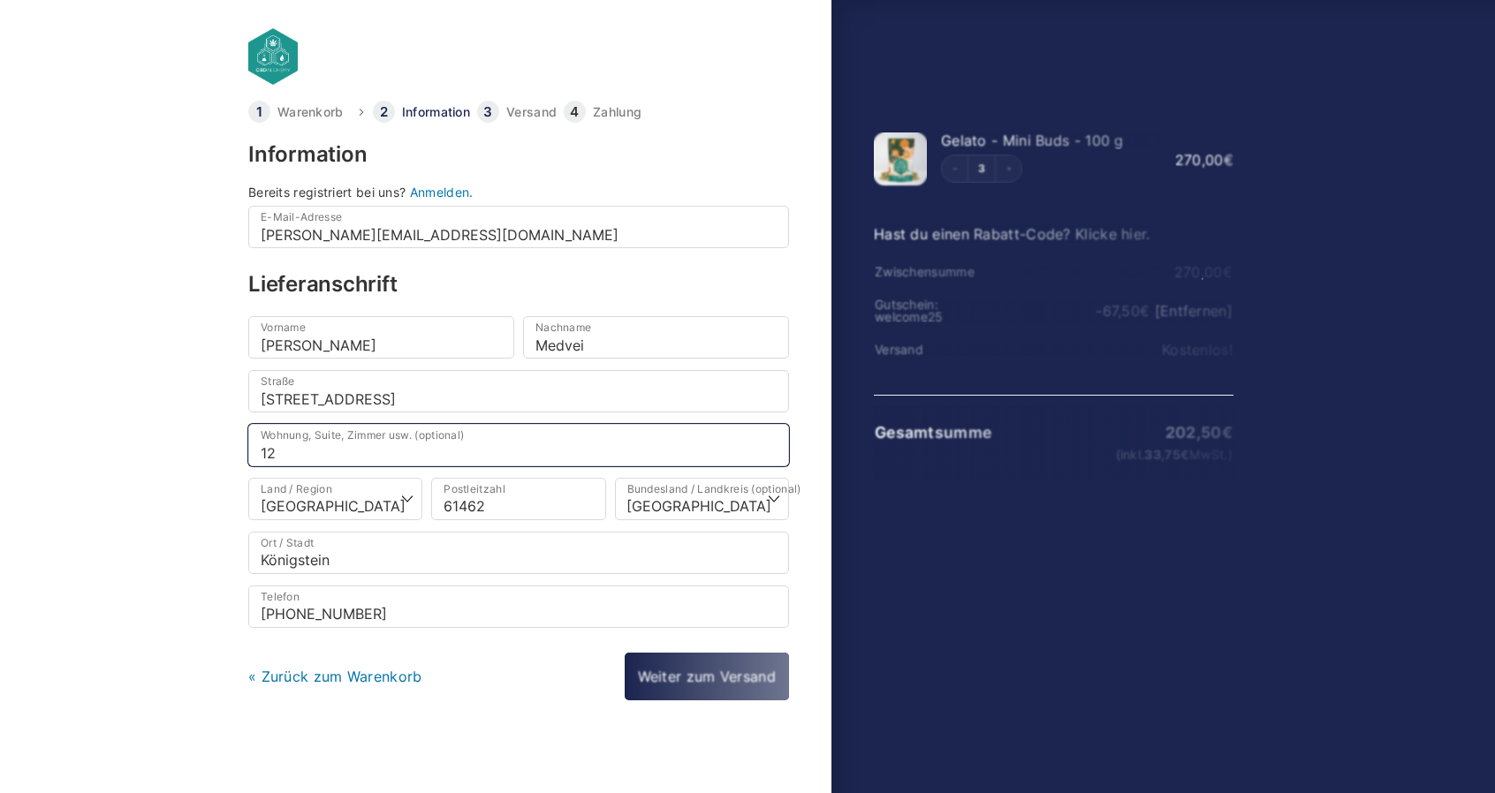
click at [346, 437] on input "12" at bounding box center [518, 445] width 541 height 42
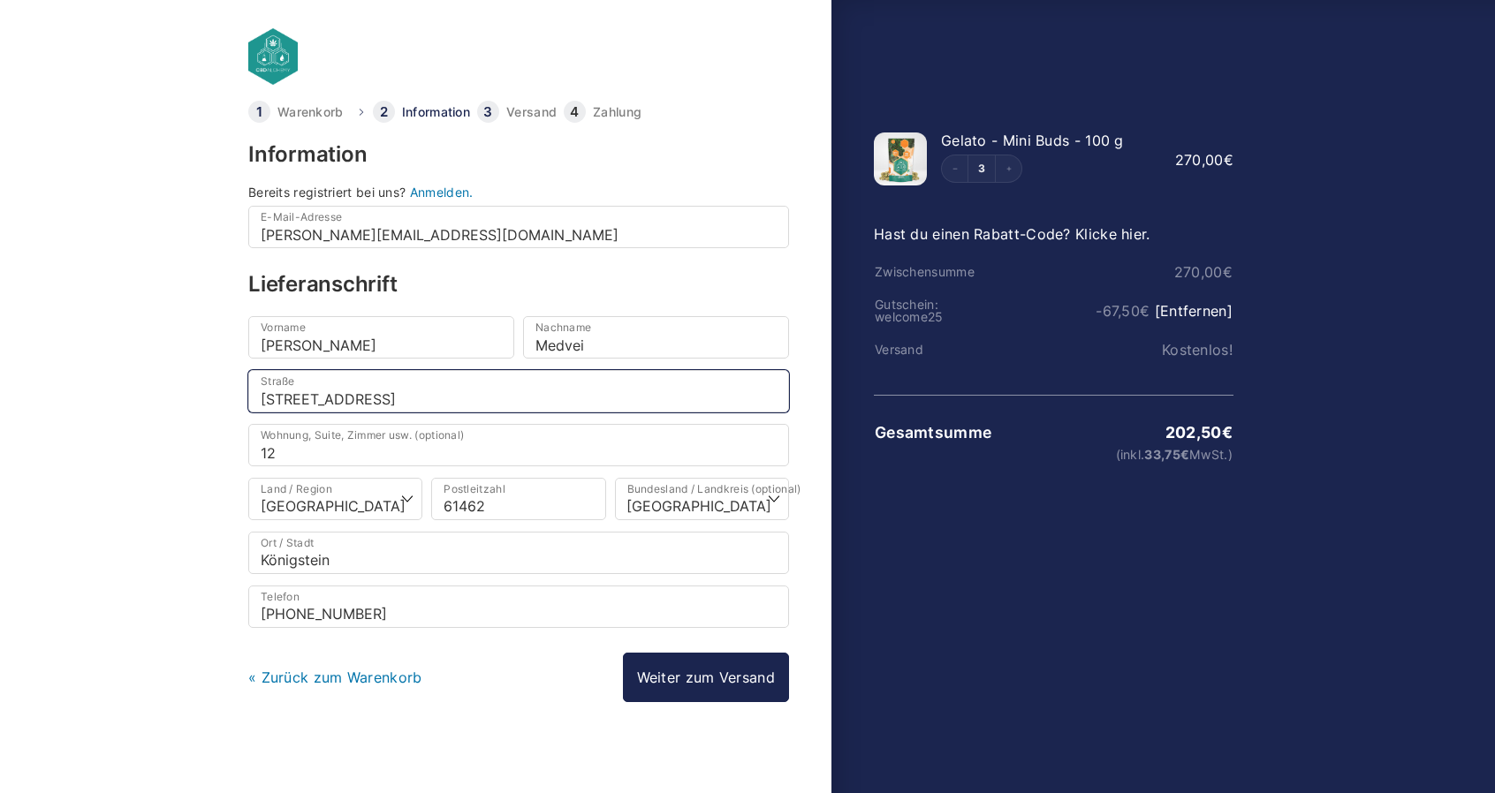
click at [403, 390] on input "Wiesbadener Str. 216B" at bounding box center [518, 391] width 541 height 42
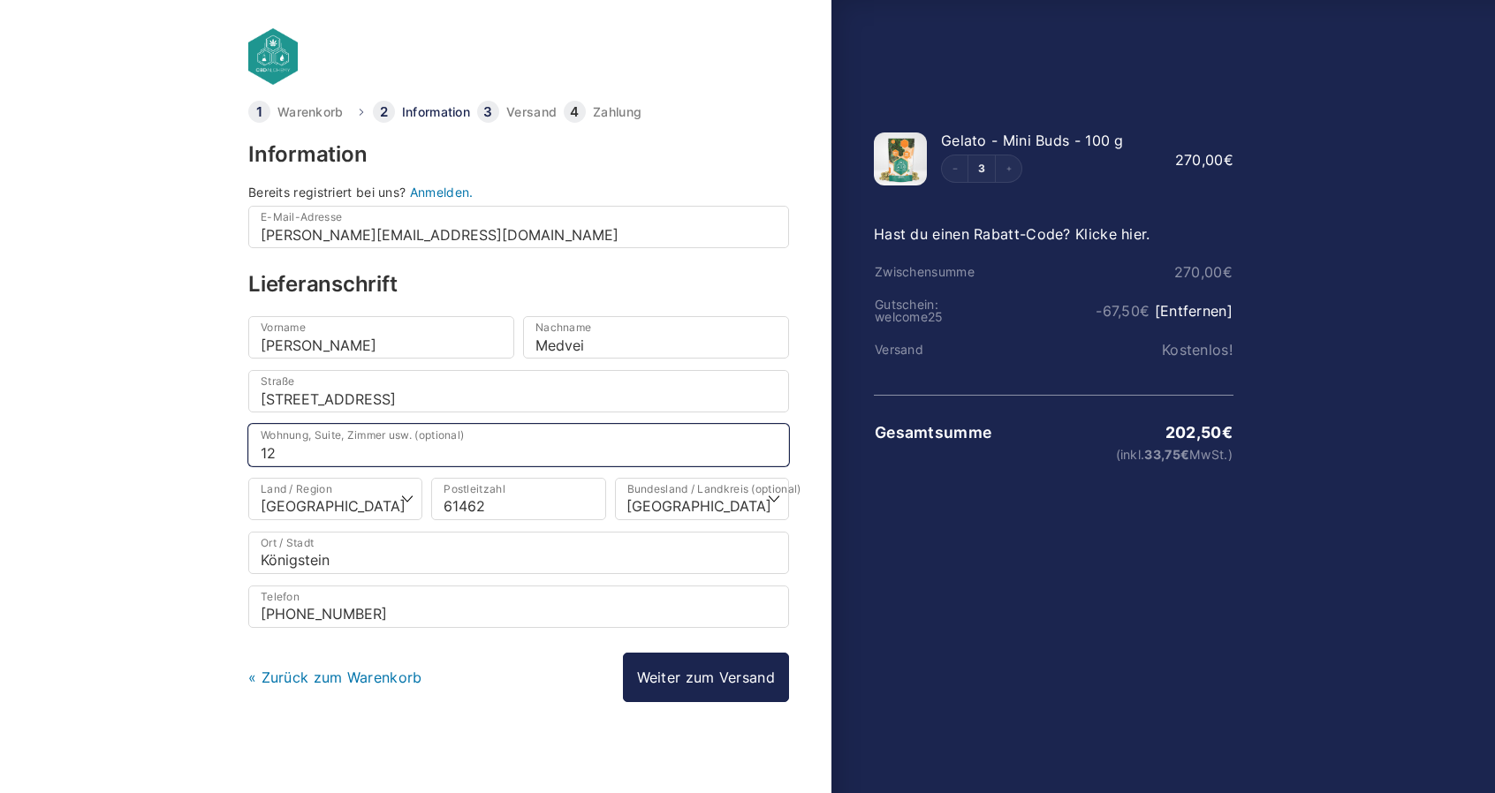
click at [328, 453] on input "12" at bounding box center [518, 445] width 541 height 42
paste input "216B"
type input "216B"
click at [431, 413] on div "Straße * Wiesbadener Str. 216B" at bounding box center [518, 397] width 549 height 54
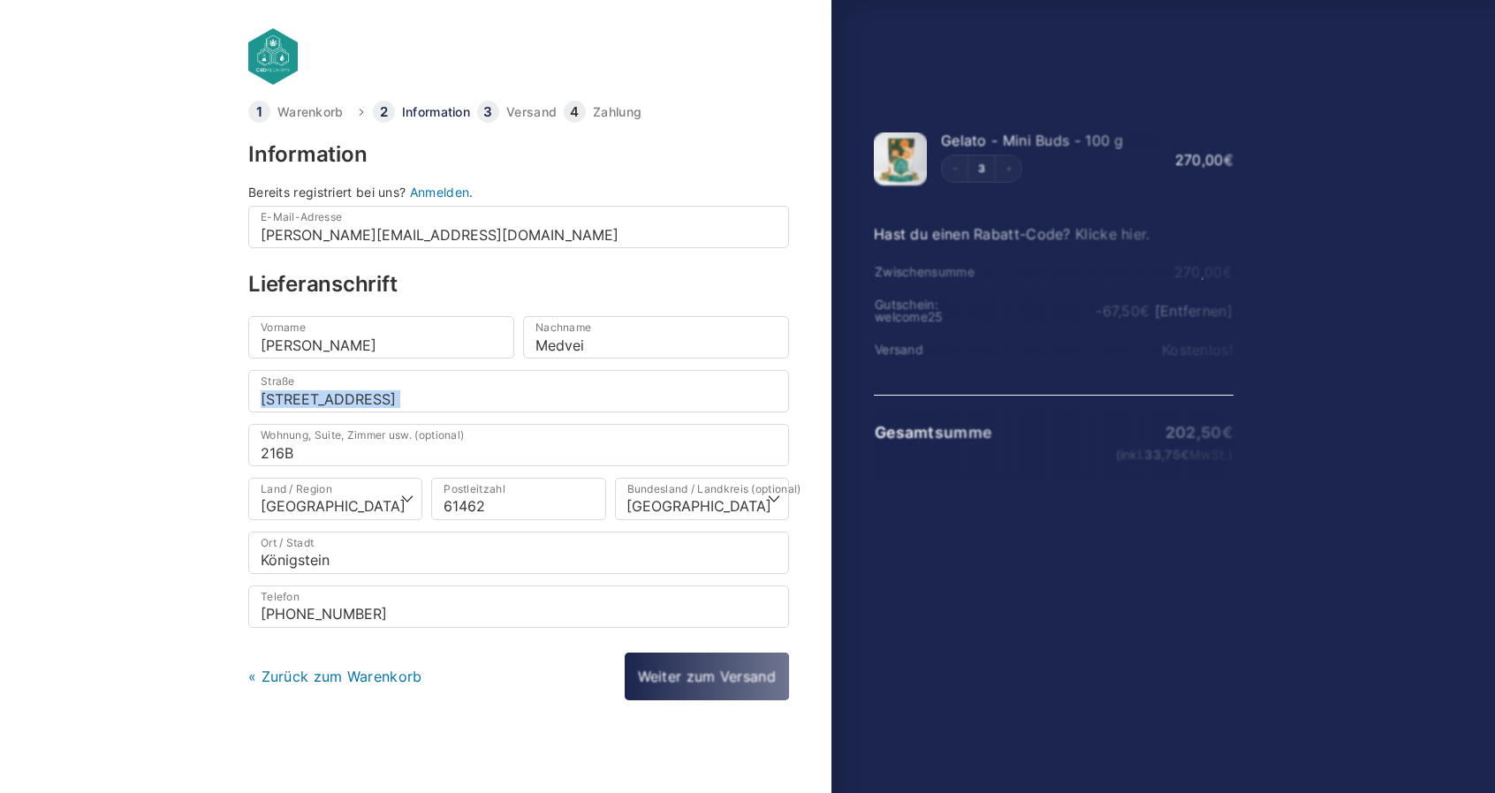
click at [431, 413] on div "Straße * Wiesbadener Str. 216B" at bounding box center [518, 397] width 549 height 54
click at [431, 394] on input "Wiesbadener Str. 216B" at bounding box center [518, 391] width 541 height 42
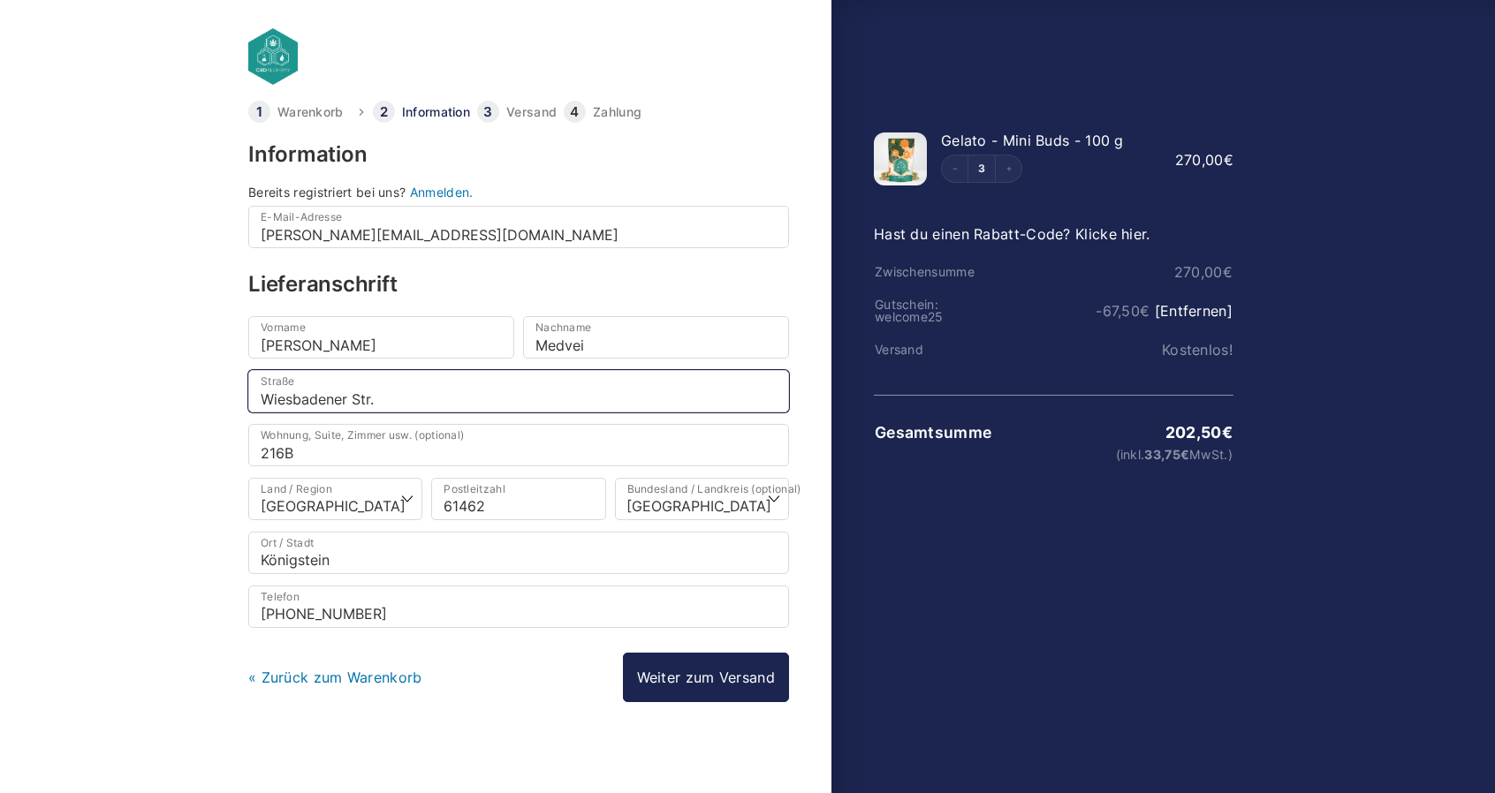
type input "Wiesbadener Str."
click at [186, 521] on body "Warenkorb Information Versand Zahlung Information Bereits registriert bei uns? …" at bounding box center [747, 368] width 1495 height 737
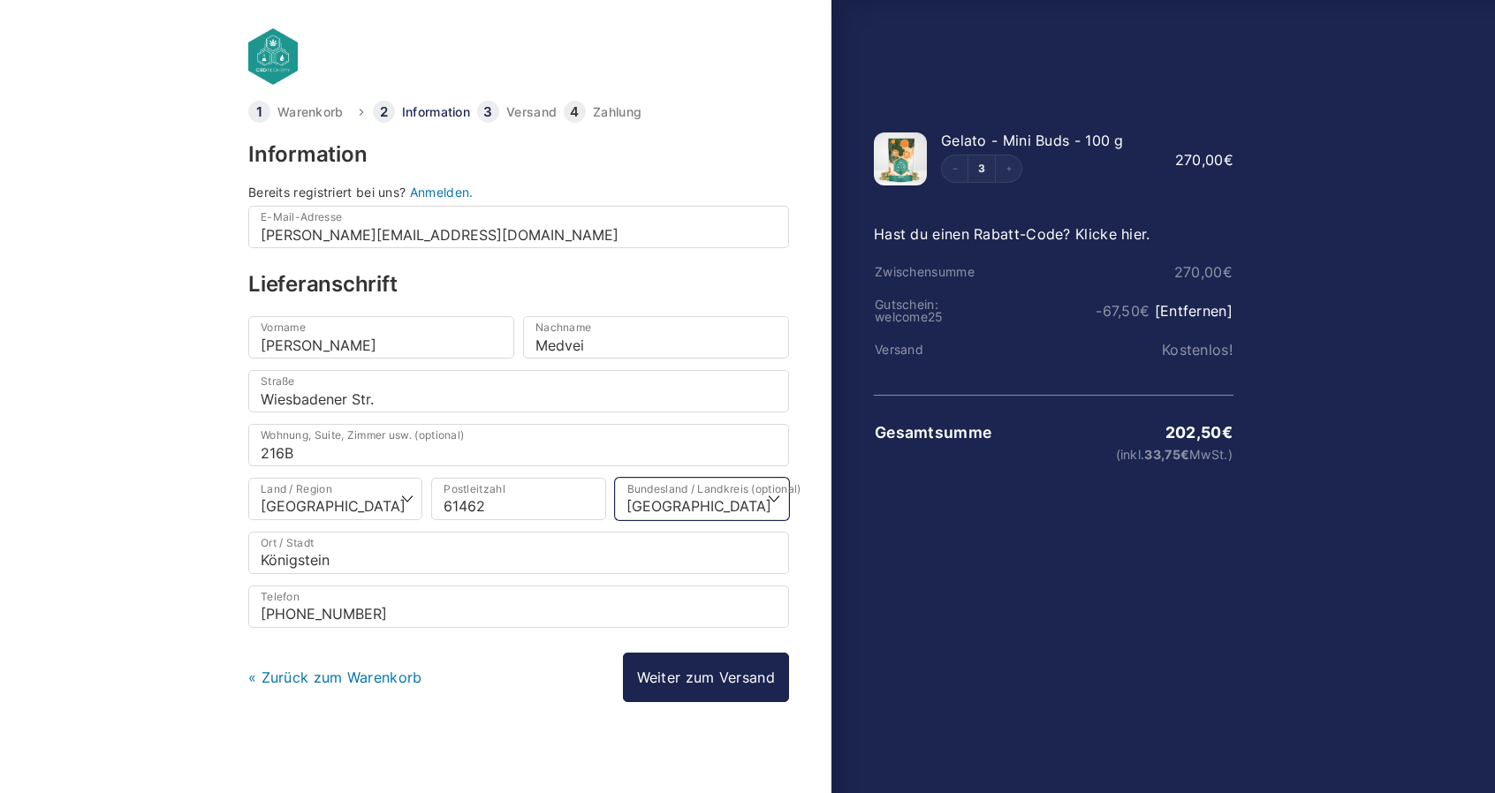
click at [703, 504] on select "Wähle eine Option… Baden-Württemberg Bayern Berlin Brandenburg Bremen Hamburg H…" at bounding box center [702, 499] width 174 height 42
select select "DE-HE"
click at [615, 478] on select "Wähle eine Option… Baden-Württemberg Bayern Berlin Brandenburg Bremen Hamburg H…" at bounding box center [702, 499] width 174 height 42
click at [125, 428] on body "Warenkorb Information Versand Zahlung Information Bereits registriert bei uns? …" at bounding box center [747, 368] width 1495 height 737
click at [654, 344] on input "Medvei" at bounding box center [656, 337] width 266 height 42
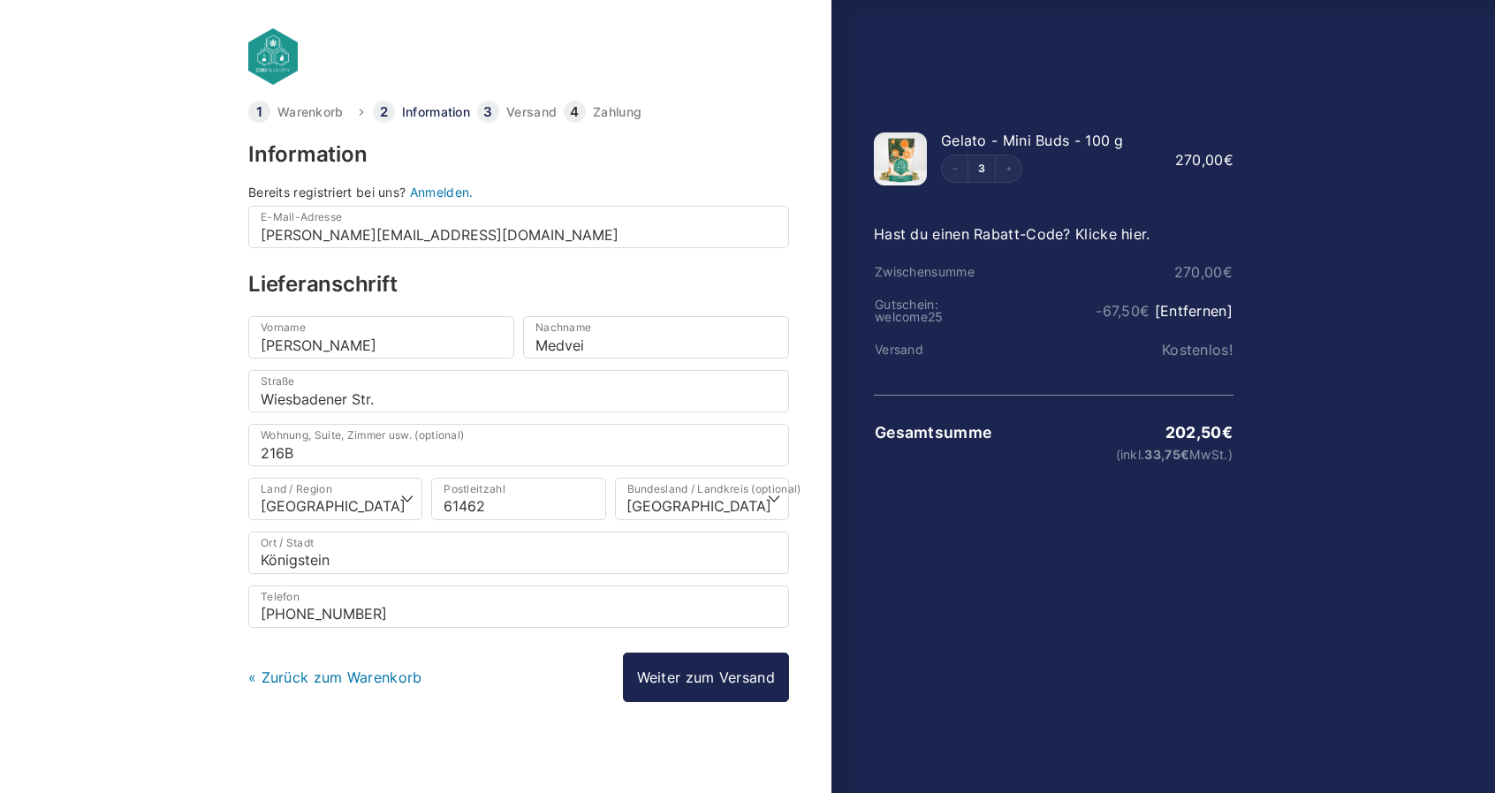
click at [83, 529] on body "Warenkorb Information Versand Zahlung Information Bereits registriert bei uns? …" at bounding box center [747, 368] width 1495 height 737
click at [357, 445] on input "216B" at bounding box center [518, 445] width 541 height 42
click at [403, 401] on input "Wiesbadener Str." at bounding box center [518, 391] width 541 height 42
type input "Wiesbadener Str. 216B"
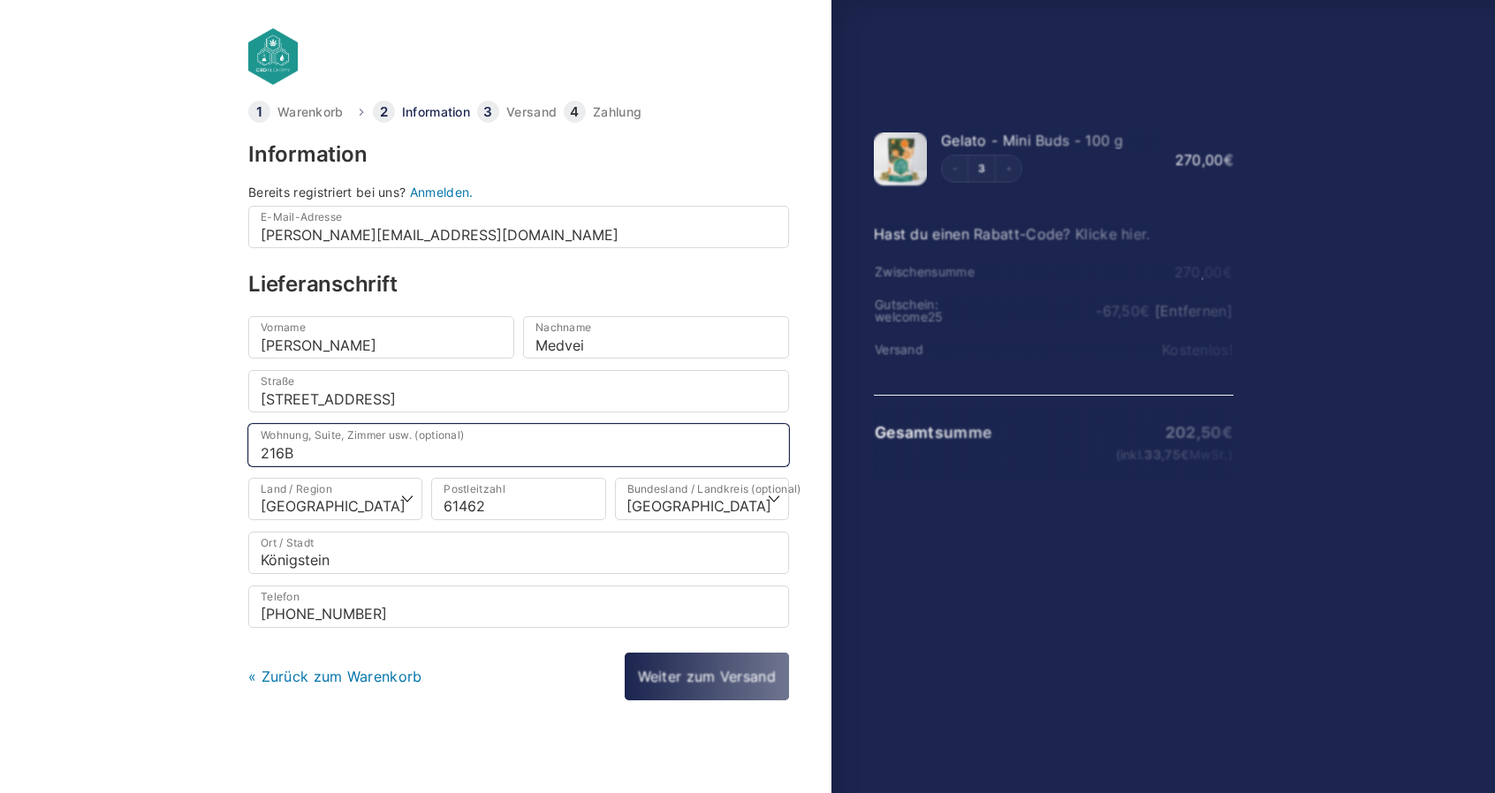
click at [345, 443] on input "216B" at bounding box center [518, 445] width 541 height 42
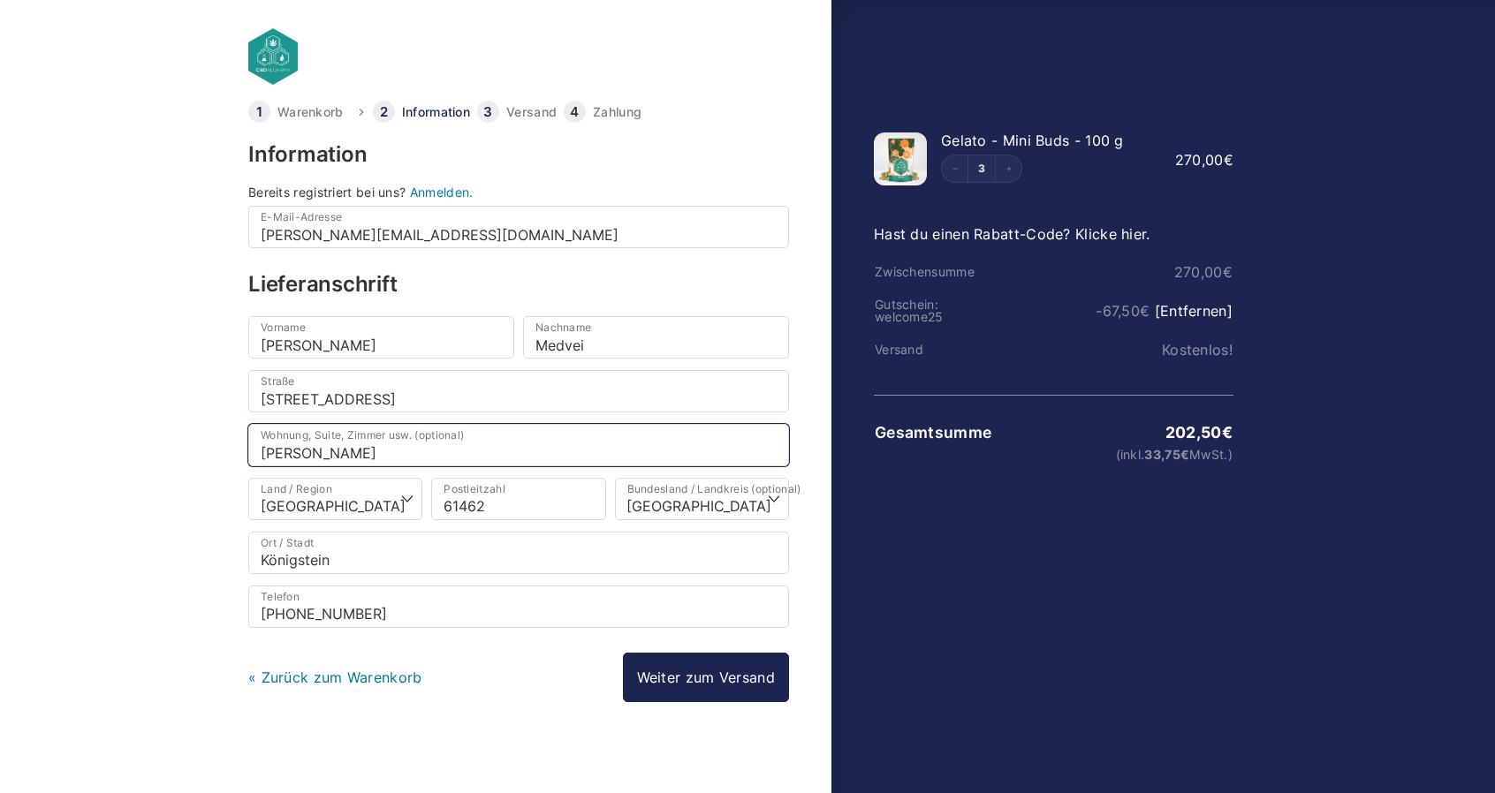
click at [260, 449] on input "Janka Tisler" at bounding box center [518, 445] width 541 height 42
click at [165, 478] on body "Warenkorb Information Versand Zahlung Information Bereits registriert bei uns? …" at bounding box center [747, 368] width 1495 height 737
click at [433, 441] on input "bei Janka Tisler" at bounding box center [518, 445] width 541 height 42
type input "bei Janka Tisler abgeben"
click at [166, 520] on body "Warenkorb Information Versand Zahlung Information Bereits registriert bei uns? …" at bounding box center [747, 368] width 1495 height 737
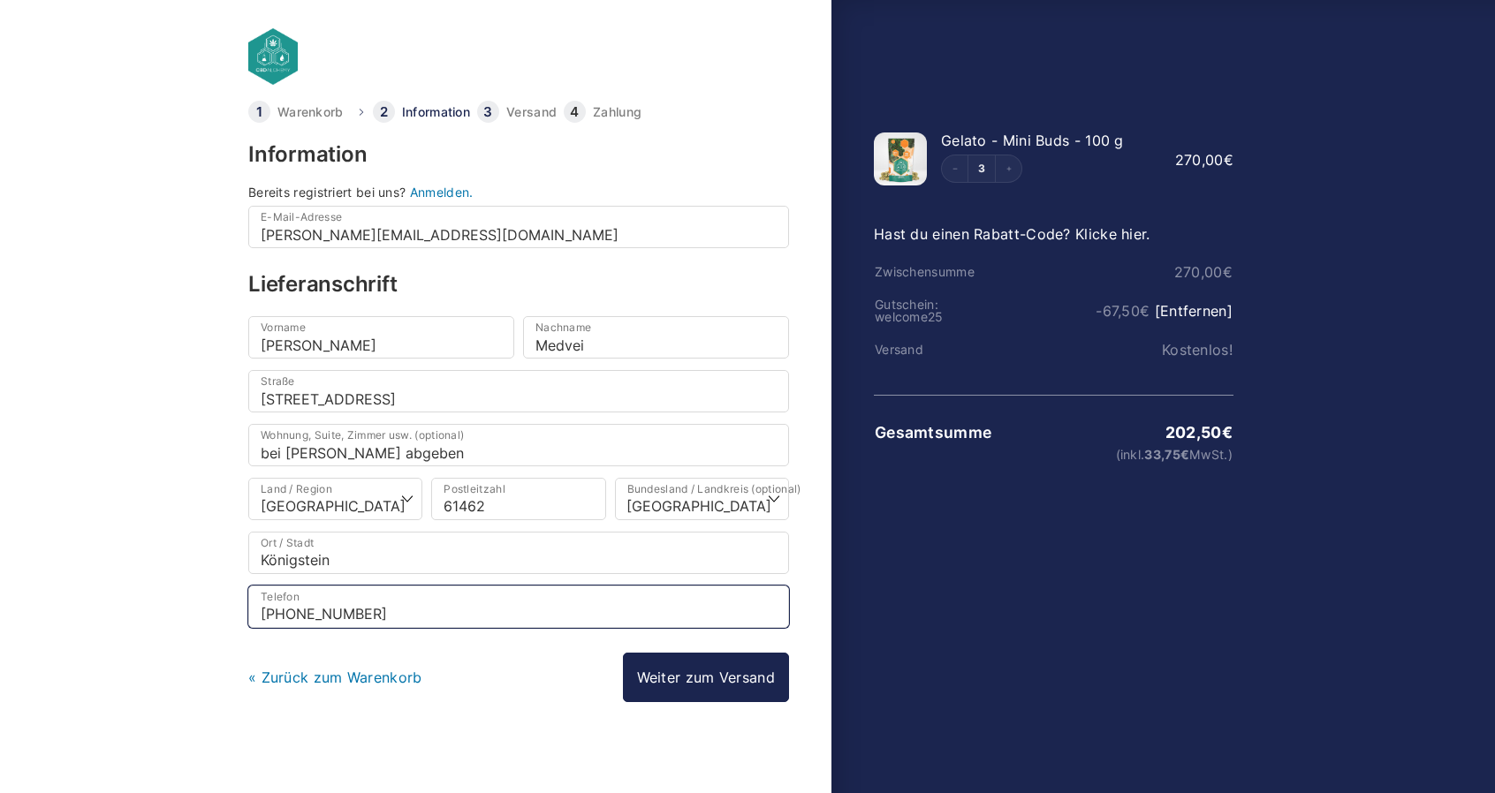
click at [455, 603] on input "+491785565989" at bounding box center [518, 607] width 541 height 42
click at [450, 603] on input "+491785565989" at bounding box center [518, 607] width 541 height 42
type input "+4961742491730"
click at [142, 605] on body "Warenkorb Information Versand Zahlung Information Bereits registriert bei uns? …" at bounding box center [747, 368] width 1495 height 737
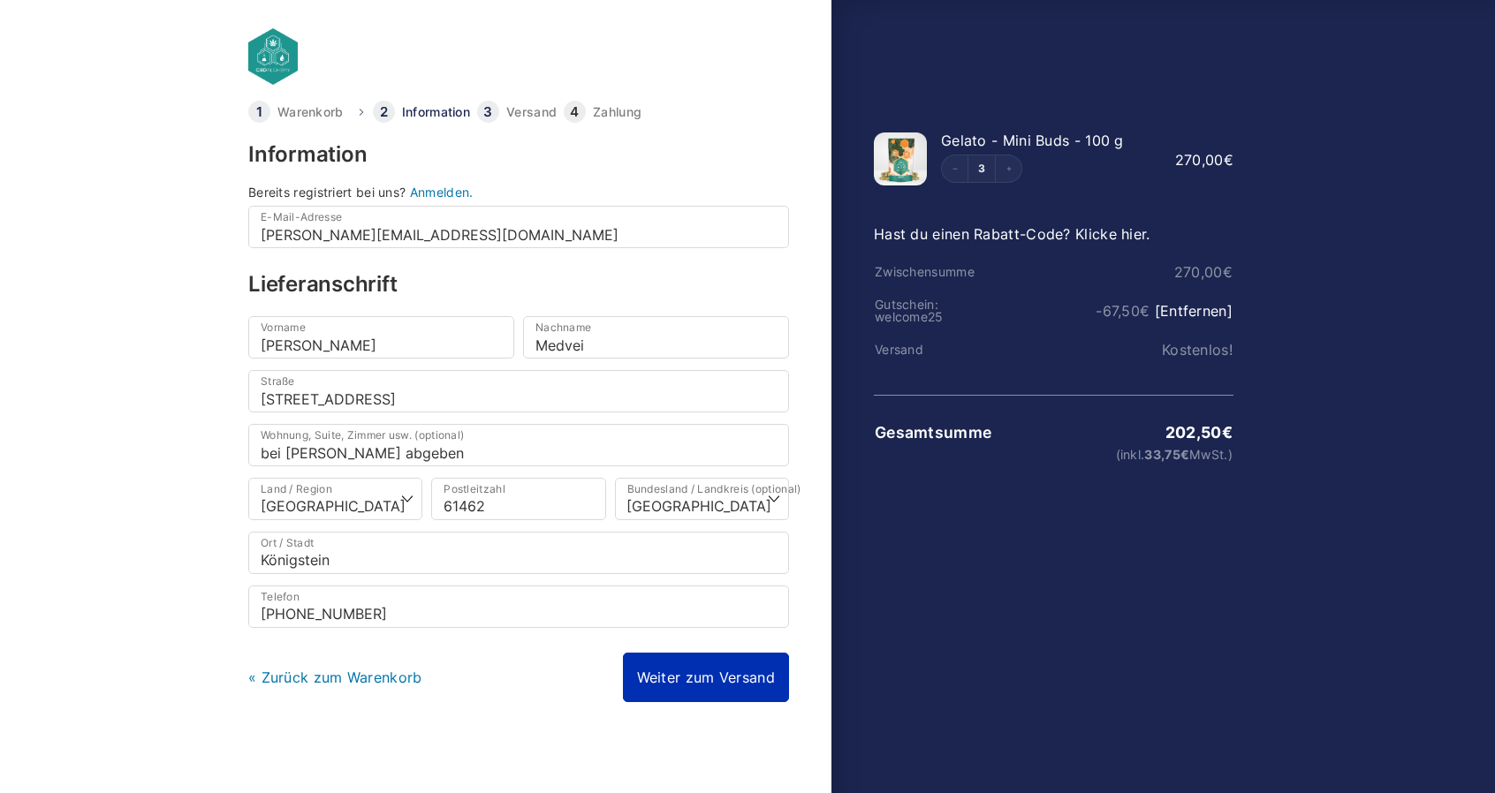
click at [740, 671] on link "Weiter zum Versand" at bounding box center [706, 677] width 166 height 49
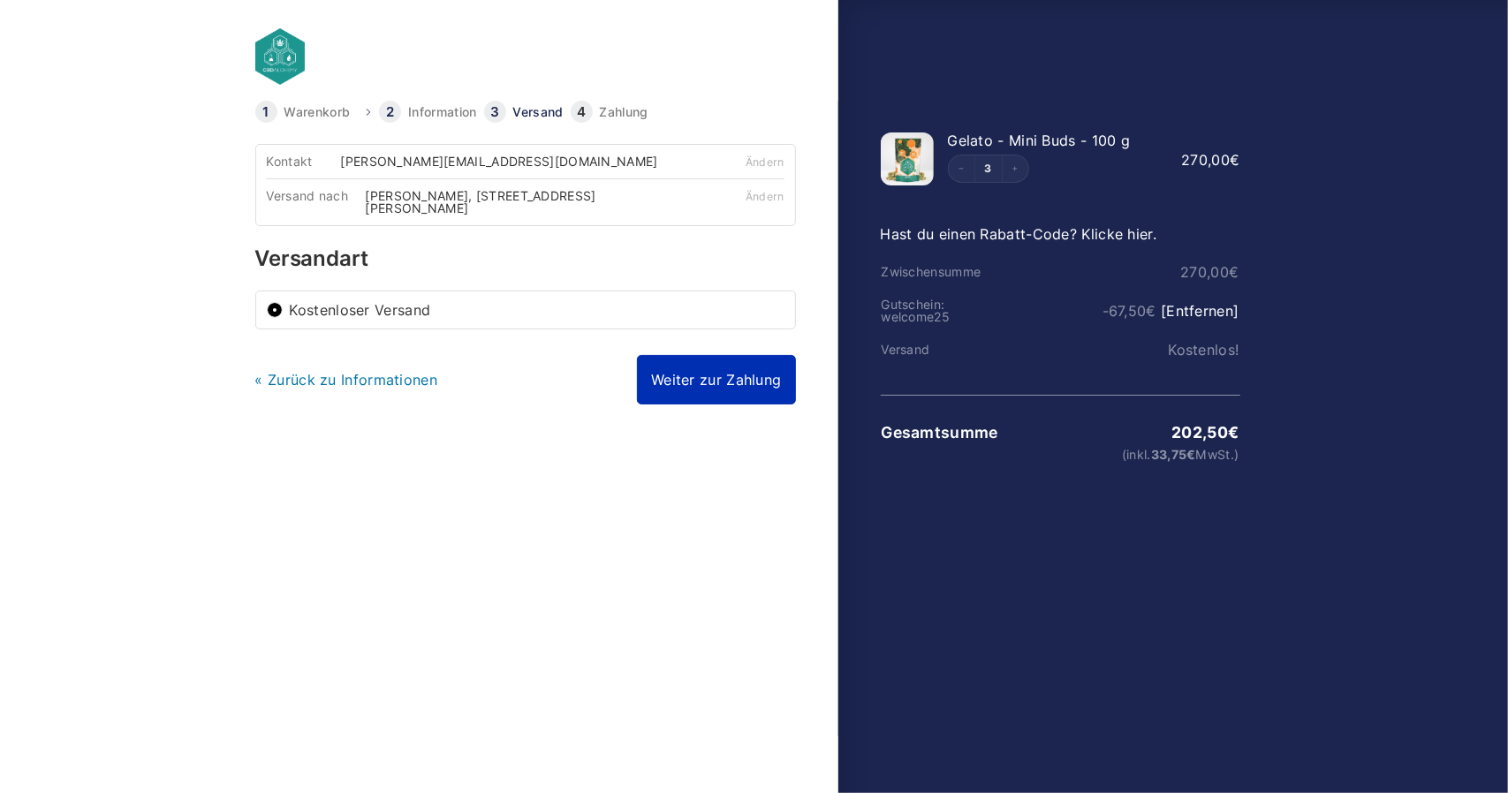
click at [685, 388] on link "Weiter zur Zahlung" at bounding box center [716, 379] width 158 height 49
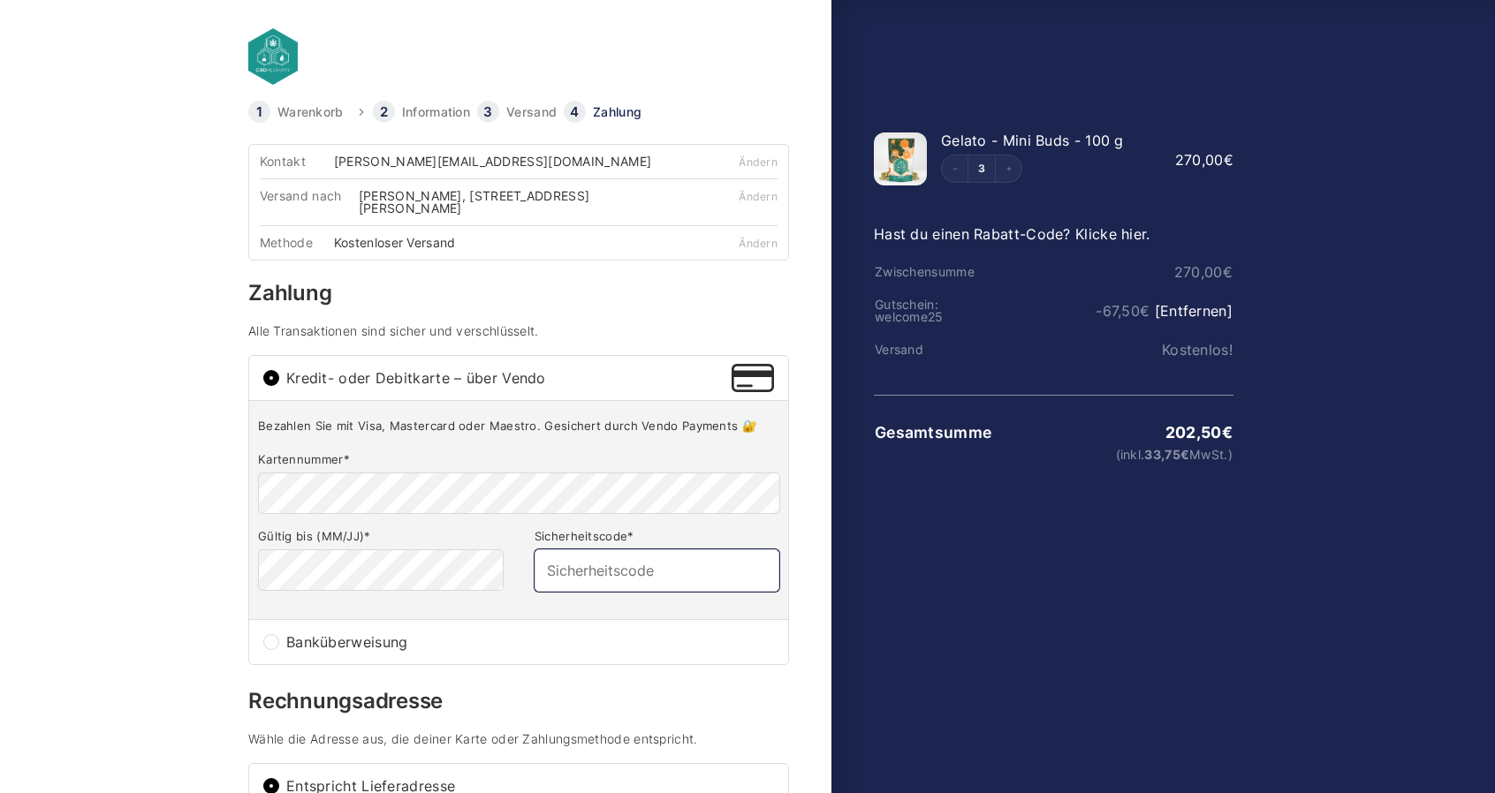
click at [576, 561] on input "Sicherheitscode *" at bounding box center [656, 570] width 245 height 42
type input "938"
click at [135, 596] on body "Warenkorb Information Versand Zahlung Information Bereits registriert bei uns? …" at bounding box center [747, 368] width 1495 height 737
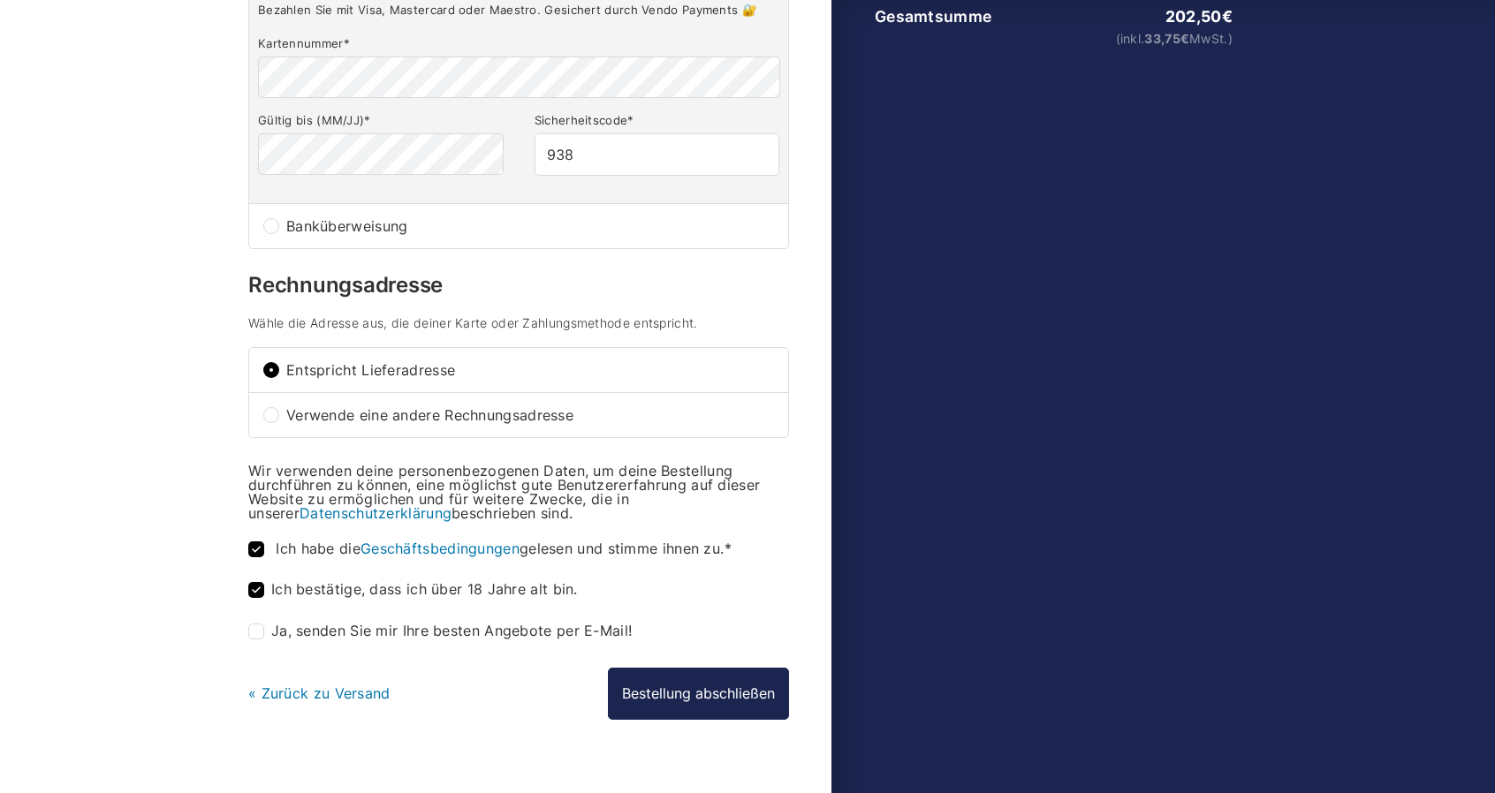
scroll to position [441, 0]
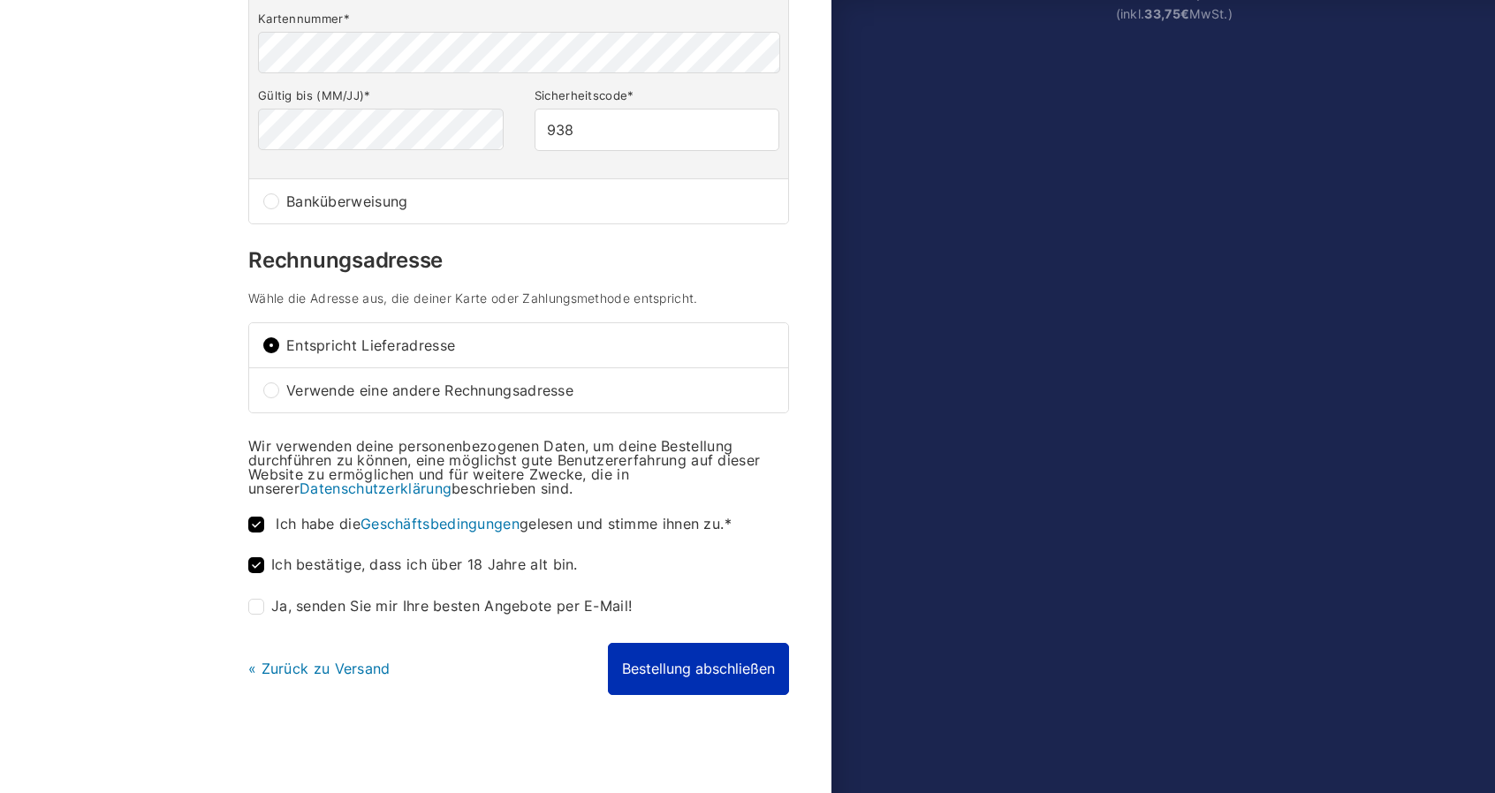
click at [641, 663] on button "Bestellung abschließen" at bounding box center [698, 668] width 181 height 51
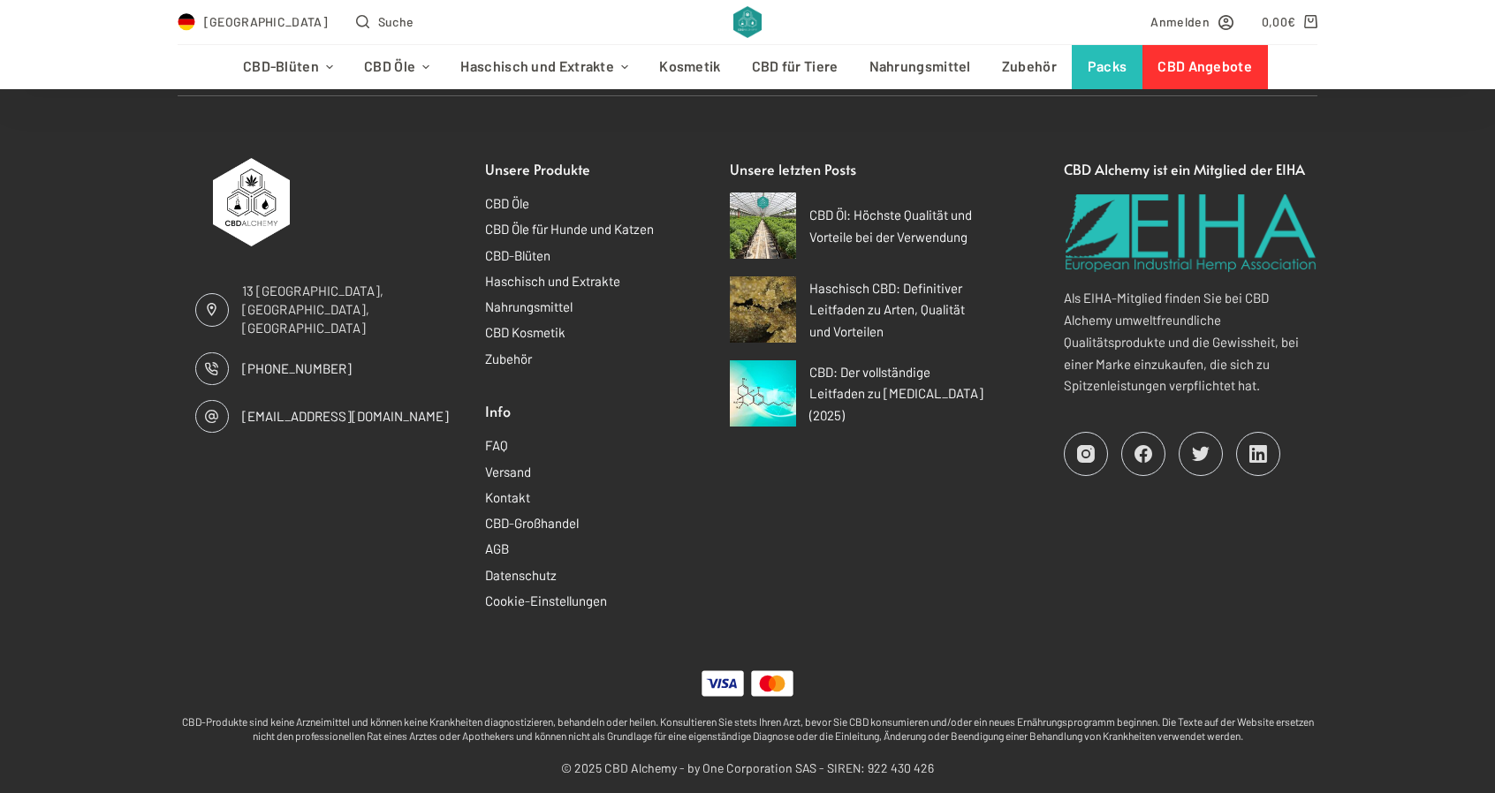
scroll to position [1643, 0]
